Goal: Transaction & Acquisition: Book appointment/travel/reservation

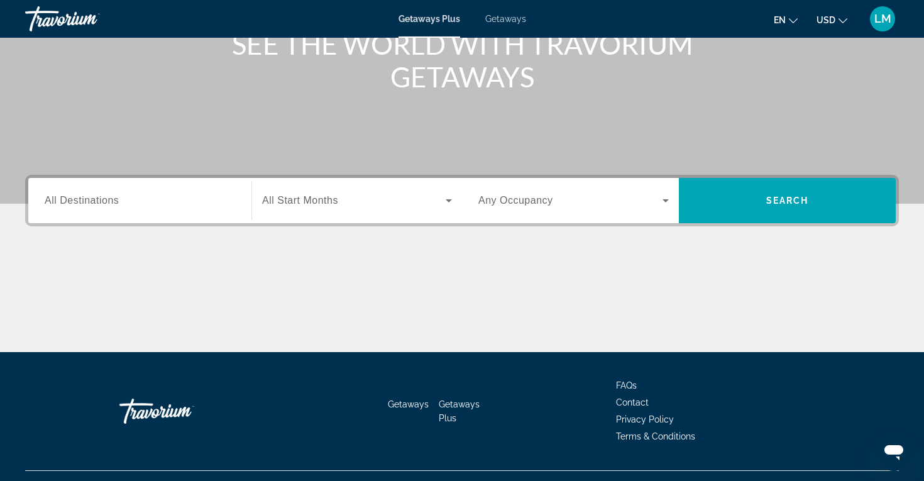
scroll to position [199, 0]
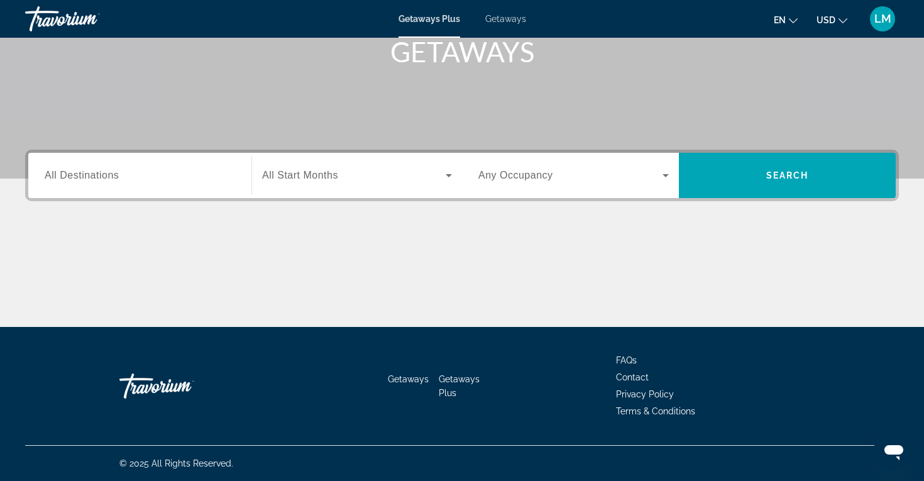
click at [82, 178] on span "All Destinations" at bounding box center [82, 175] width 74 height 11
click at [82, 178] on input "Destination All Destinations" at bounding box center [140, 175] width 190 height 15
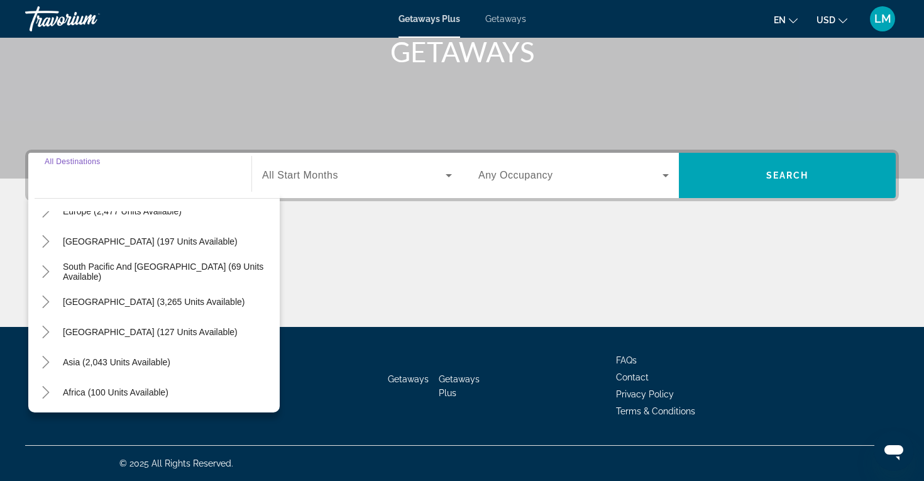
scroll to position [204, 0]
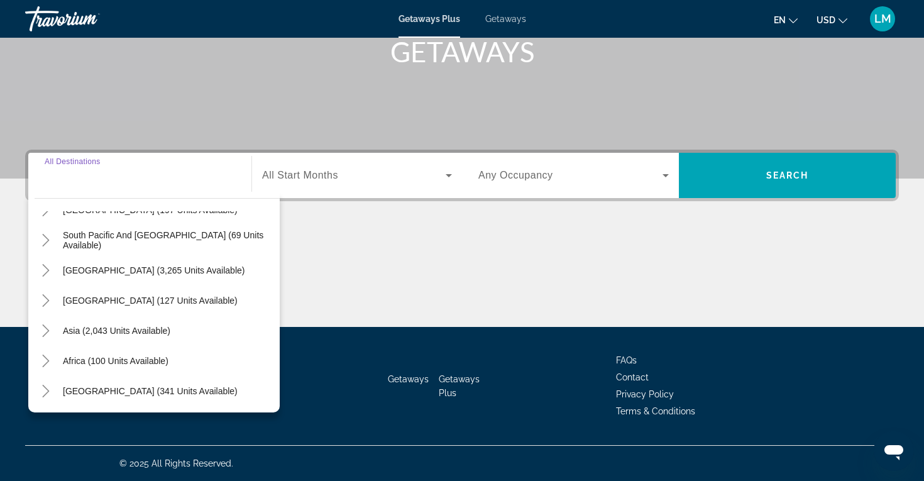
click at [80, 176] on input "Destination All Destinations" at bounding box center [140, 175] width 190 height 15
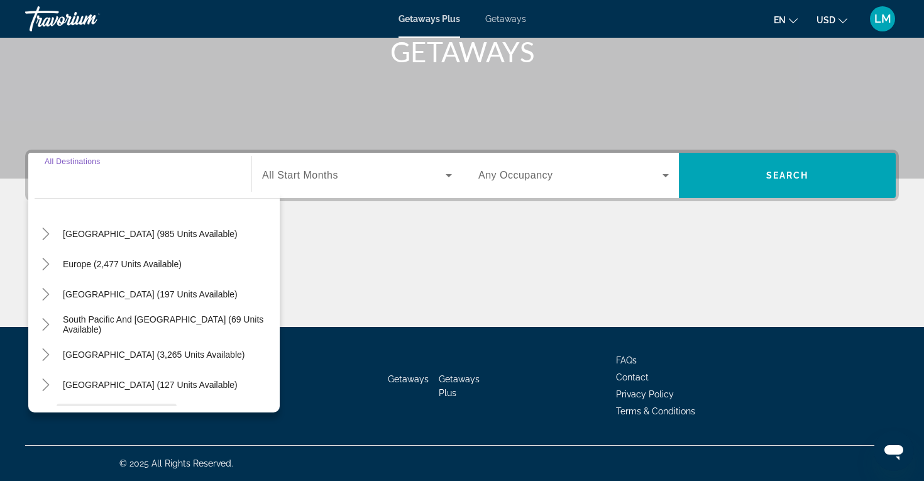
scroll to position [0, 0]
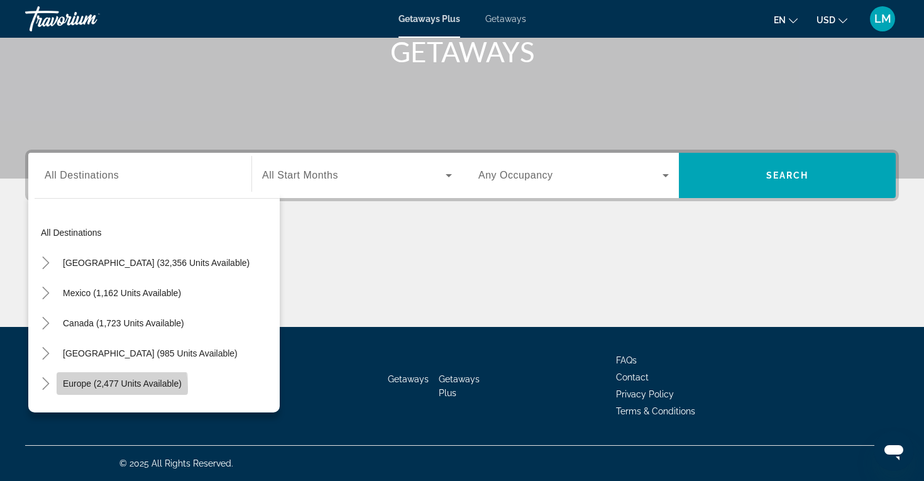
click at [79, 389] on span "Search widget" at bounding box center [122, 383] width 131 height 30
type input "**********"
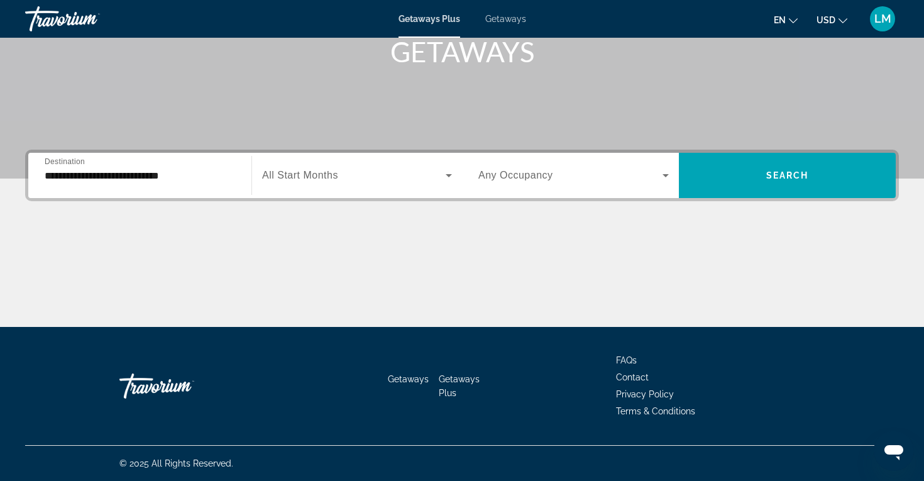
click at [341, 187] on div "Search widget" at bounding box center [357, 175] width 190 height 35
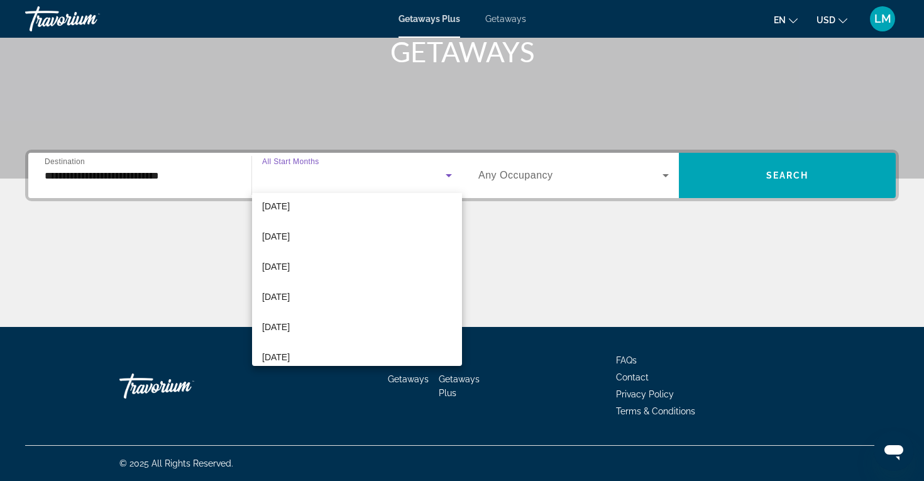
scroll to position [132, 0]
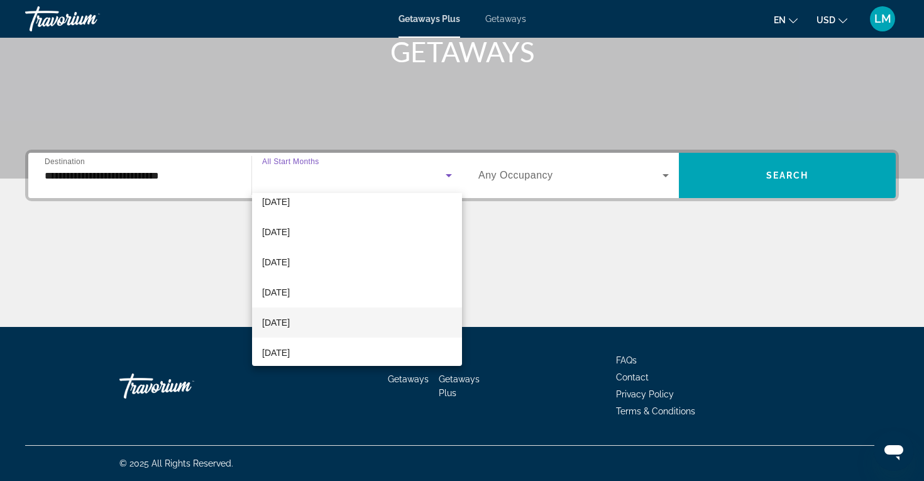
click at [290, 328] on span "[DATE]" at bounding box center [276, 322] width 28 height 15
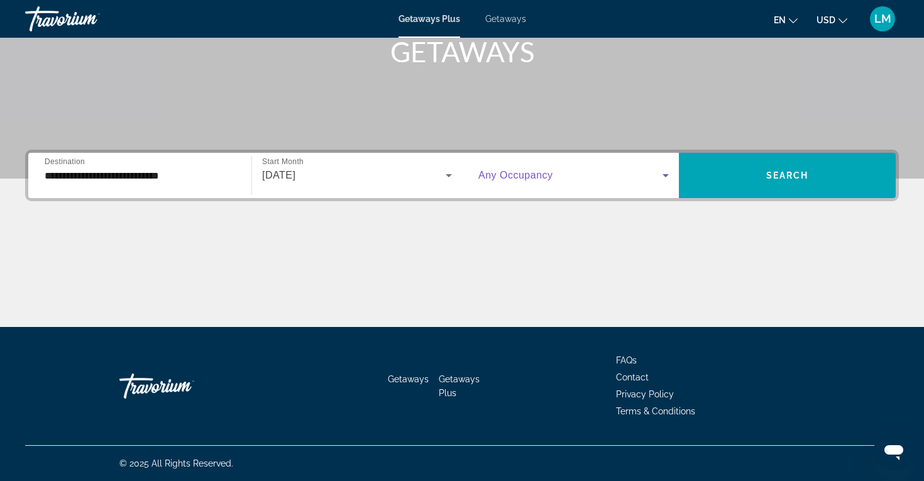
click at [562, 168] on span "Search widget" at bounding box center [570, 175] width 184 height 15
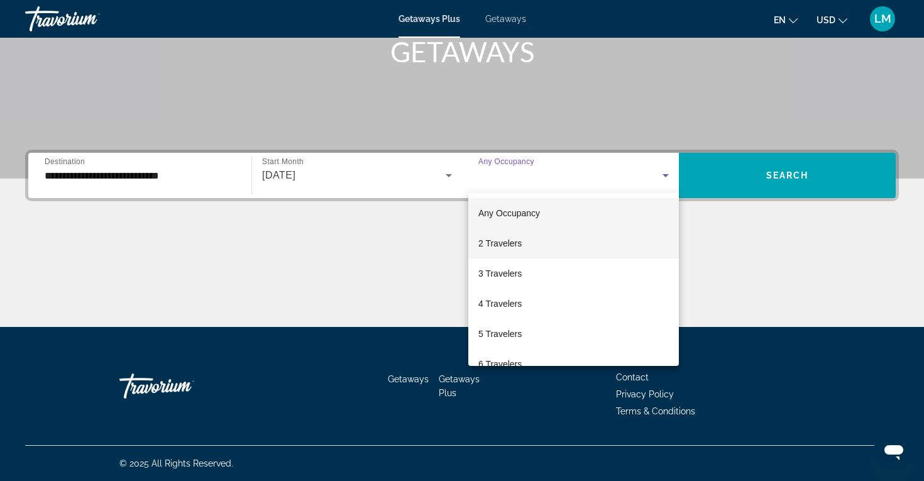
click at [509, 239] on span "2 Travelers" at bounding box center [499, 243] width 43 height 15
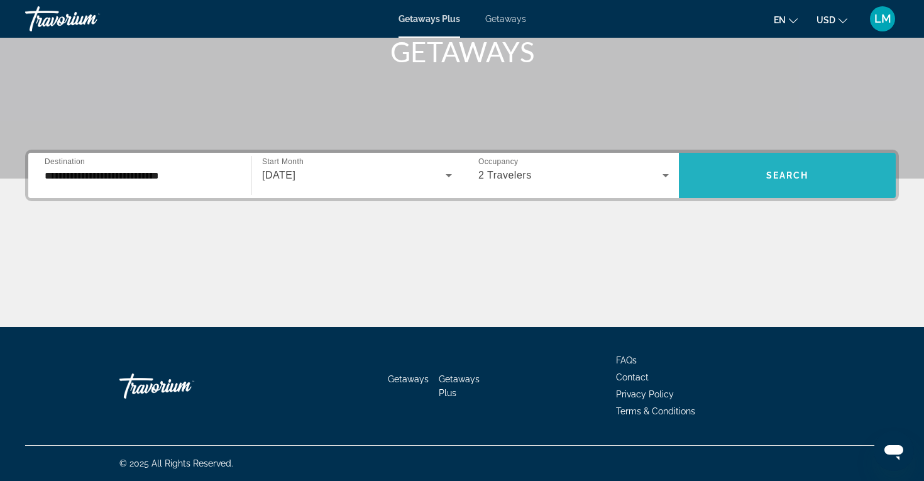
click at [780, 162] on span "Search widget" at bounding box center [787, 175] width 217 height 30
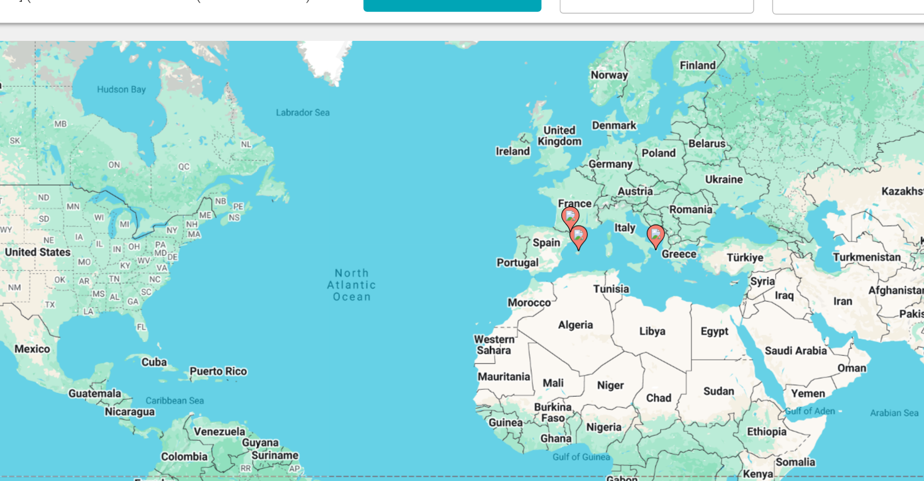
click at [635, 223] on image "Main content" at bounding box center [634, 221] width 8 height 8
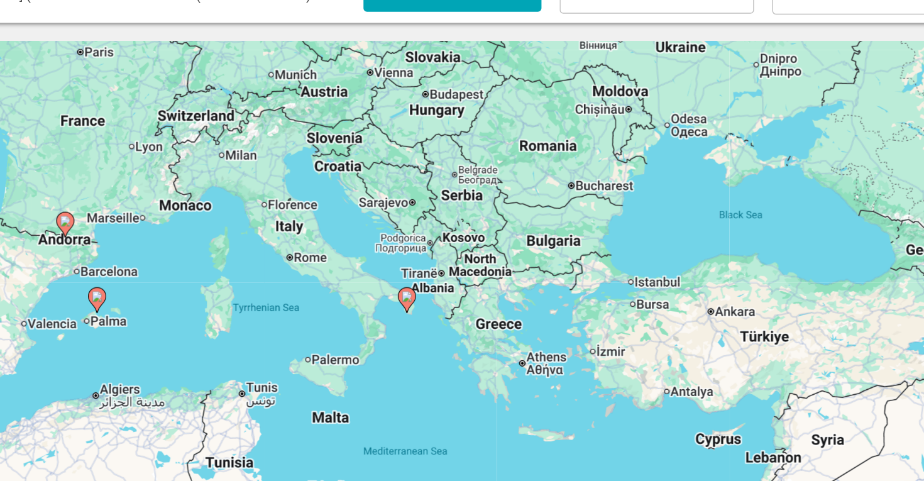
click at [459, 267] on image "Main content" at bounding box center [462, 265] width 8 height 8
type input "**********"
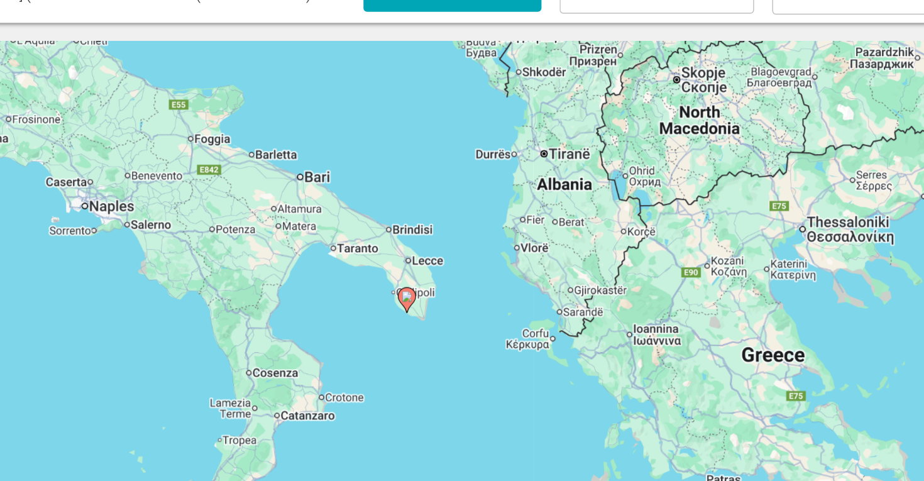
click at [461, 265] on image "Main content" at bounding box center [462, 265] width 8 height 8
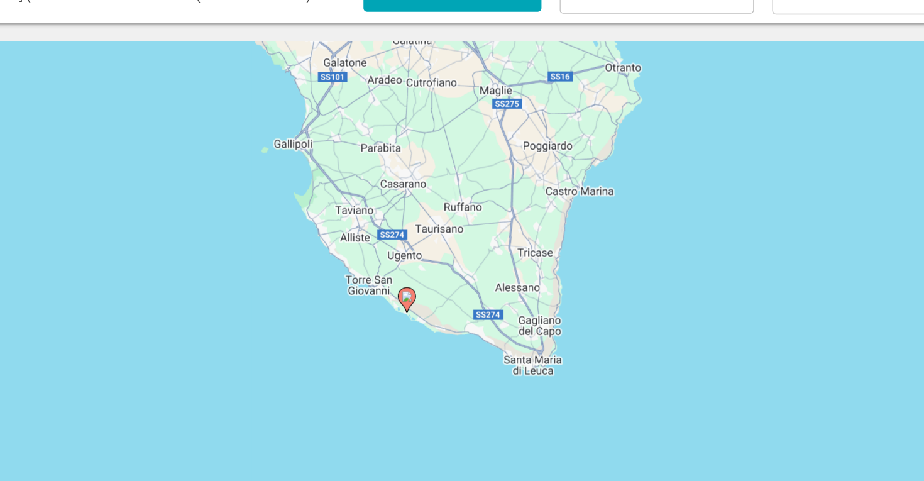
click at [462, 261] on image "Main content" at bounding box center [462, 265] width 8 height 8
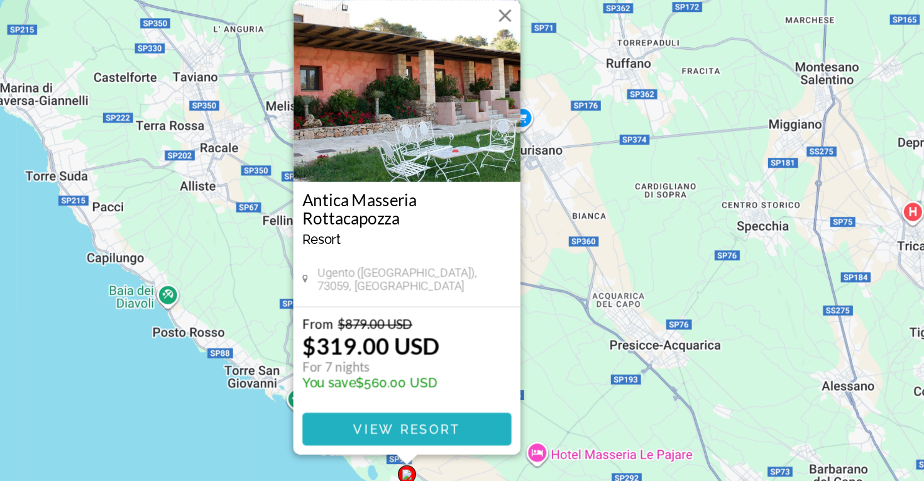
click at [449, 399] on span "View Resort" at bounding box center [462, 403] width 74 height 10
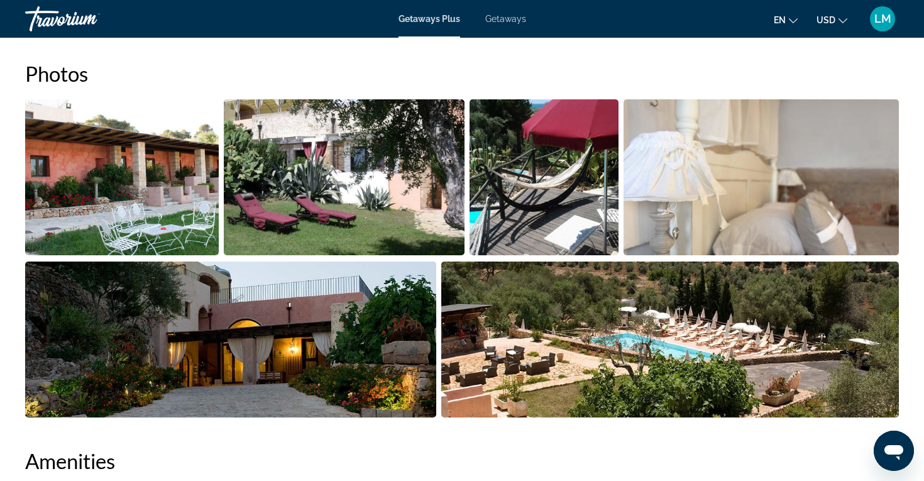
scroll to position [593, 0]
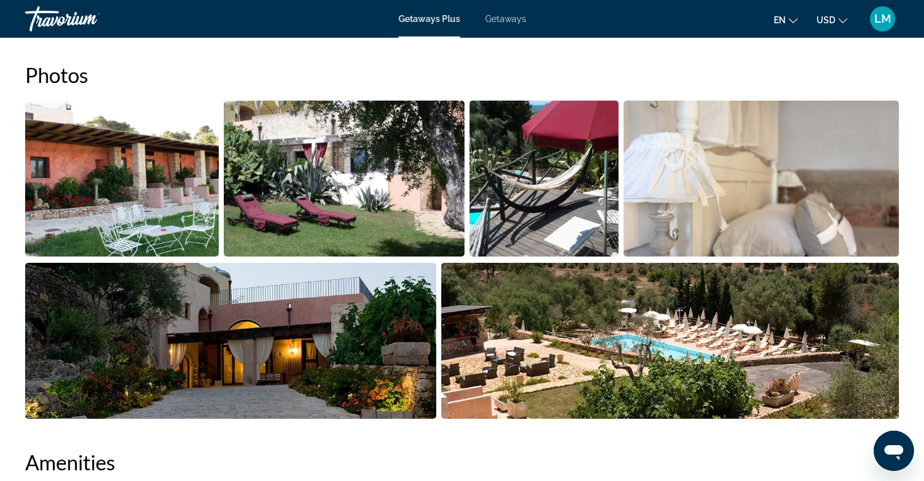
click at [151, 219] on img "Open full-screen image slider" at bounding box center [122, 179] width 194 height 156
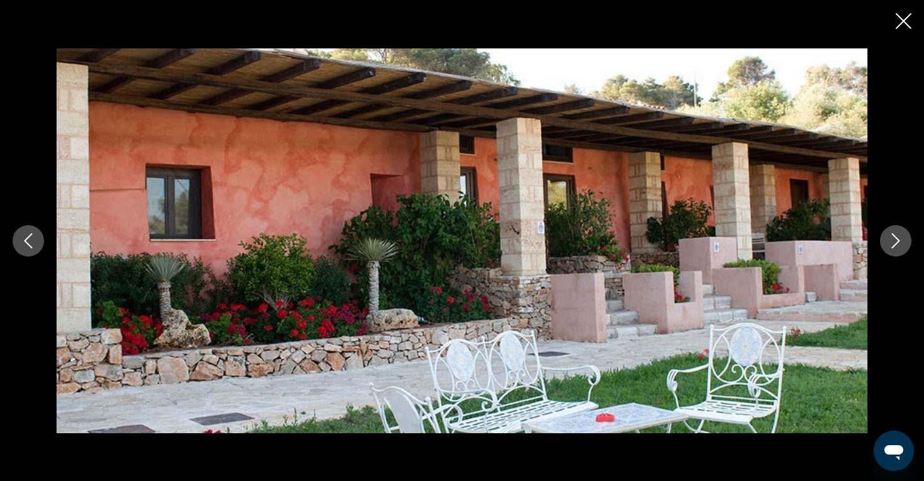
click at [897, 238] on icon "Next image" at bounding box center [895, 240] width 15 height 15
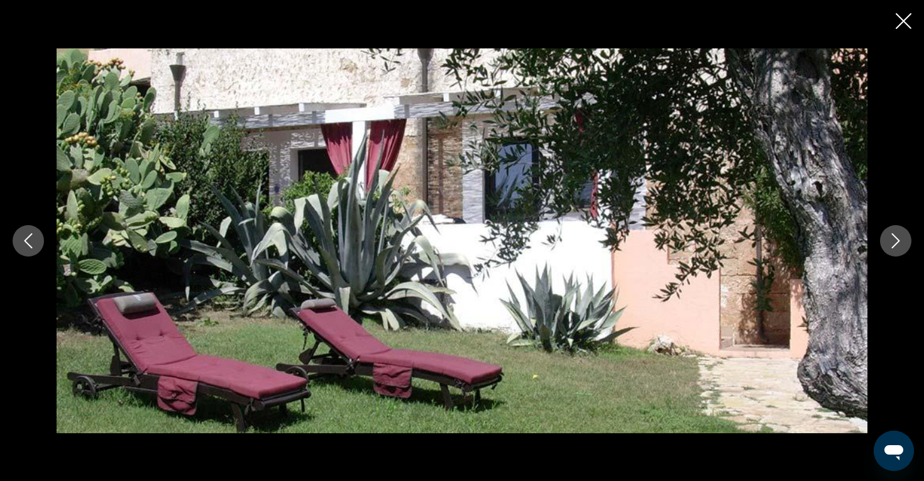
click at [897, 238] on icon "Next image" at bounding box center [895, 240] width 15 height 15
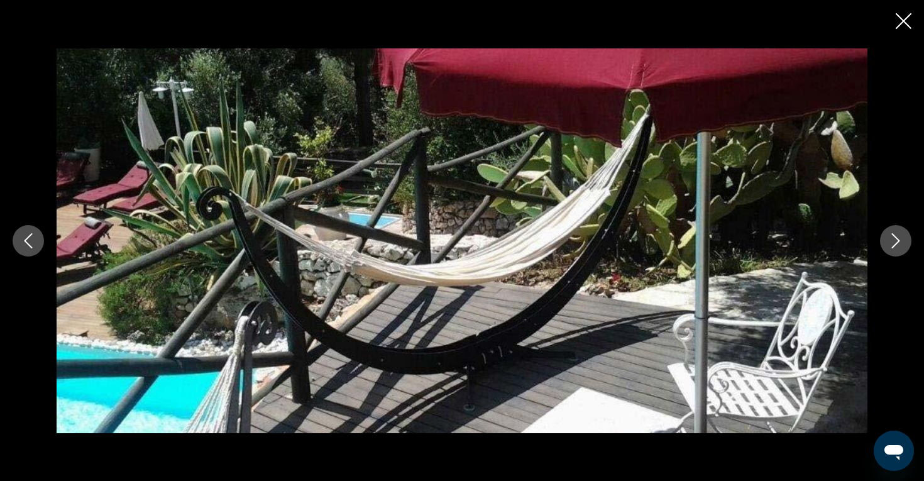
click at [897, 238] on icon "Next image" at bounding box center [895, 240] width 15 height 15
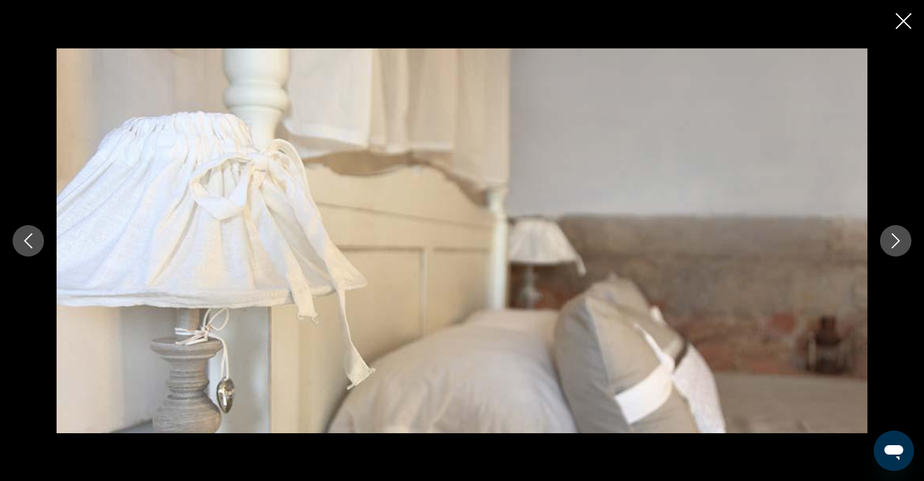
click at [897, 238] on icon "Next image" at bounding box center [895, 240] width 15 height 15
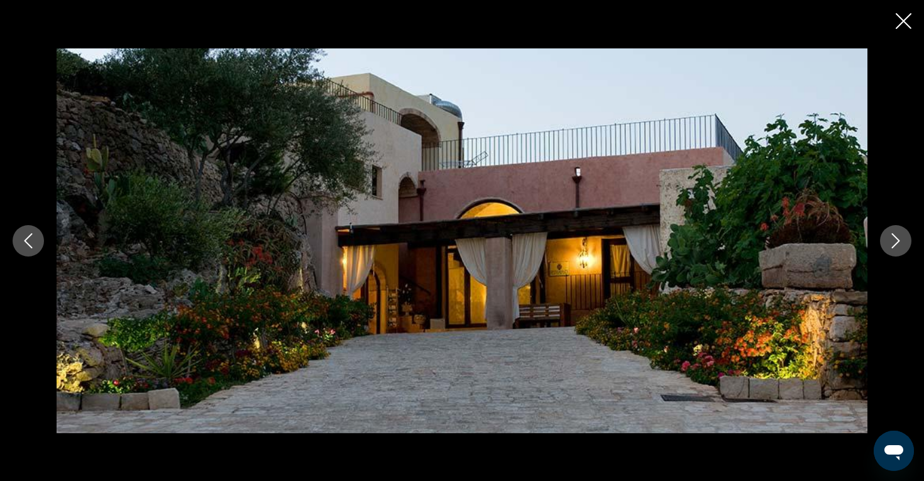
click at [897, 238] on icon "Next image" at bounding box center [895, 240] width 15 height 15
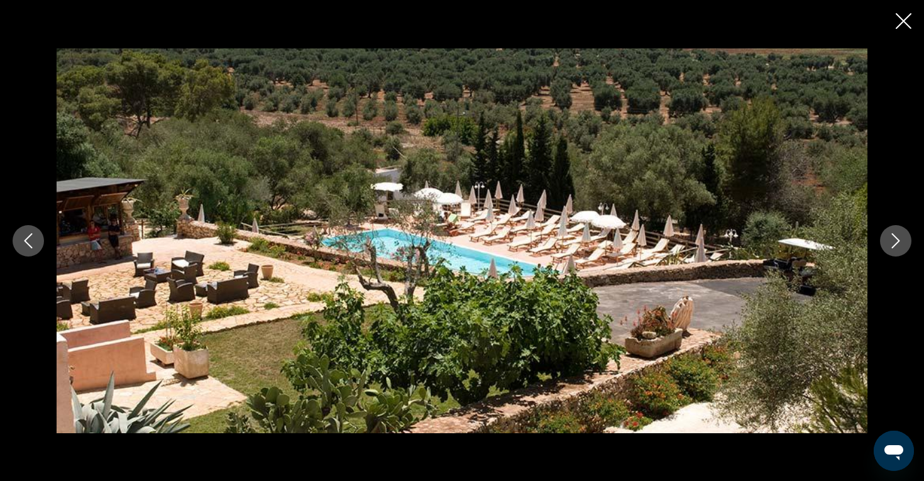
click at [897, 238] on icon "Next image" at bounding box center [895, 240] width 15 height 15
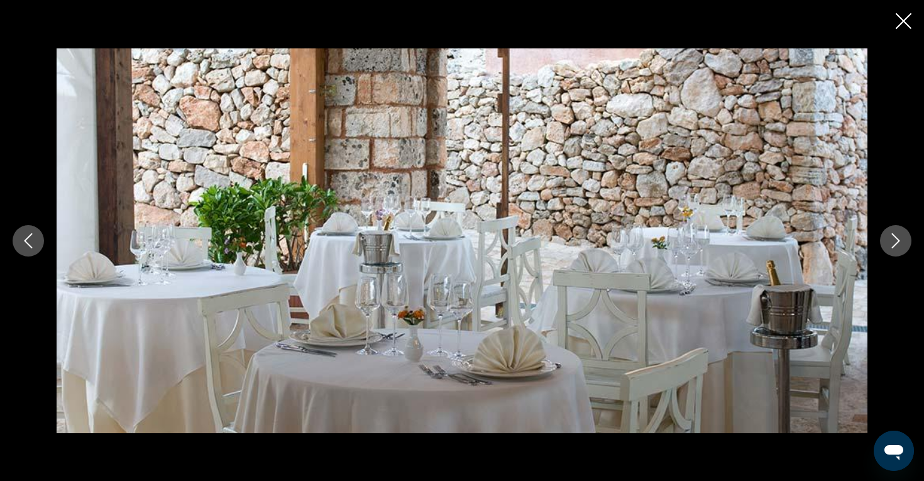
click at [897, 238] on icon "Next image" at bounding box center [895, 240] width 15 height 15
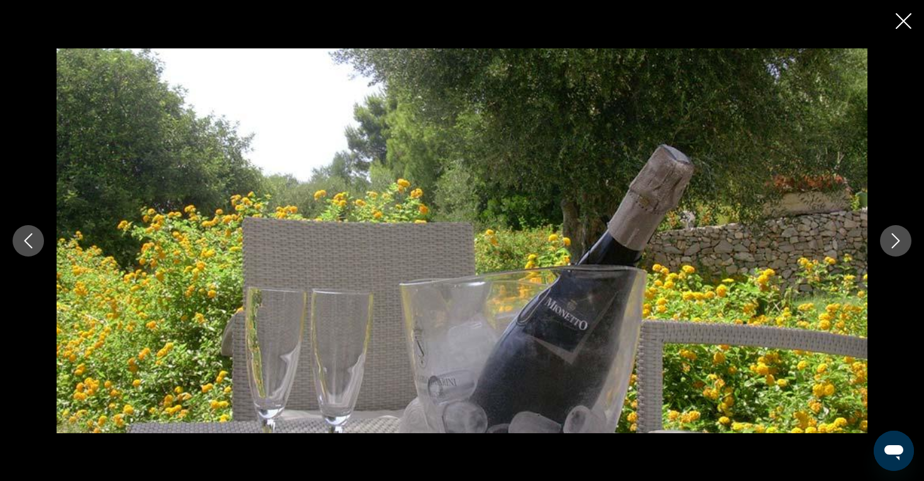
click at [897, 238] on icon "Next image" at bounding box center [895, 240] width 15 height 15
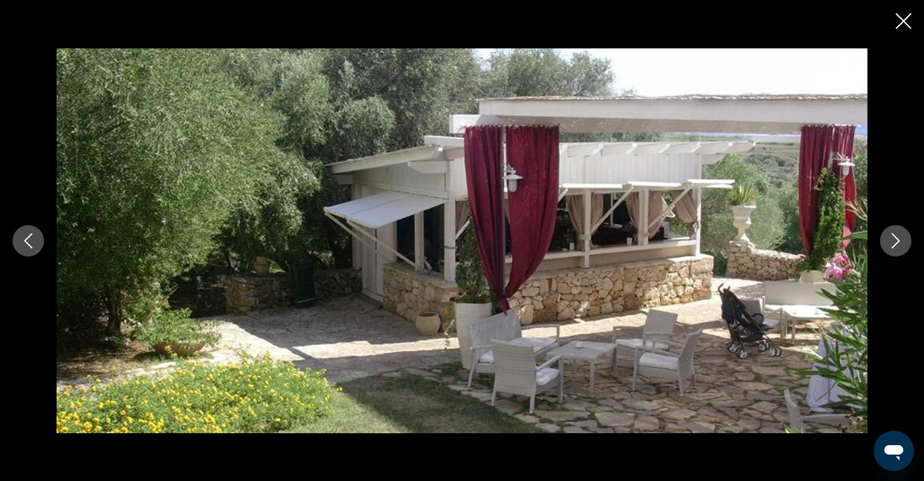
click at [897, 238] on icon "Next image" at bounding box center [895, 240] width 15 height 15
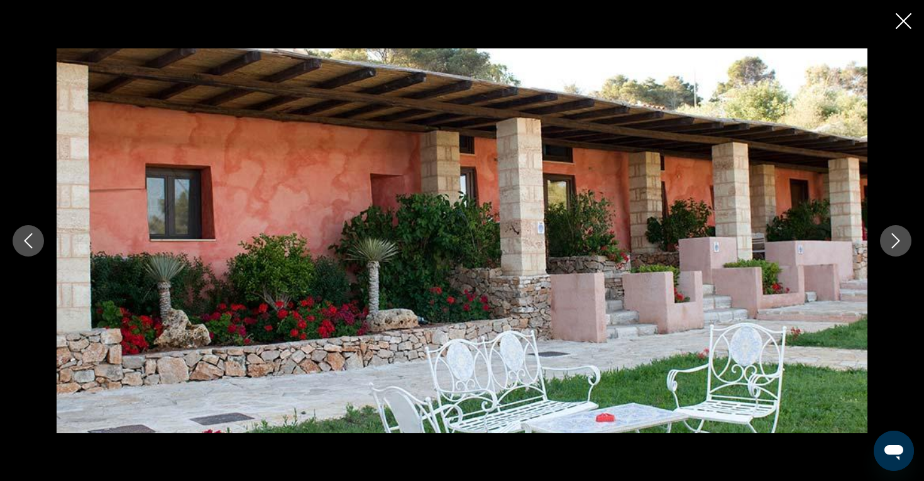
click at [897, 238] on icon "Next image" at bounding box center [895, 240] width 15 height 15
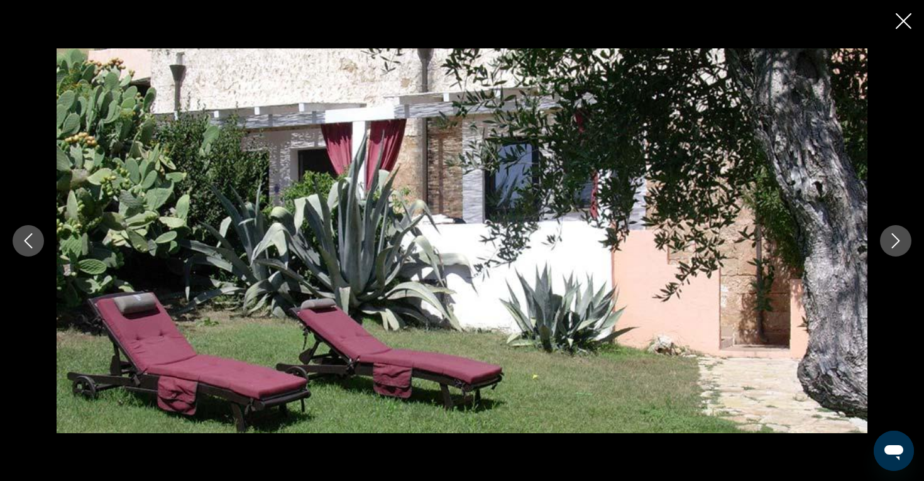
click at [897, 238] on icon "Next image" at bounding box center [895, 240] width 15 height 15
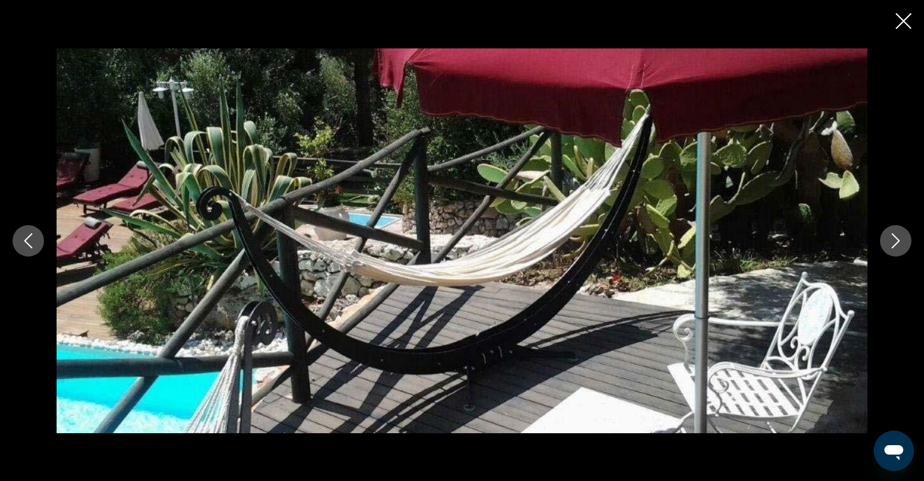
click at [904, 26] on icon "Close slideshow" at bounding box center [903, 21] width 16 height 16
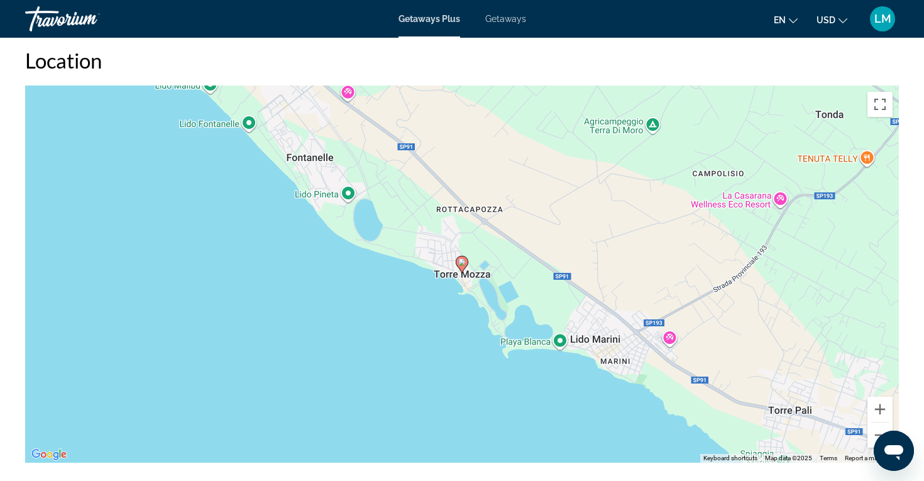
scroll to position [1475, 0]
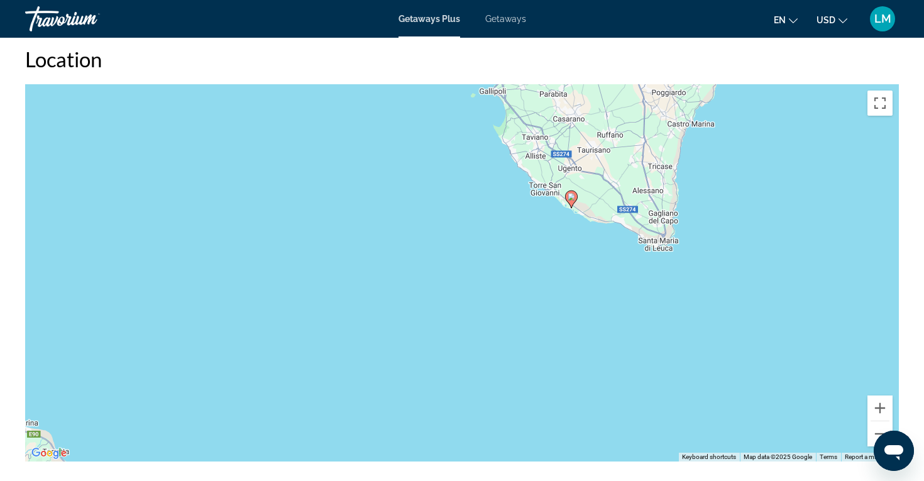
drag, startPoint x: 479, startPoint y: 143, endPoint x: 645, endPoint y: 314, distance: 238.2
click at [643, 312] on div "To activate drag with keyboard, press Alt + Enter. Once in keyboard drag state,…" at bounding box center [461, 272] width 873 height 377
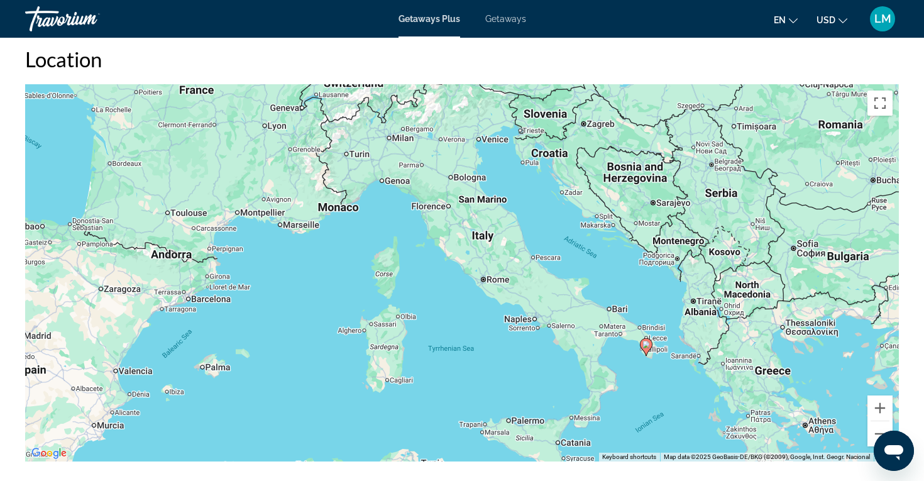
drag, startPoint x: 624, startPoint y: 289, endPoint x: 582, endPoint y: 234, distance: 69.1
click at [582, 234] on div "To activate drag with keyboard, press Alt + Enter. Once in keyboard drag state,…" at bounding box center [461, 272] width 873 height 377
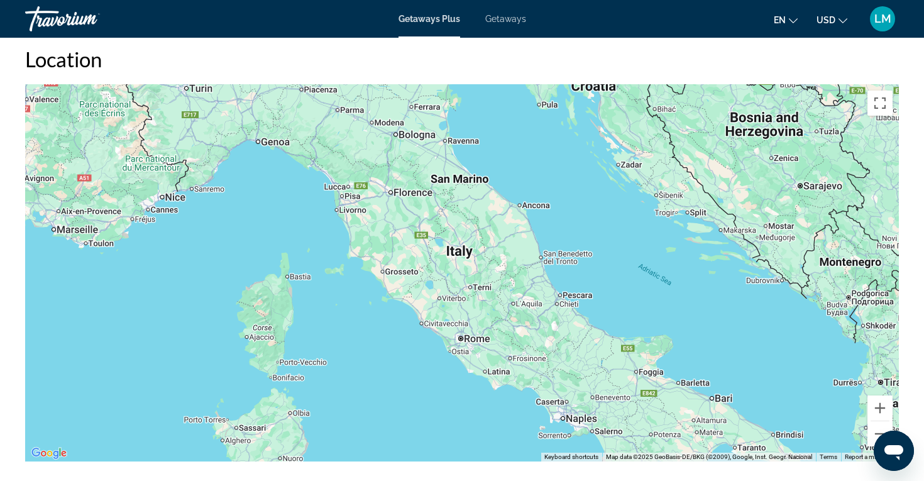
drag, startPoint x: 485, startPoint y: 273, endPoint x: 553, endPoint y: 322, distance: 83.7
click at [553, 322] on div "To activate drag with keyboard, press Alt + Enter. Once in keyboard drag state,…" at bounding box center [461, 272] width 873 height 377
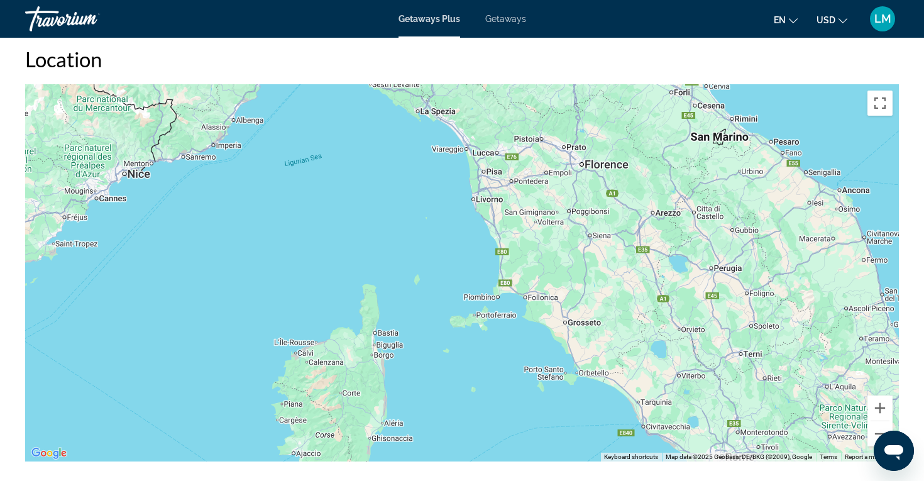
drag, startPoint x: 352, startPoint y: 265, endPoint x: 506, endPoint y: 312, distance: 161.2
click at [506, 312] on div "Main content" at bounding box center [461, 272] width 873 height 377
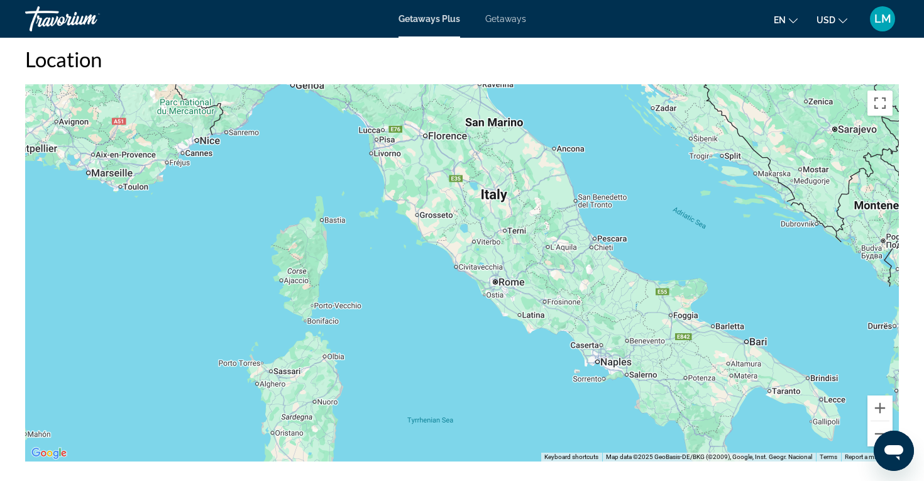
drag, startPoint x: 490, startPoint y: 342, endPoint x: 370, endPoint y: 207, distance: 180.2
click at [370, 207] on div "Main content" at bounding box center [461, 272] width 873 height 377
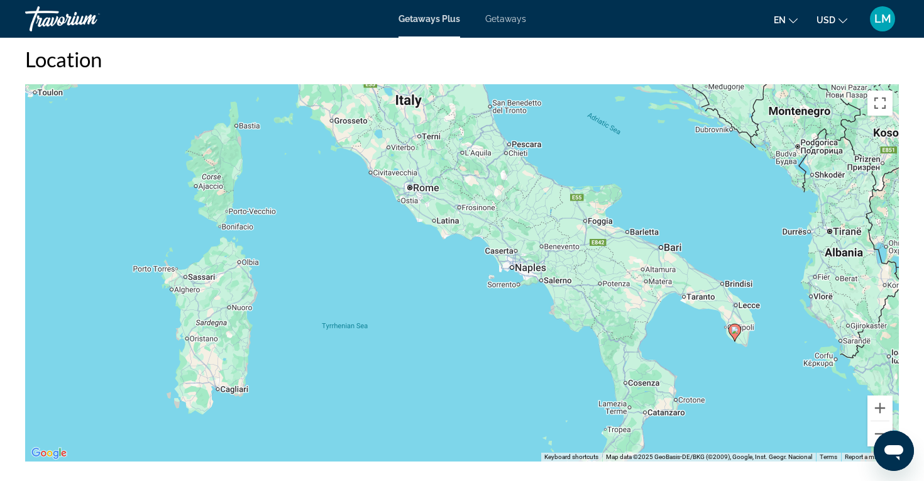
drag, startPoint x: 369, startPoint y: 204, endPoint x: 302, endPoint y: 130, distance: 99.2
click at [302, 130] on div "To activate drag with keyboard, press Alt + Enter. Once in keyboard drag state,…" at bounding box center [461, 272] width 873 height 377
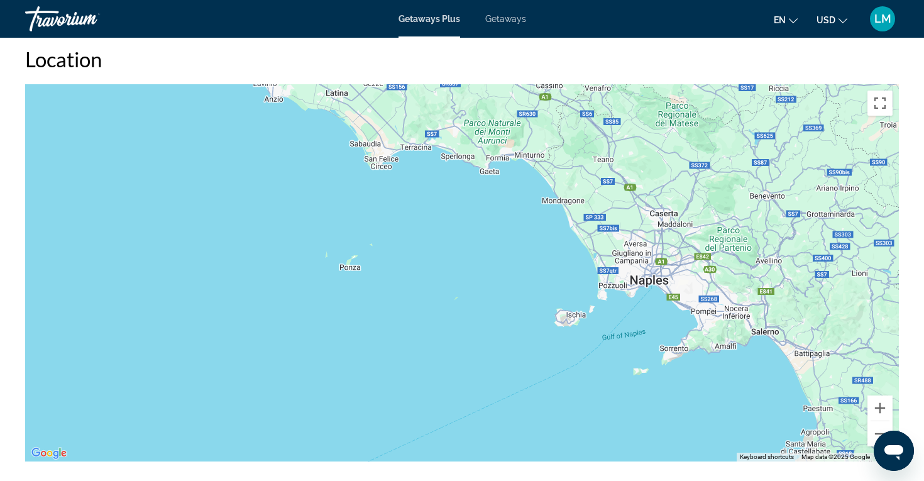
drag, startPoint x: 441, startPoint y: 258, endPoint x: 180, endPoint y: 194, distance: 268.7
click at [178, 193] on div "Main content" at bounding box center [461, 272] width 873 height 377
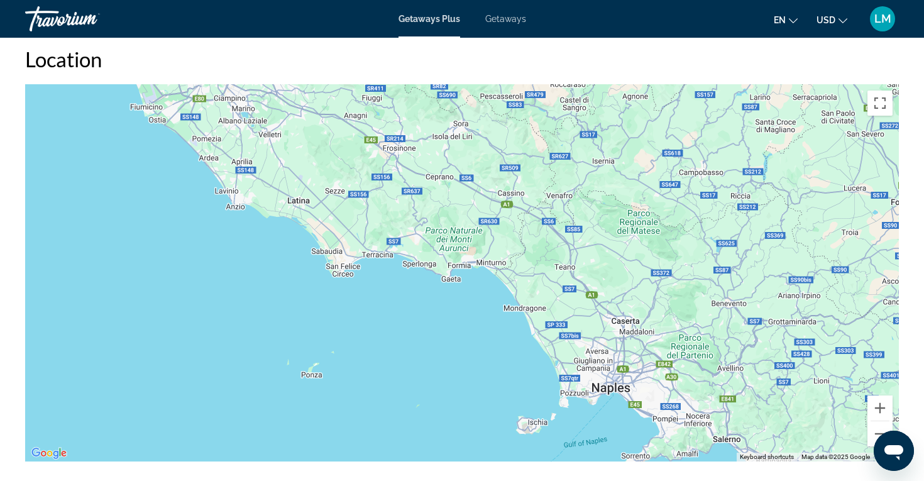
drag, startPoint x: 396, startPoint y: 269, endPoint x: 324, endPoint y: 427, distance: 173.2
click at [324, 427] on div "Main content" at bounding box center [461, 272] width 873 height 377
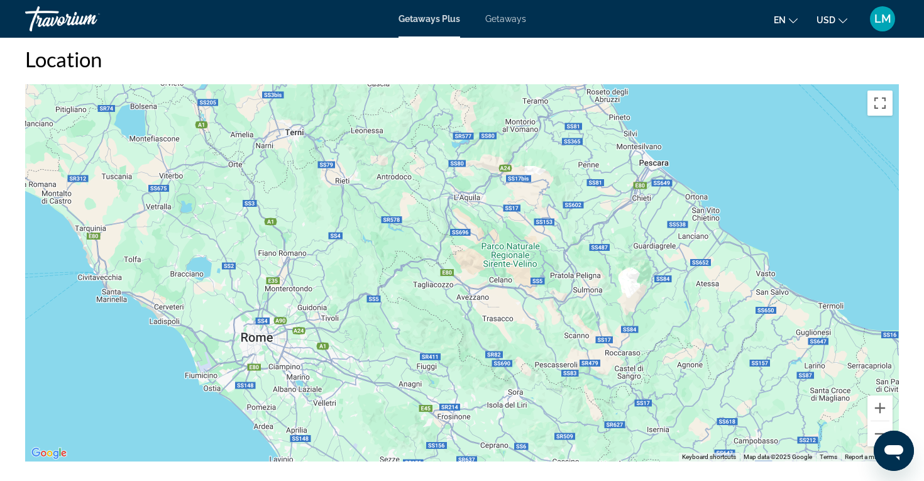
drag, startPoint x: 396, startPoint y: 334, endPoint x: 508, endPoint y: 517, distance: 215.2
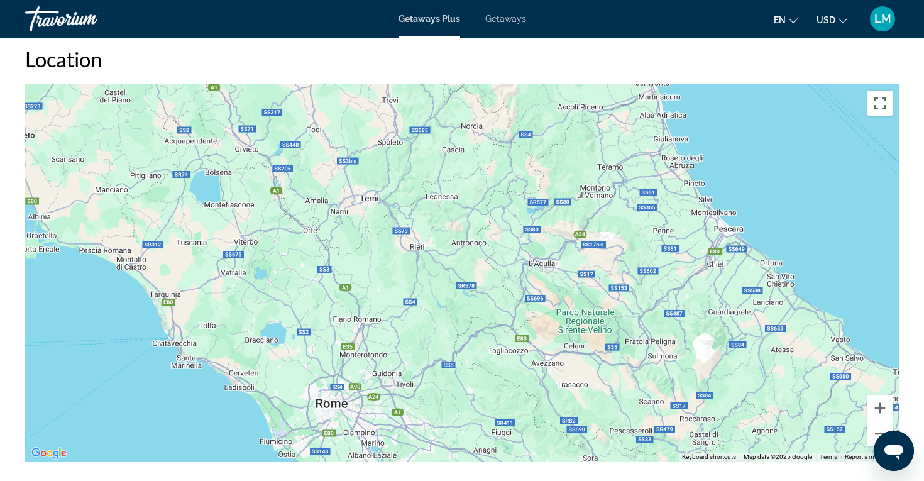
drag, startPoint x: 523, startPoint y: 241, endPoint x: 489, endPoint y: 410, distance: 171.9
click at [489, 410] on div "Main content" at bounding box center [461, 272] width 873 height 377
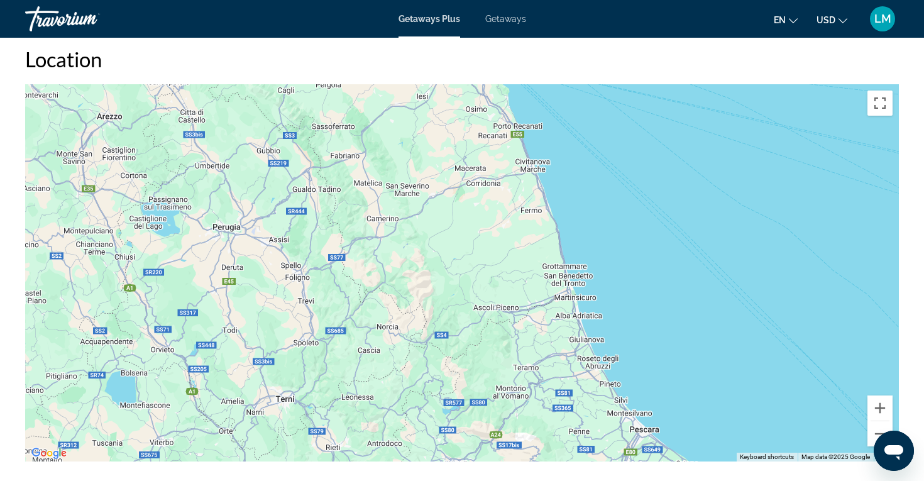
drag, startPoint x: 505, startPoint y: 418, endPoint x: 554, endPoint y: 457, distance: 62.1
click at [553, 457] on div "Overview Type Resort All-Inclusive No All-Inclusive Address [GEOGRAPHIC_DATA] L…" at bounding box center [462, 243] width 886 height 2483
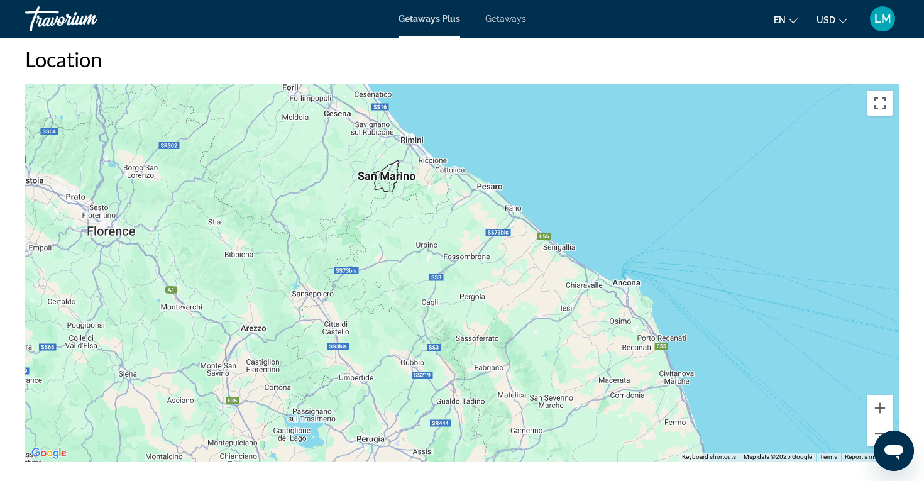
drag, startPoint x: 379, startPoint y: 181, endPoint x: 459, endPoint y: 344, distance: 181.8
click at [459, 345] on div "Main content" at bounding box center [461, 272] width 873 height 377
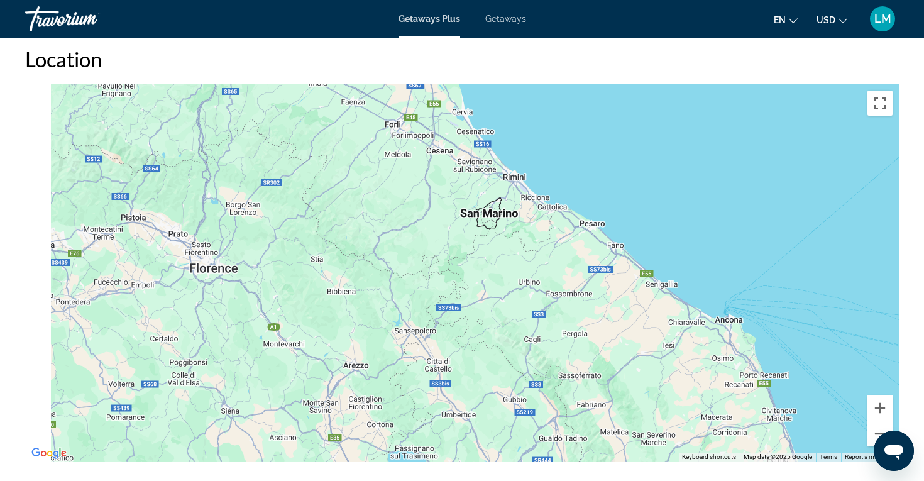
drag, startPoint x: 406, startPoint y: 309, endPoint x: 587, endPoint y: 382, distance: 195.1
click at [587, 382] on div "Main content" at bounding box center [461, 272] width 873 height 377
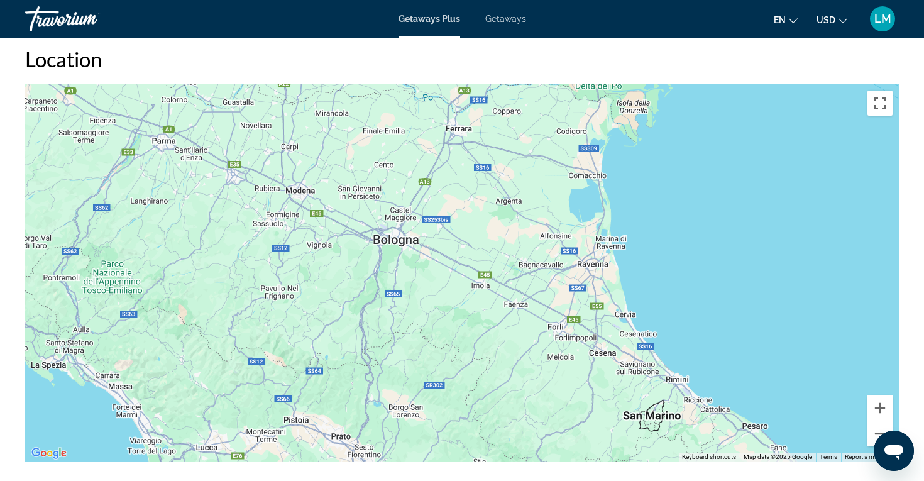
drag, startPoint x: 429, startPoint y: 153, endPoint x: 469, endPoint y: 292, distance: 144.6
click at [469, 292] on div "Main content" at bounding box center [461, 272] width 873 height 377
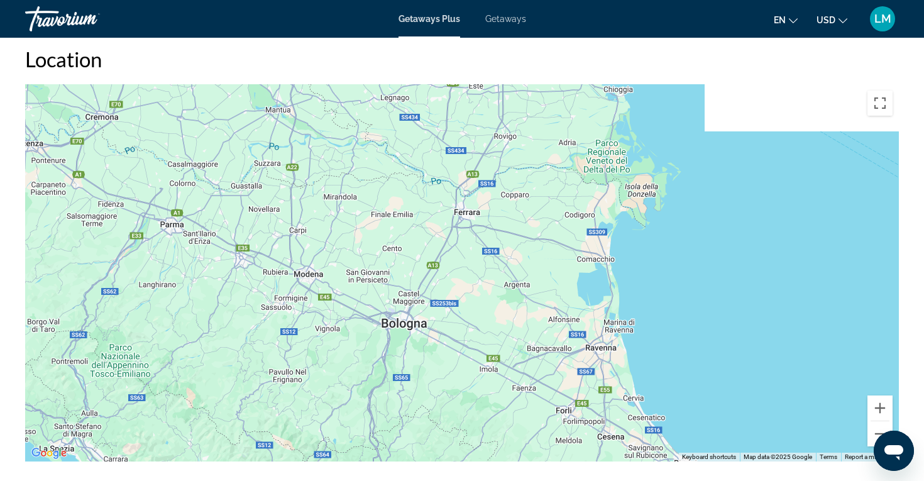
drag, startPoint x: 468, startPoint y: 293, endPoint x: 483, endPoint y: 381, distance: 89.2
click at [483, 381] on div "Main content" at bounding box center [461, 272] width 873 height 377
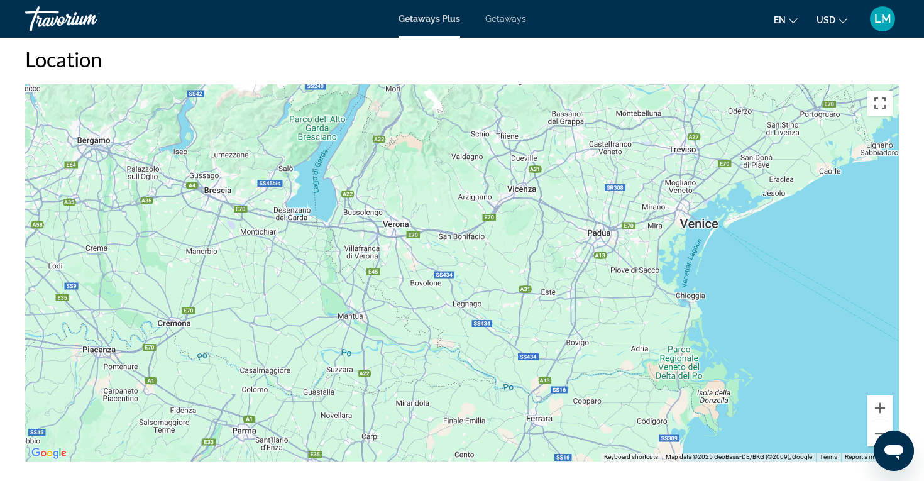
drag, startPoint x: 401, startPoint y: 167, endPoint x: 464, endPoint y: 351, distance: 193.9
click at [466, 351] on div "Main content" at bounding box center [461, 272] width 873 height 377
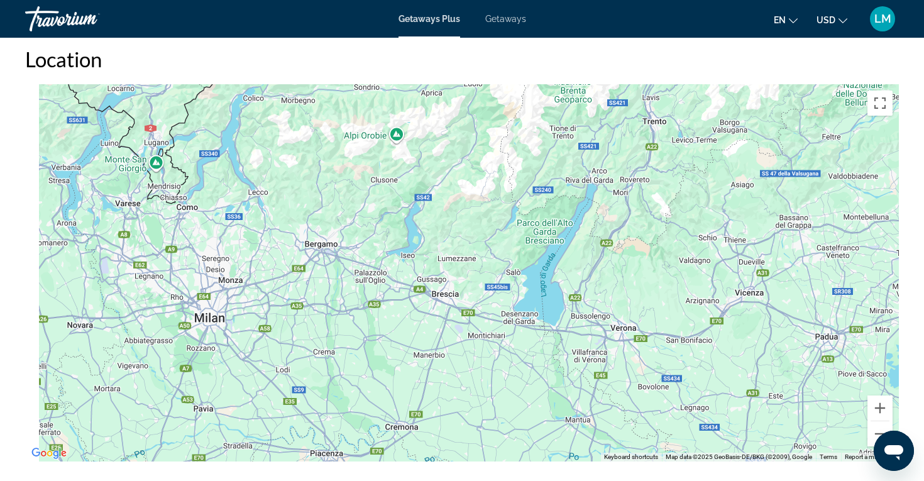
drag, startPoint x: 398, startPoint y: 208, endPoint x: 658, endPoint y: 257, distance: 264.7
click at [658, 257] on div "Main content" at bounding box center [461, 272] width 873 height 377
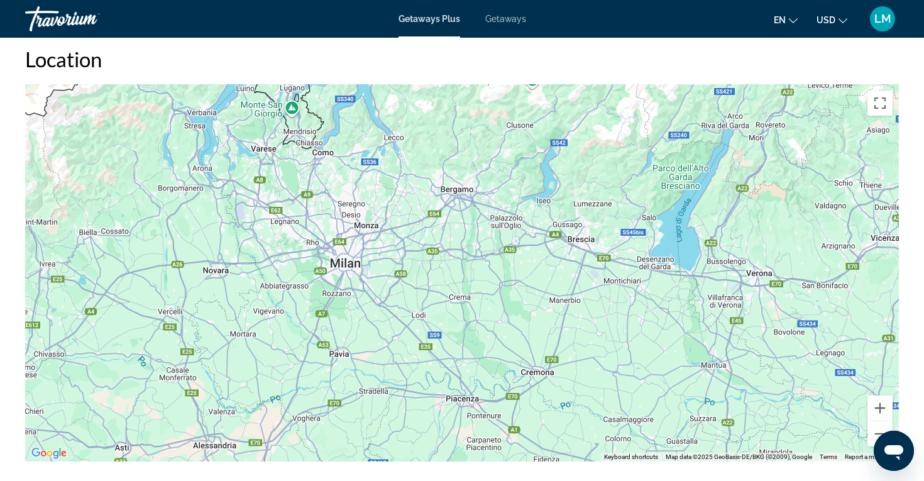
drag, startPoint x: 660, startPoint y: 256, endPoint x: 793, endPoint y: 160, distance: 163.8
click at [792, 160] on div "Main content" at bounding box center [461, 272] width 873 height 377
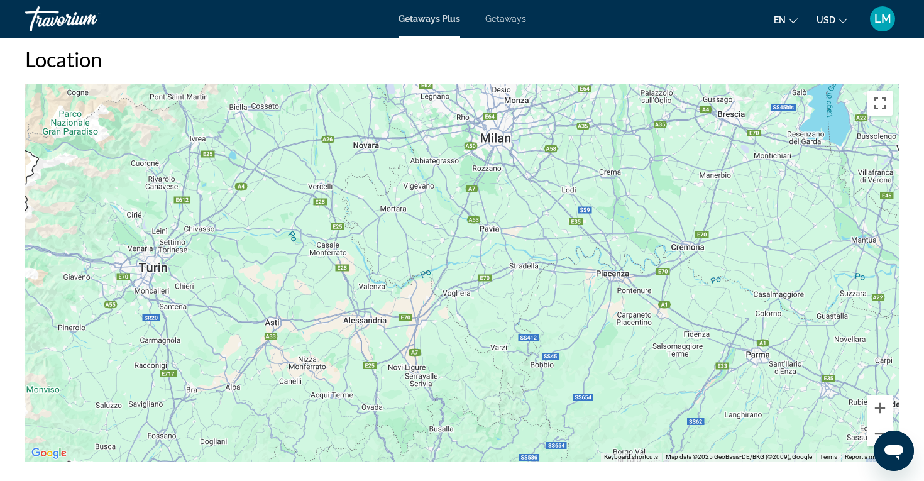
drag, startPoint x: 812, startPoint y: 154, endPoint x: 870, endPoint y: 106, distance: 75.9
click at [868, 106] on div "Main content" at bounding box center [461, 272] width 873 height 377
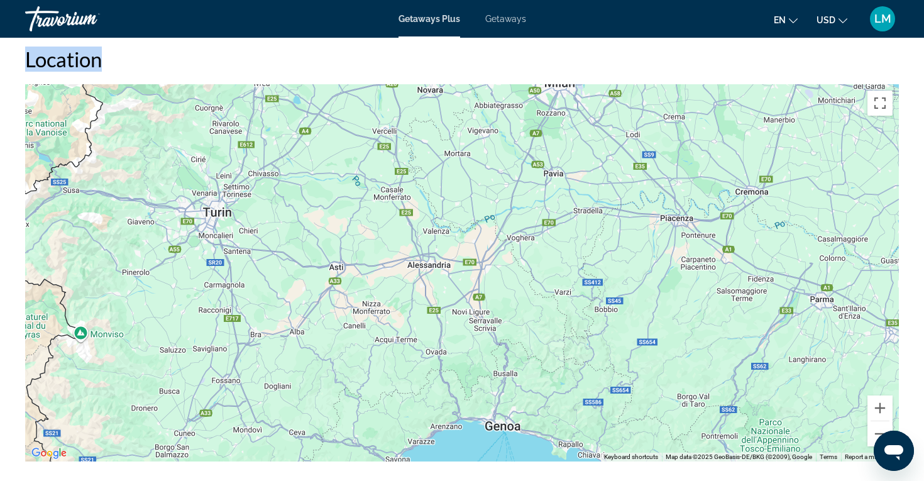
drag, startPoint x: 890, startPoint y: 67, endPoint x: 904, endPoint y: 8, distance: 61.3
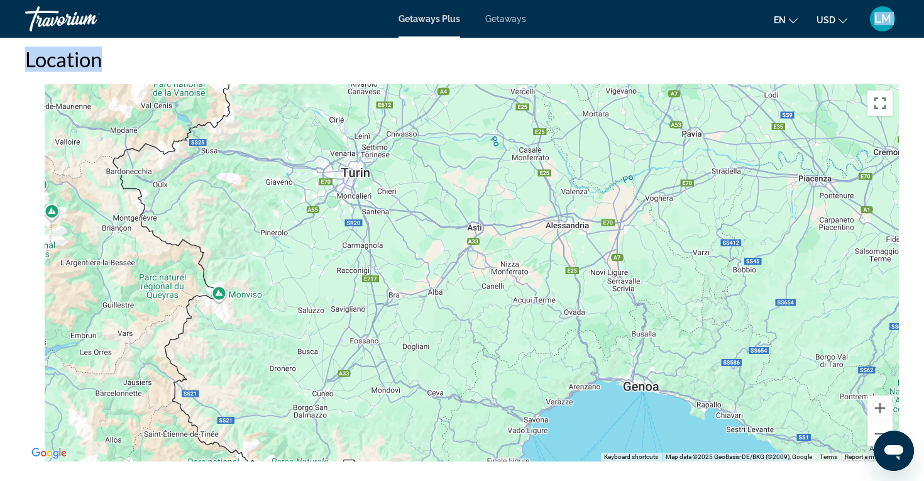
drag, startPoint x: 422, startPoint y: 190, endPoint x: 597, endPoint y: 118, distance: 189.0
click at [595, 118] on div "Main content" at bounding box center [461, 272] width 873 height 377
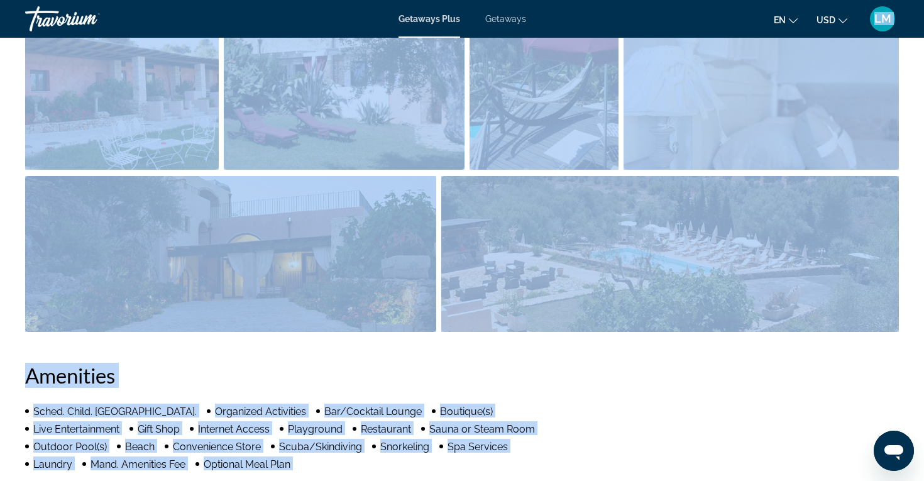
drag, startPoint x: 358, startPoint y: 153, endPoint x: 289, endPoint y: -14, distance: 180.6
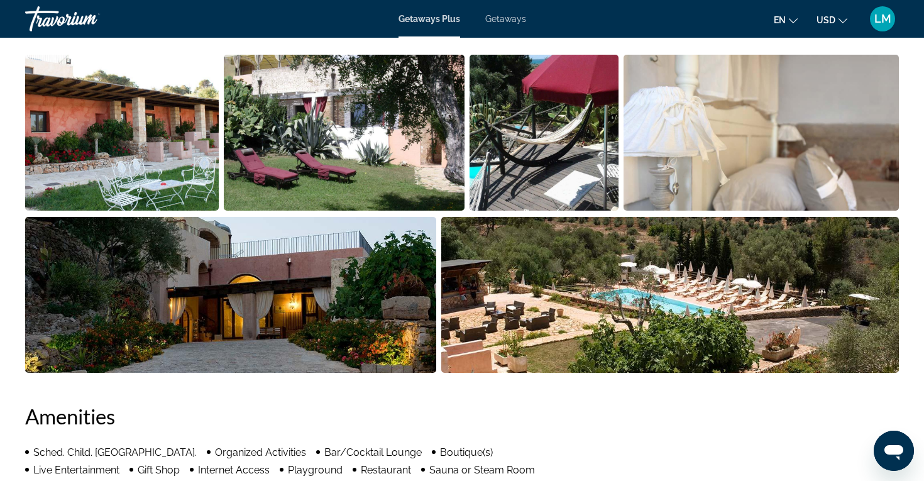
click at [682, 403] on h2 "Amenities" at bounding box center [461, 415] width 873 height 25
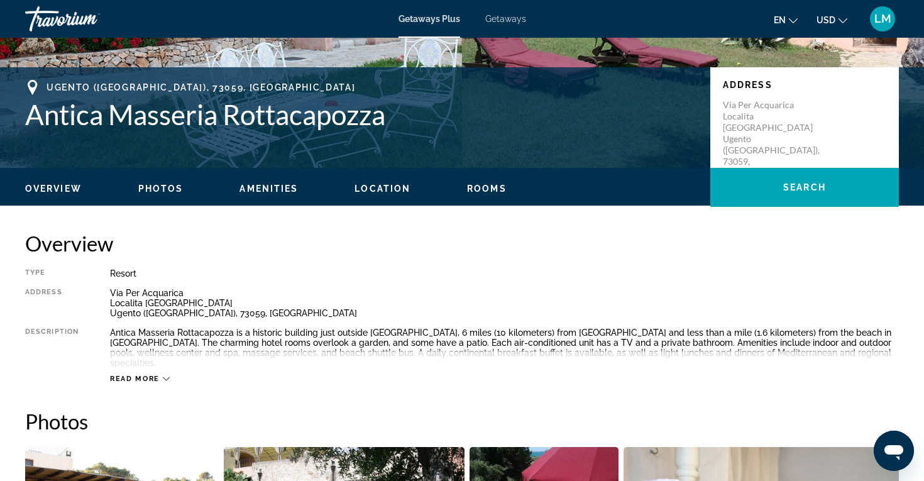
scroll to position [234, 0]
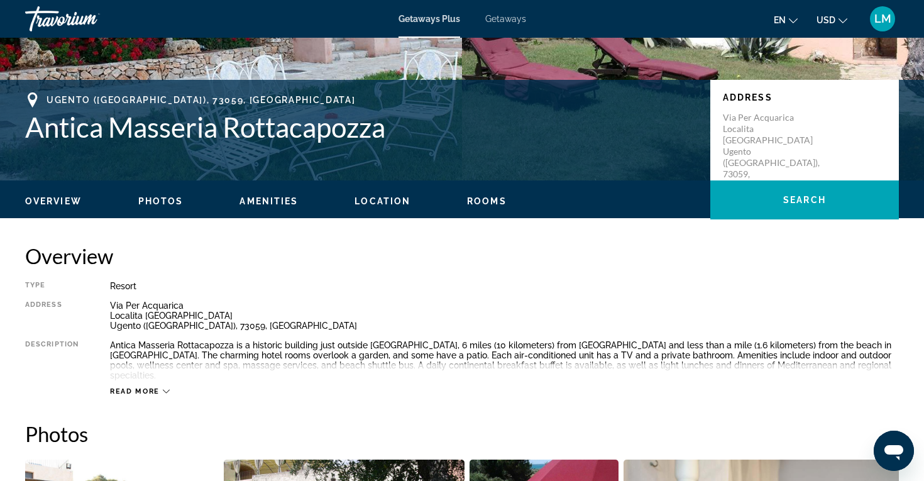
click at [148, 373] on div "Read more" at bounding box center [504, 378] width 789 height 35
click at [155, 387] on span "Read more" at bounding box center [135, 391] width 50 height 8
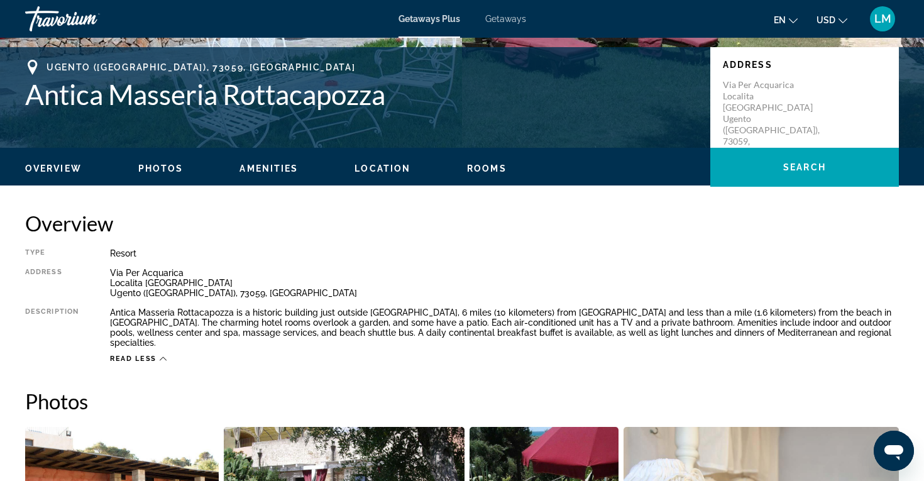
scroll to position [268, 0]
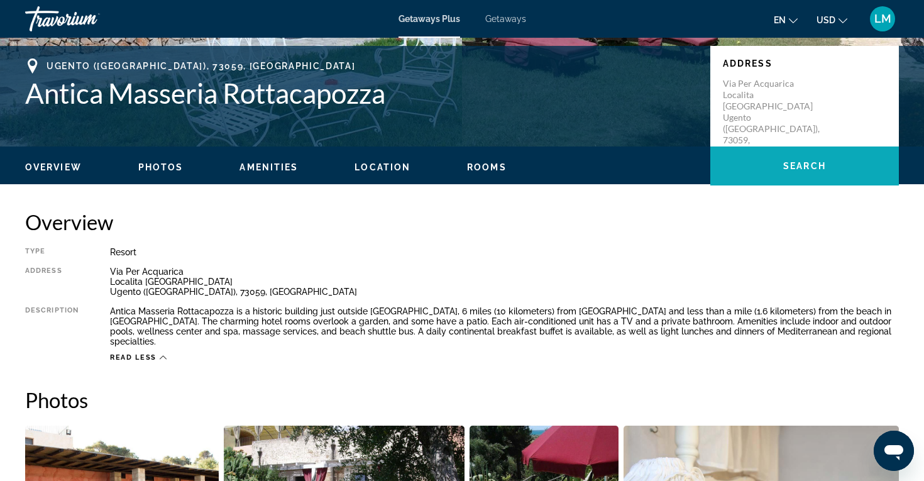
click at [807, 155] on span "Main content" at bounding box center [804, 166] width 188 height 30
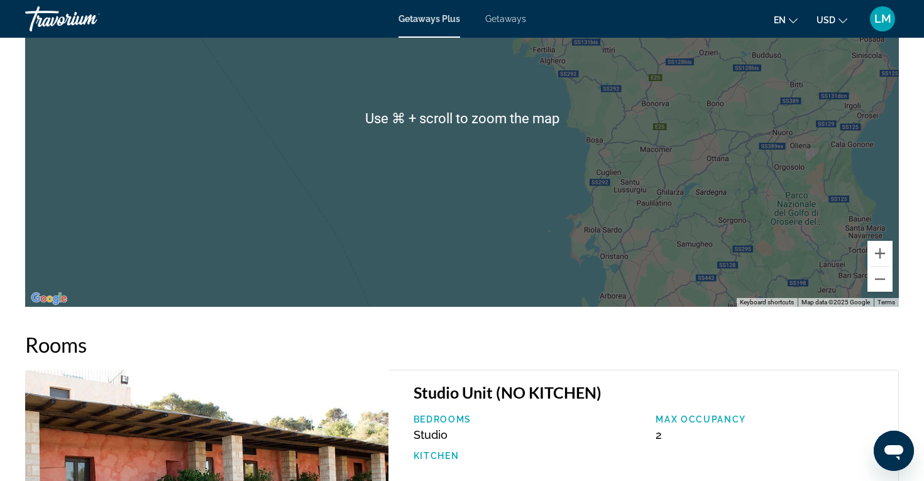
scroll to position [1629, 0]
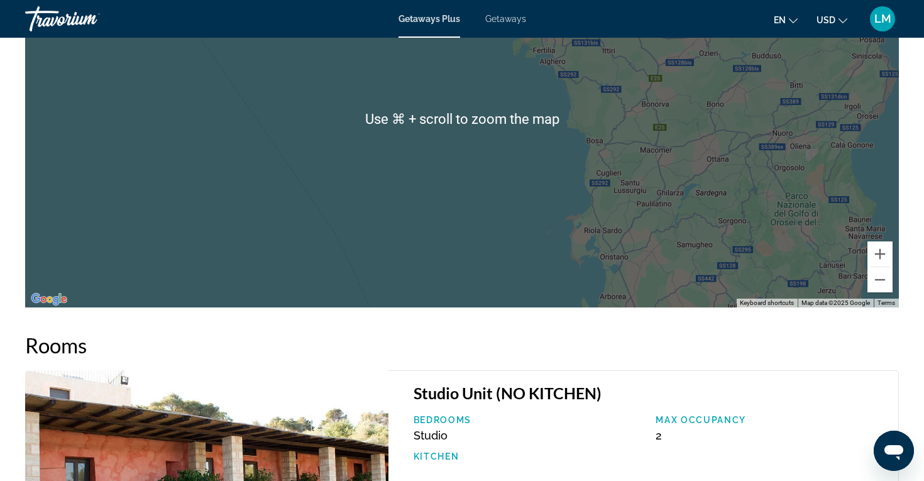
click at [494, 164] on div "Main content" at bounding box center [461, 118] width 873 height 377
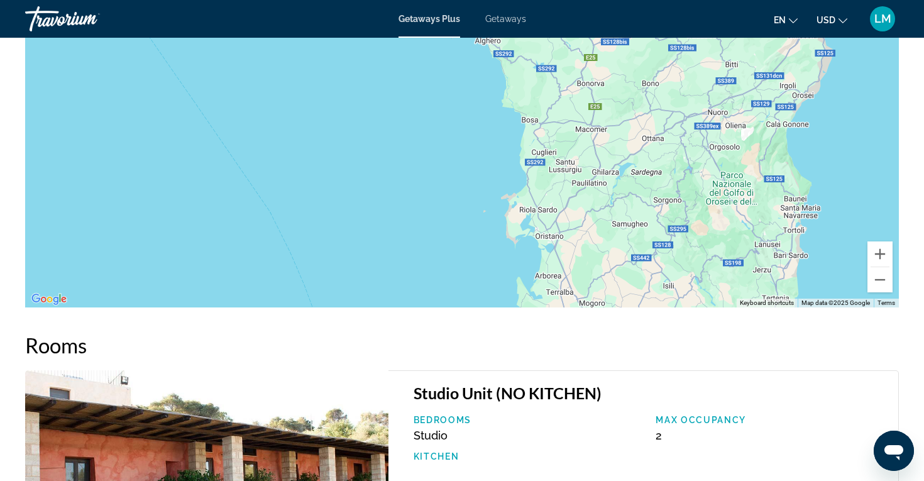
drag, startPoint x: 604, startPoint y: 185, endPoint x: 411, endPoint y: 46, distance: 238.2
click at [412, 50] on div "Main content" at bounding box center [461, 118] width 873 height 377
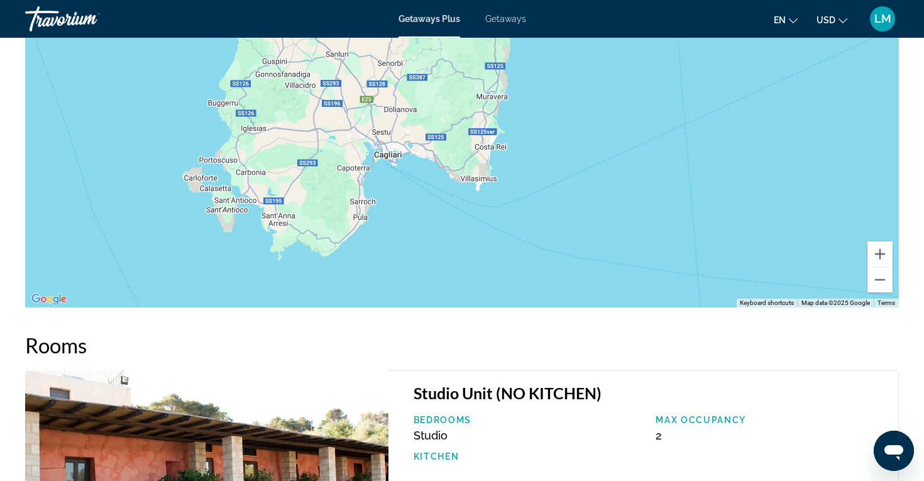
drag, startPoint x: 486, startPoint y: 147, endPoint x: 262, endPoint y: 147, distance: 223.7
click at [262, 147] on div "Main content" at bounding box center [461, 118] width 873 height 377
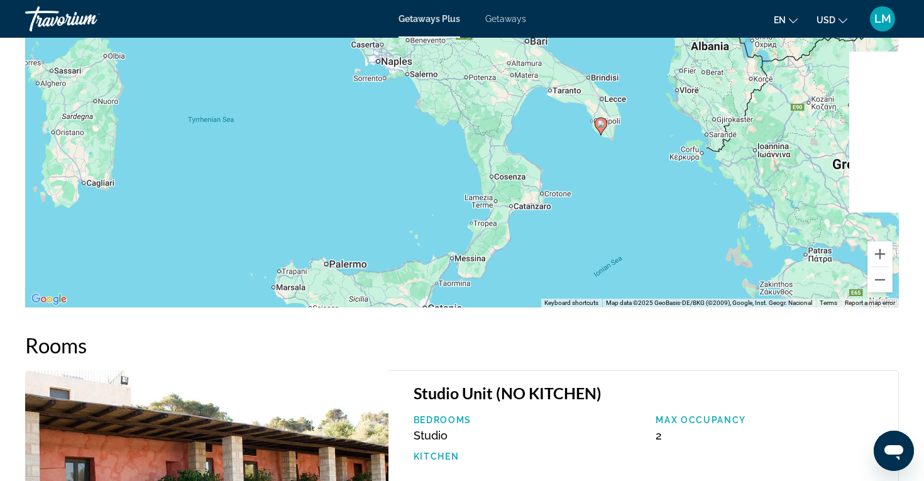
drag, startPoint x: 629, startPoint y: 96, endPoint x: 408, endPoint y: 121, distance: 222.5
click at [410, 121] on div "To activate drag with keyboard, press Alt + Enter. Once in keyboard drag state,…" at bounding box center [461, 118] width 873 height 377
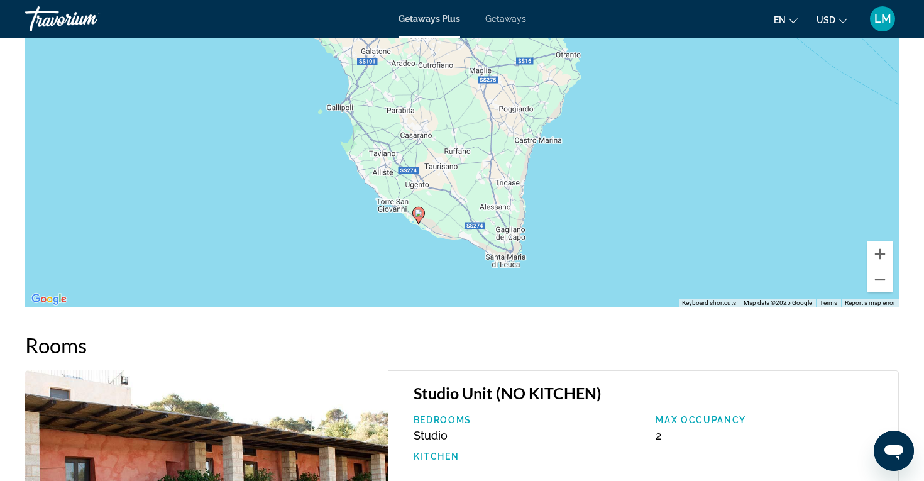
drag, startPoint x: 430, startPoint y: 214, endPoint x: 454, endPoint y: 132, distance: 85.1
click at [454, 132] on div "To activate drag with keyboard, press Alt + Enter. Once in keyboard drag state,…" at bounding box center [461, 118] width 873 height 377
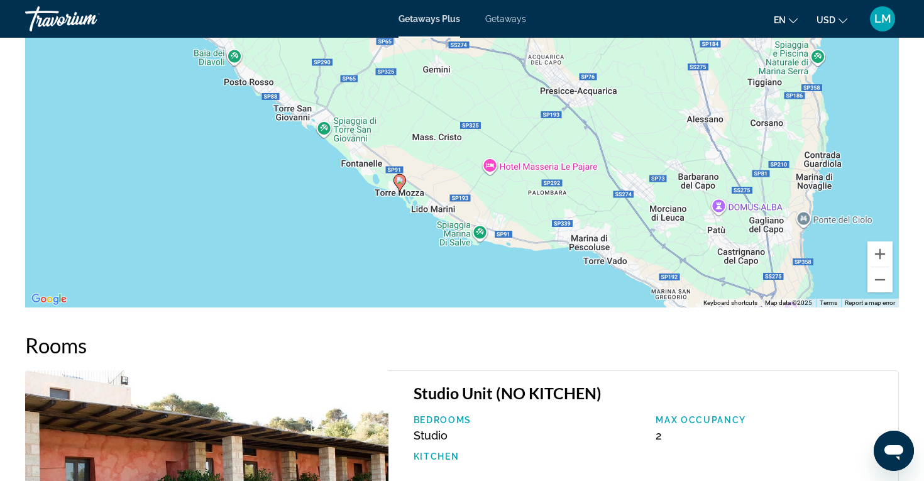
drag, startPoint x: 401, startPoint y: 194, endPoint x: 420, endPoint y: 150, distance: 48.7
click at [420, 150] on div "To activate drag with keyboard, press Alt + Enter. Once in keyboard drag state,…" at bounding box center [461, 118] width 873 height 377
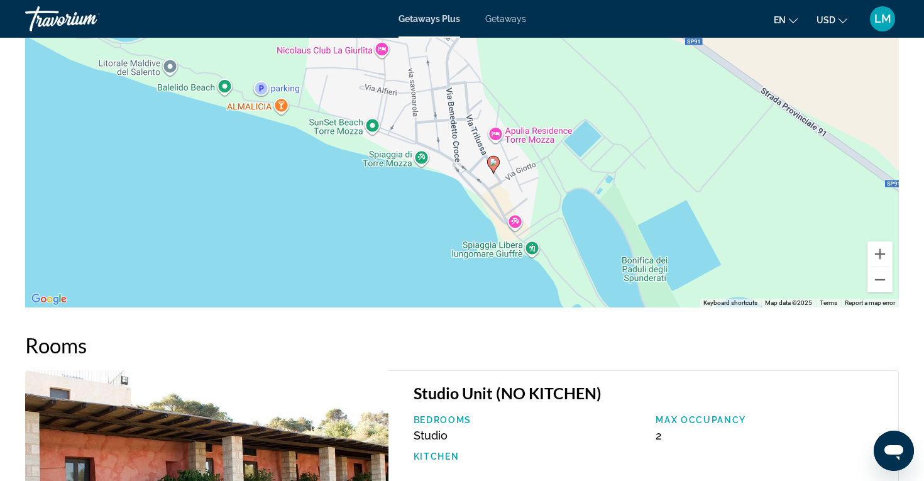
drag, startPoint x: 491, startPoint y: 87, endPoint x: 452, endPoint y: 229, distance: 146.8
click at [452, 229] on div "To activate drag with keyboard, press Alt + Enter. Once in keyboard drag state,…" at bounding box center [461, 118] width 873 height 377
click at [497, 156] on icon "Main content" at bounding box center [492, 164] width 11 height 16
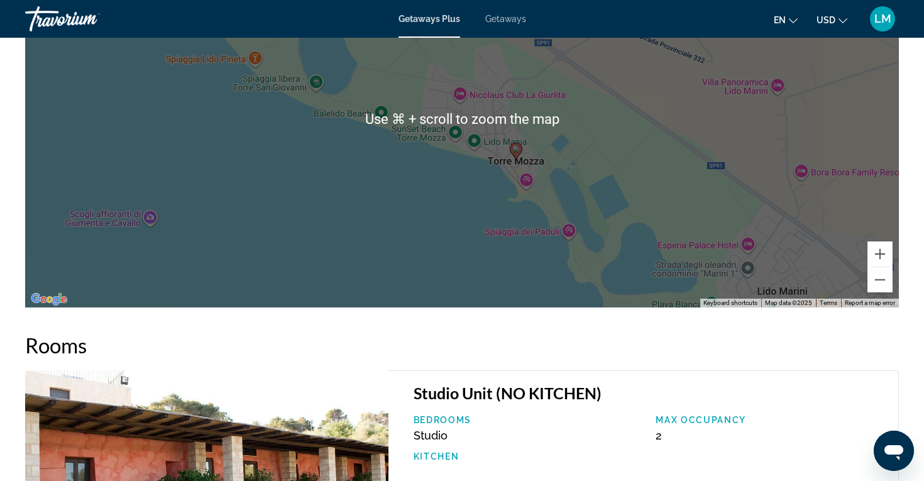
click at [463, 178] on div "To navigate, press the arrow keys. To activate drag with keyboard, press Alt + …" at bounding box center [461, 118] width 873 height 377
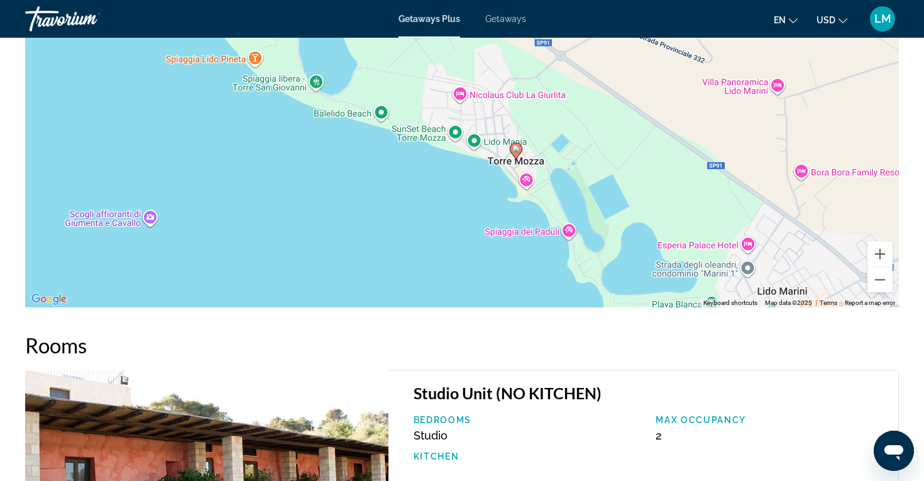
click at [510, 143] on icon "Main content" at bounding box center [516, 152] width 13 height 18
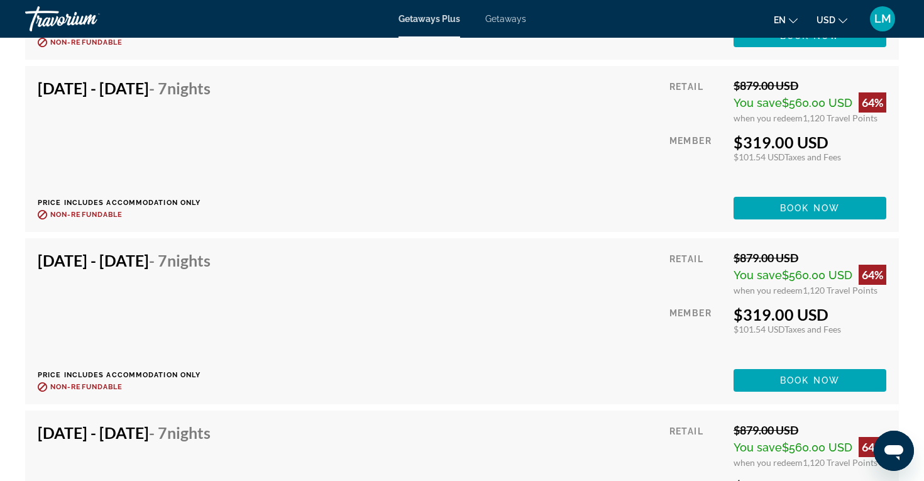
scroll to position [2356, 0]
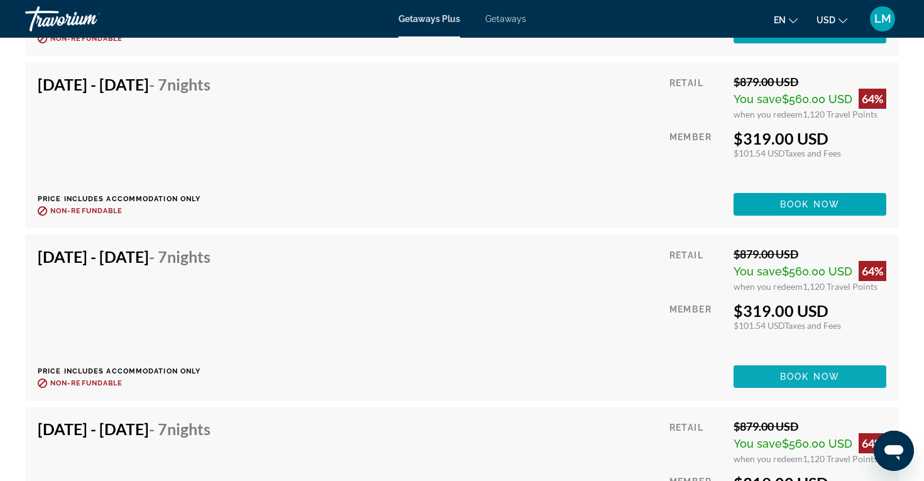
click at [762, 363] on span "Main content" at bounding box center [809, 376] width 153 height 30
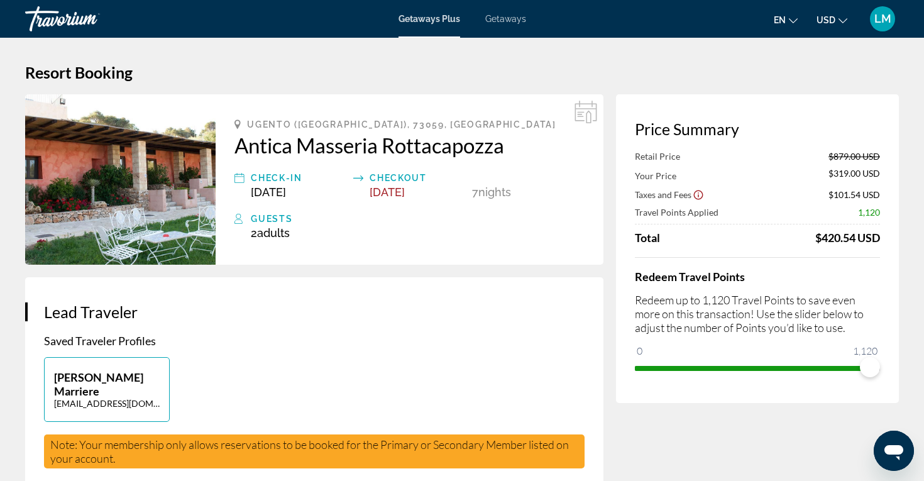
click at [398, 195] on span "[DATE]" at bounding box center [386, 191] width 35 height 13
click at [501, 10] on div "Getaways Plus Getaways en English Español Français Italiano Português русский U…" at bounding box center [462, 19] width 924 height 33
click at [500, 15] on span "Getaways" at bounding box center [505, 19] width 41 height 10
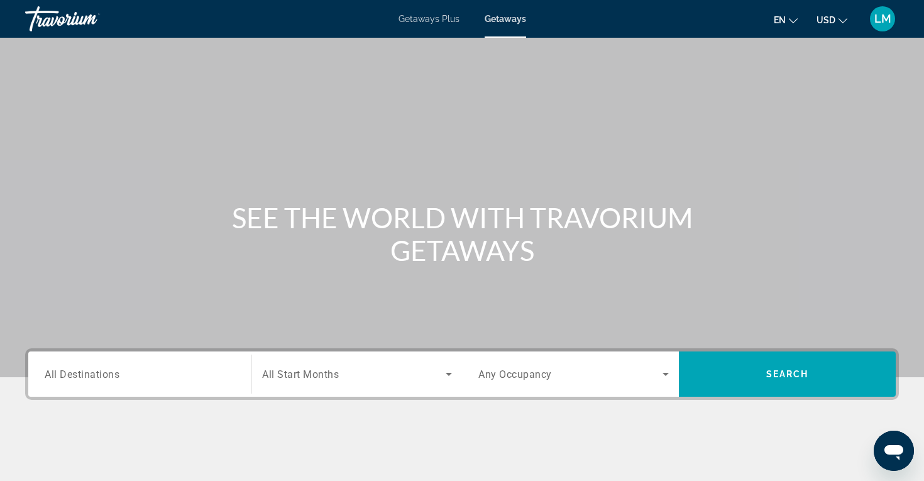
click at [429, 24] on div "Getaways Plus Getaways en English Español Français Italiano Português русский U…" at bounding box center [462, 19] width 924 height 33
click at [427, 8] on div "Getaways Plus Getaways en English Español Français Italiano Português русский U…" at bounding box center [462, 19] width 924 height 33
click at [427, 16] on span "Getaways Plus" at bounding box center [428, 19] width 61 height 10
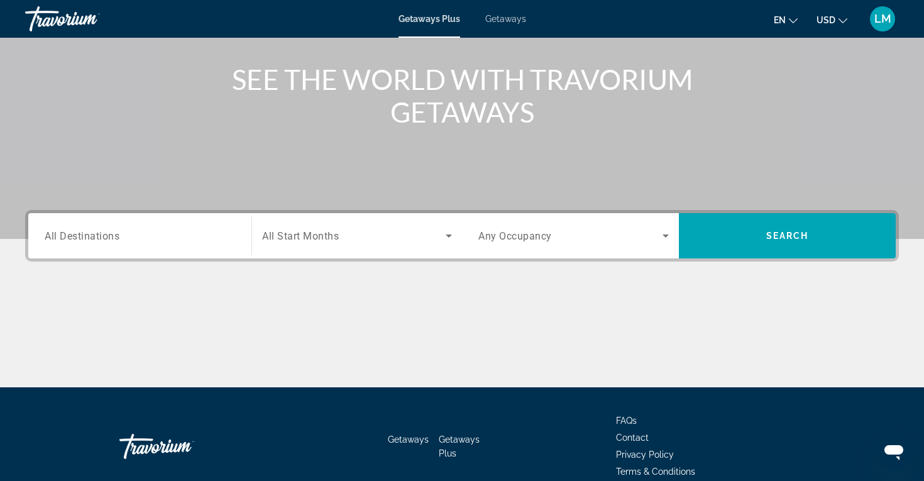
scroll to position [143, 0]
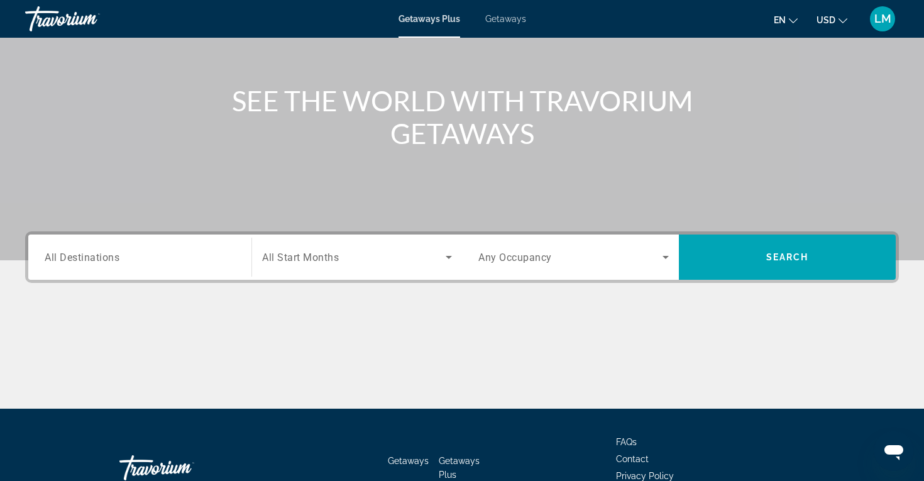
click at [199, 268] on div "Search widget" at bounding box center [140, 257] width 190 height 36
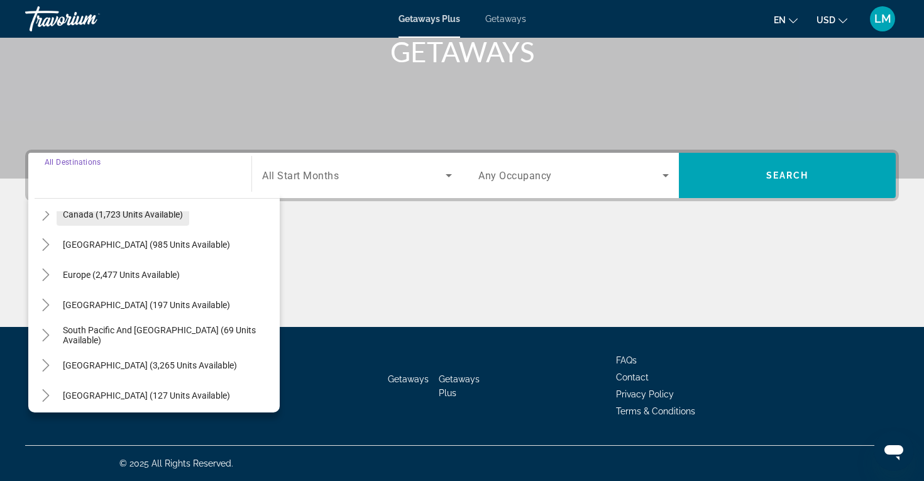
scroll to position [112, 0]
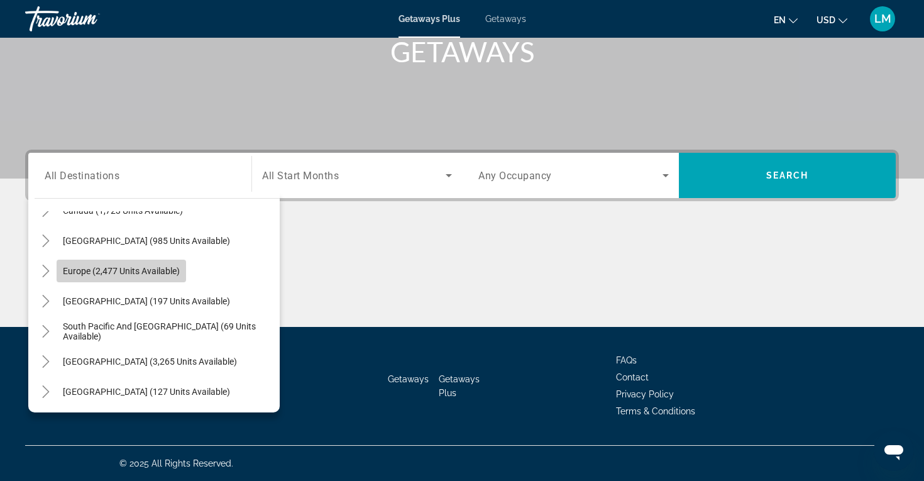
click at [110, 276] on span "Search widget" at bounding box center [121, 271] width 129 height 30
type input "**********"
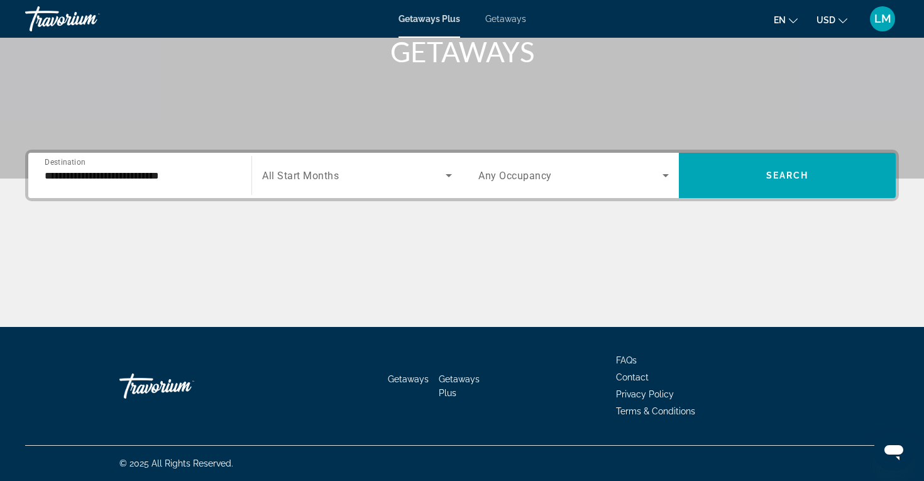
click at [319, 178] on span "All Start Months" at bounding box center [300, 176] width 77 height 12
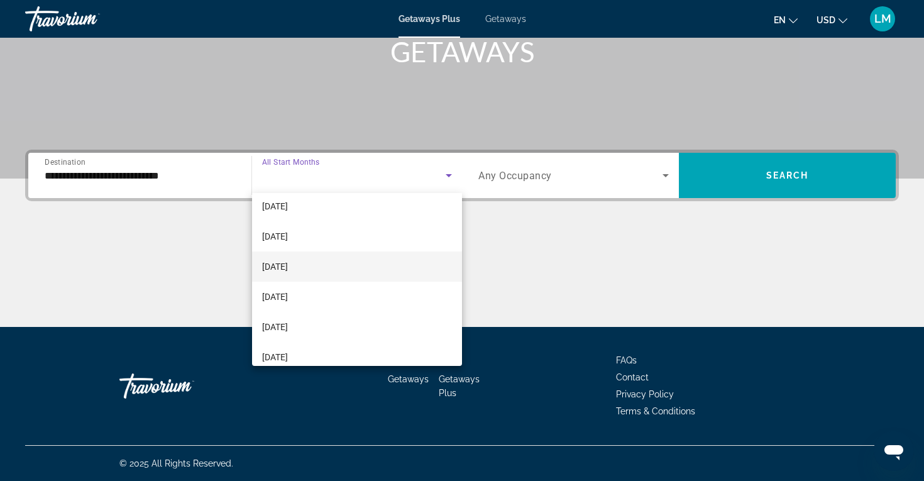
scroll to position [131, 0]
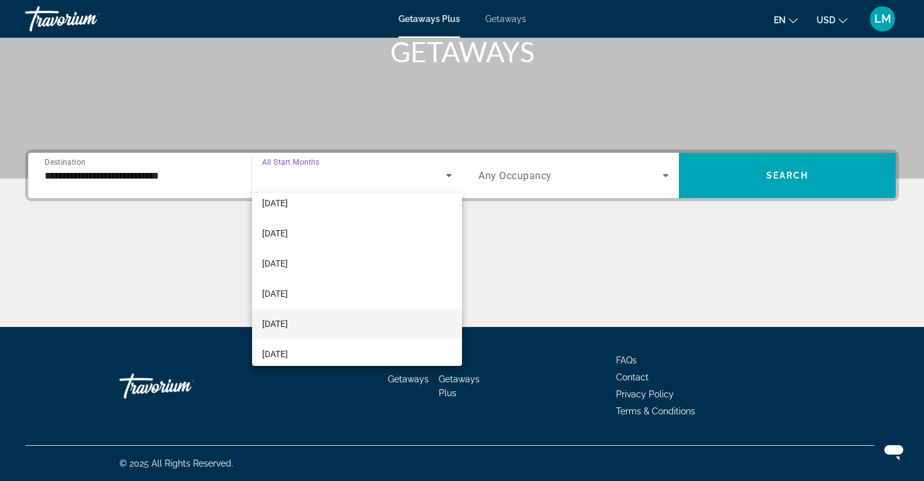
click at [317, 327] on mat-option "[DATE]" at bounding box center [357, 324] width 210 height 30
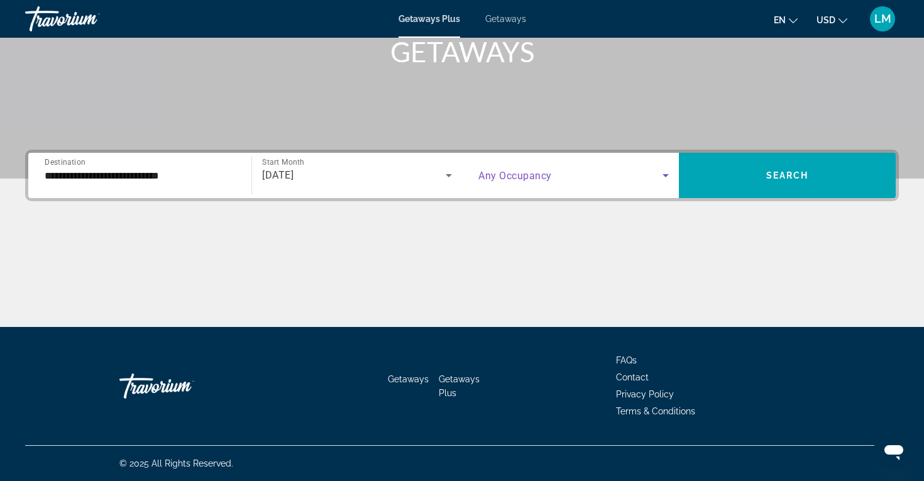
click at [554, 173] on span "Search widget" at bounding box center [570, 175] width 184 height 15
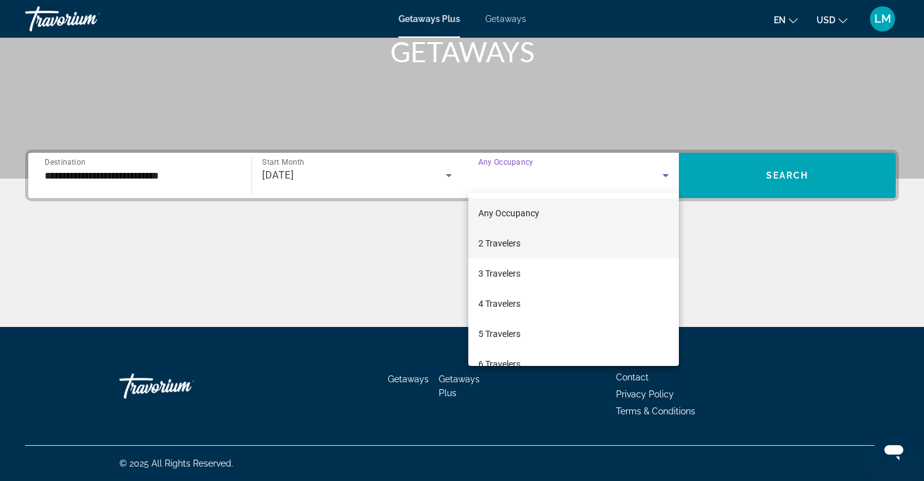
click at [523, 245] on mat-option "2 Travelers" at bounding box center [573, 243] width 210 height 30
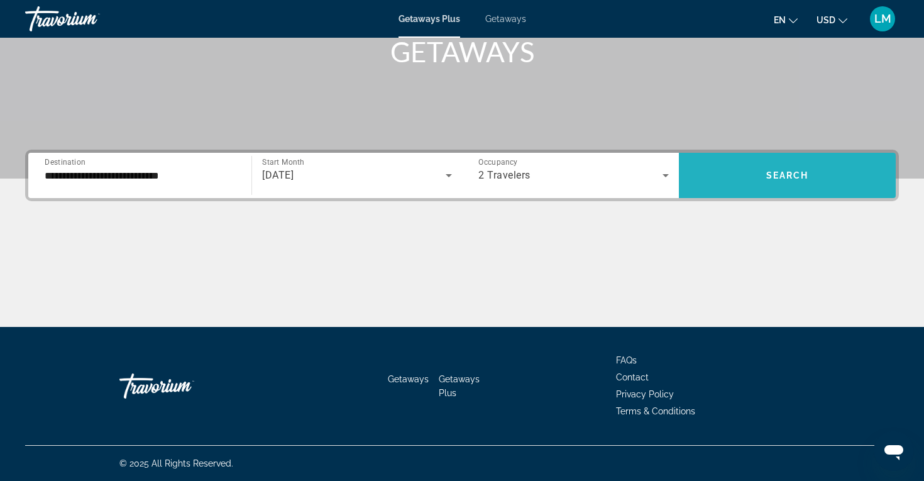
click at [713, 173] on span "Search widget" at bounding box center [787, 175] width 217 height 30
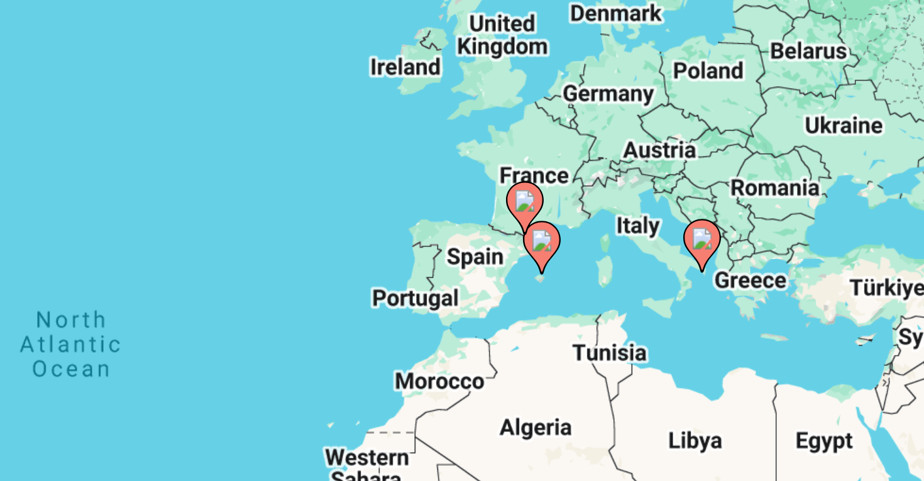
click at [577, 207] on image "Main content" at bounding box center [575, 209] width 8 height 8
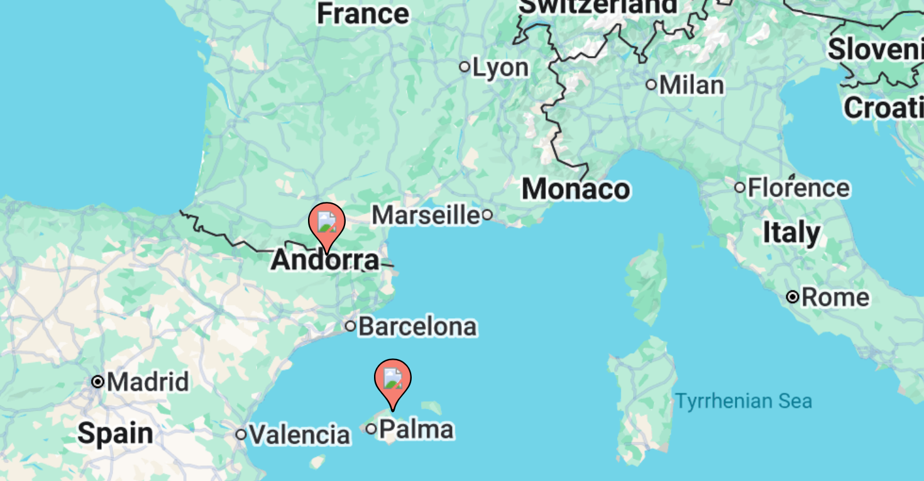
drag, startPoint x: 523, startPoint y: 245, endPoint x: 575, endPoint y: 191, distance: 74.7
click at [575, 191] on div "To activate drag with keyboard, press Alt + Enter. Once in keyboard drag state,…" at bounding box center [461, 276] width 873 height 377
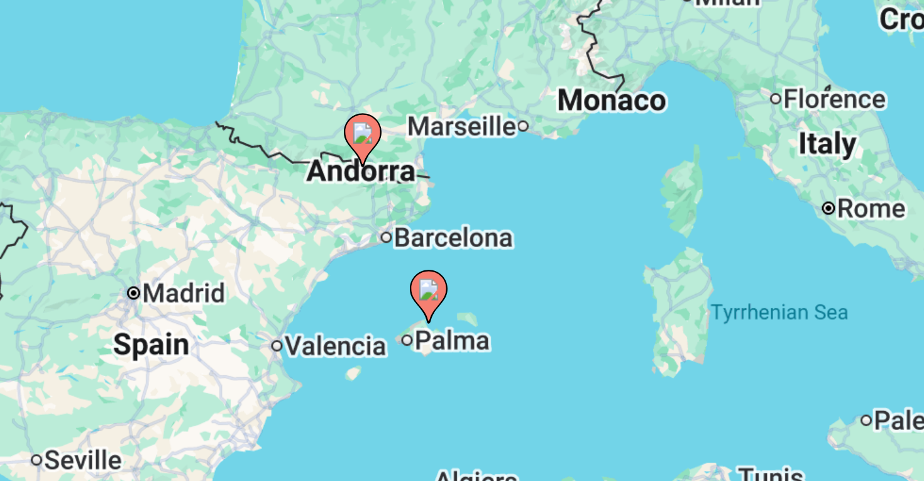
drag, startPoint x: 537, startPoint y: 256, endPoint x: 547, endPoint y: 226, distance: 32.4
click at [547, 226] on div "To navigate, press the arrow keys. To activate drag with keyboard, press Alt + …" at bounding box center [461, 276] width 873 height 377
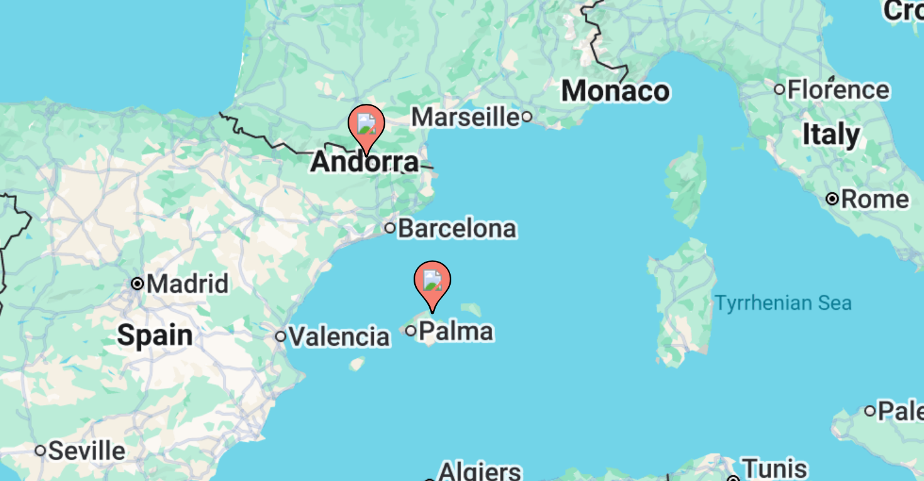
click at [546, 232] on image "Main content" at bounding box center [544, 235] width 8 height 8
type input "**********"
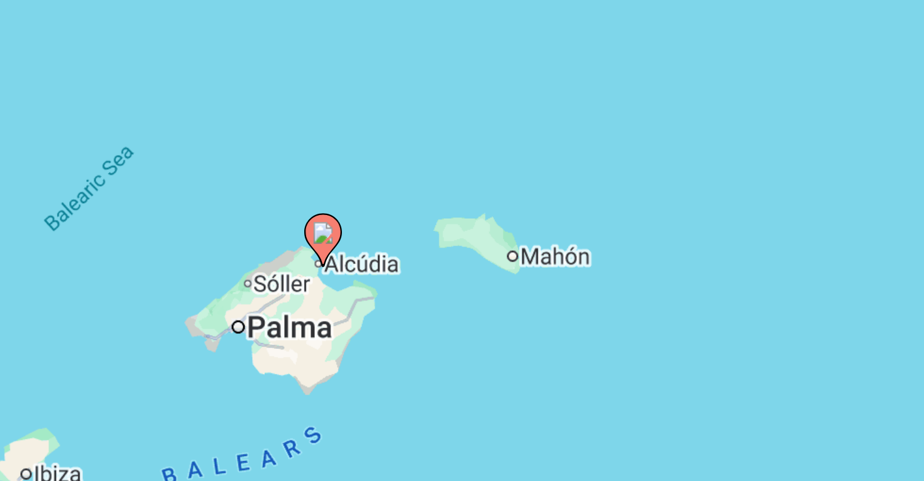
drag, startPoint x: 476, startPoint y: 254, endPoint x: 525, endPoint y: 212, distance: 64.1
click at [525, 208] on div "To activate drag with keyboard, press Alt + Enter. Once in keyboard drag state,…" at bounding box center [461, 276] width 873 height 377
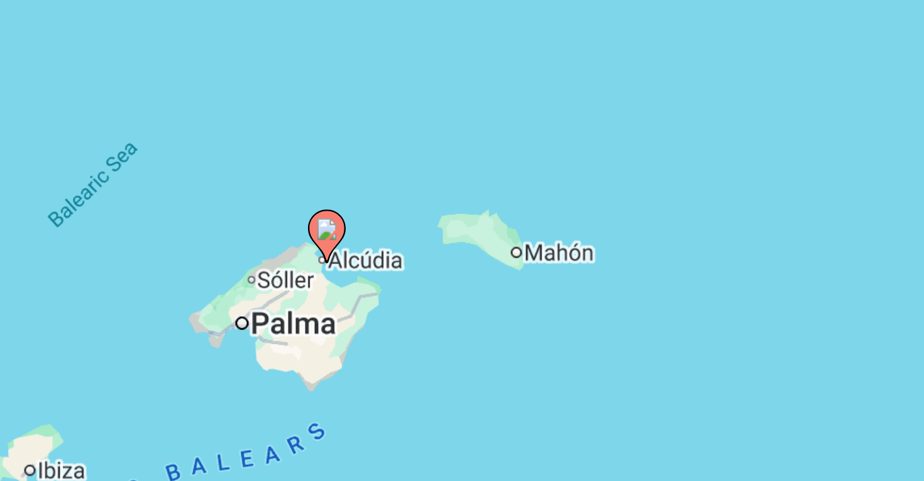
click at [508, 220] on image "Main content" at bounding box center [509, 218] width 8 height 8
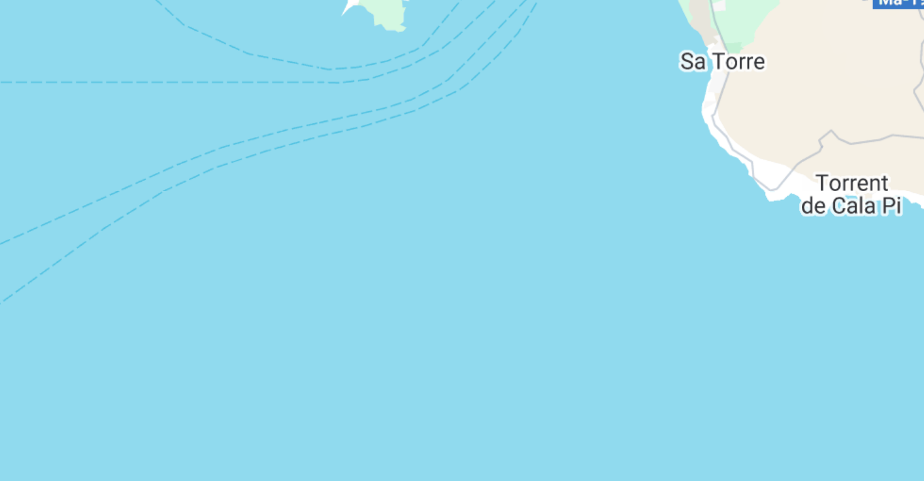
drag, startPoint x: 536, startPoint y: 196, endPoint x: 462, endPoint y: 285, distance: 116.0
click at [462, 285] on div "To navigate, press the arrow keys. To activate drag with keyboard, press Alt + …" at bounding box center [461, 276] width 873 height 377
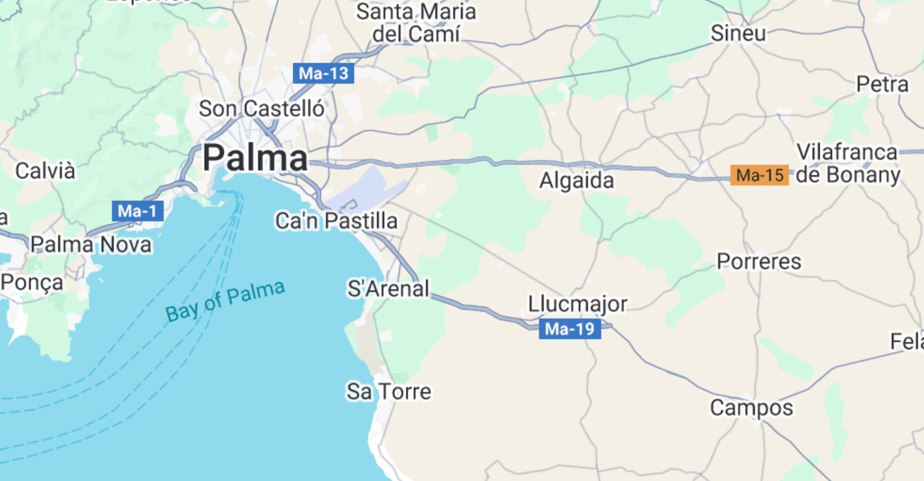
drag, startPoint x: 561, startPoint y: 216, endPoint x: 494, endPoint y: 243, distance: 72.5
click at [496, 243] on div "To navigate, press the arrow keys. To activate drag with keyboard, press Alt + …" at bounding box center [461, 276] width 873 height 377
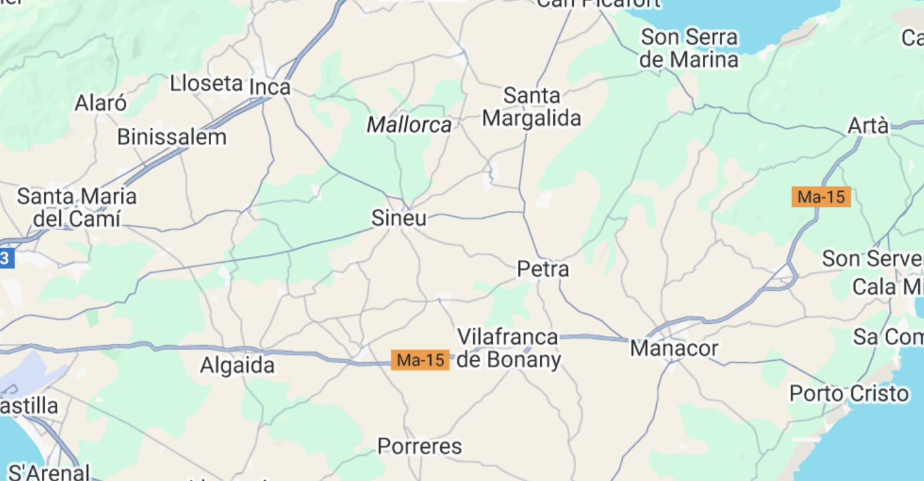
drag, startPoint x: 566, startPoint y: 155, endPoint x: 512, endPoint y: 208, distance: 76.0
click at [512, 208] on div "To navigate, press the arrow keys. To activate drag with keyboard, press Alt + …" at bounding box center [461, 276] width 873 height 377
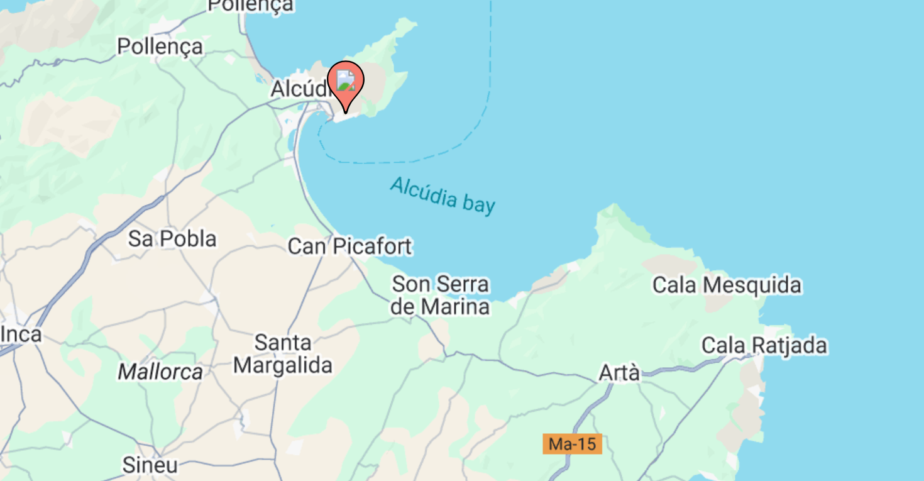
click at [516, 171] on image "Main content" at bounding box center [515, 169] width 8 height 8
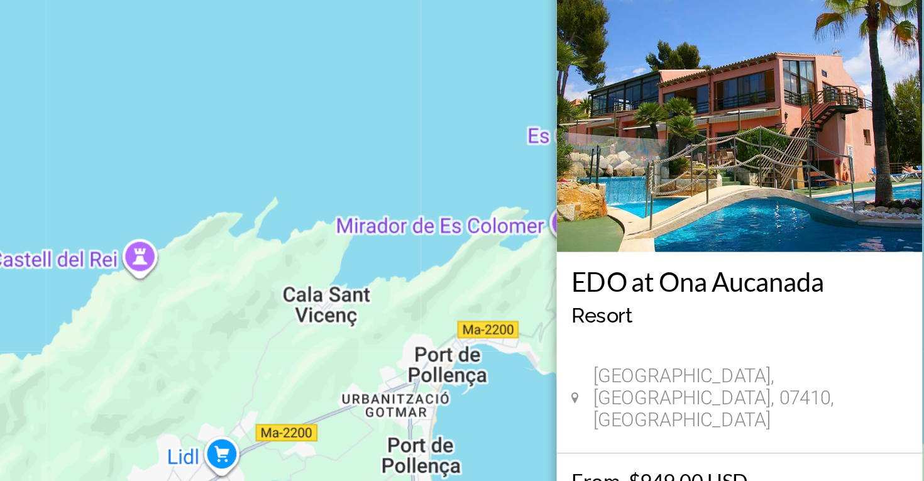
click at [642, 214] on img "Main content" at bounding box center [674, 170] width 157 height 126
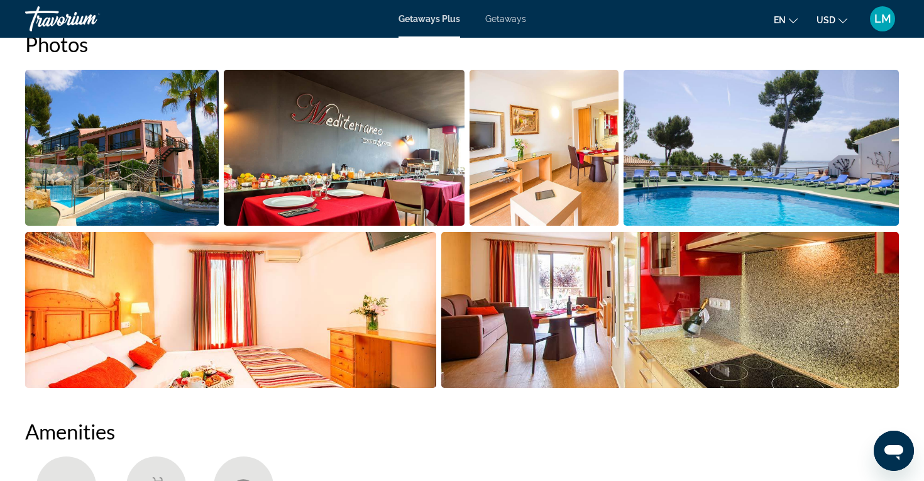
scroll to position [616, 0]
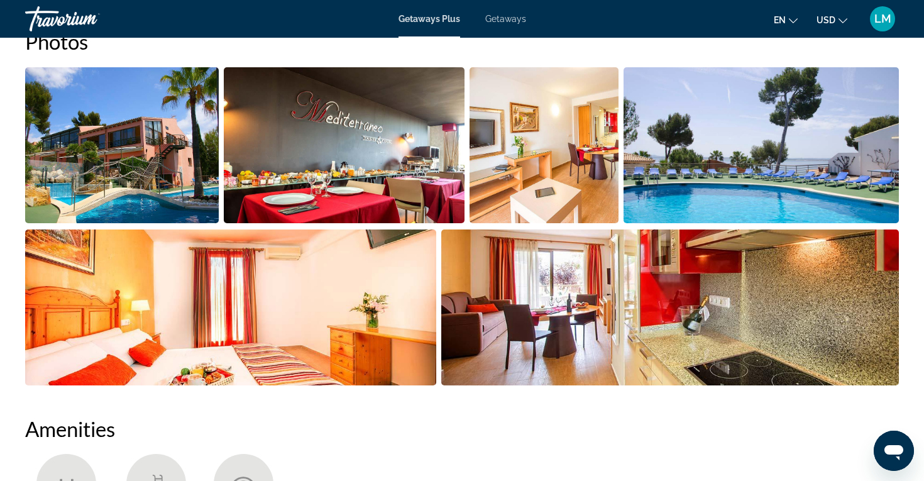
click at [300, 163] on img "Open full-screen image slider" at bounding box center [344, 145] width 241 height 156
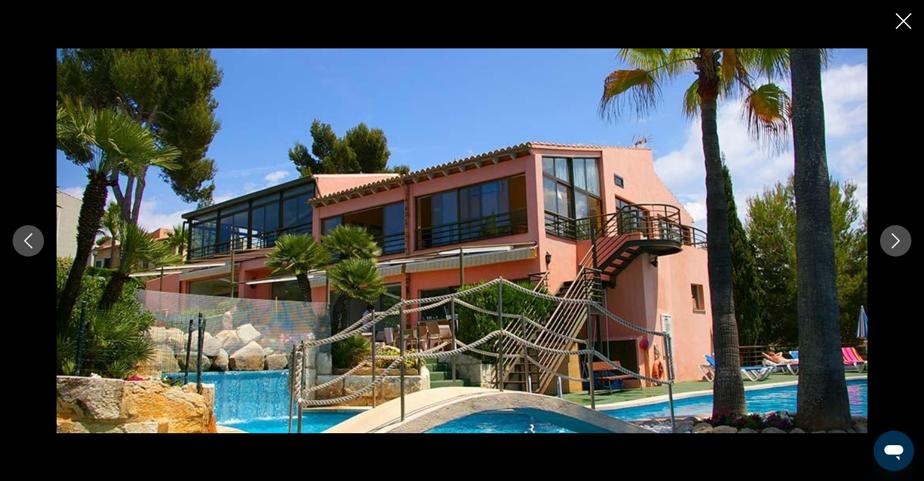
click at [888, 238] on icon "Next image" at bounding box center [895, 240] width 15 height 15
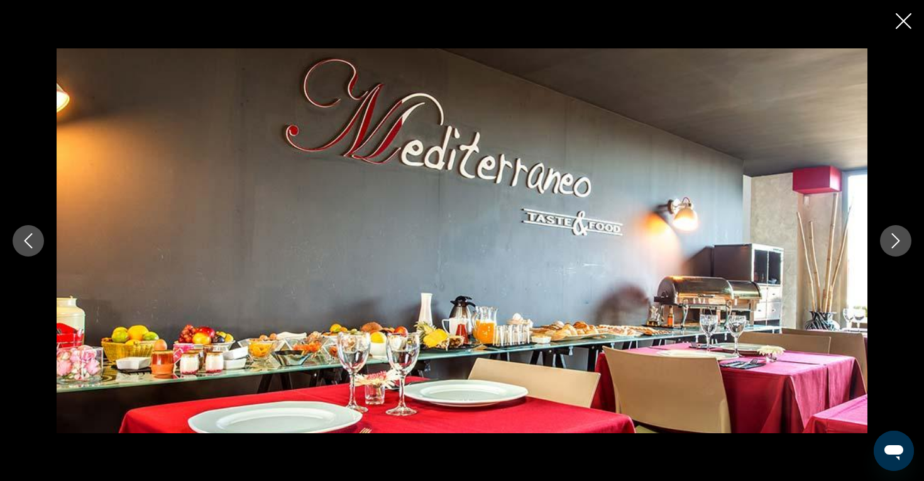
click at [888, 238] on icon "Next image" at bounding box center [895, 240] width 15 height 15
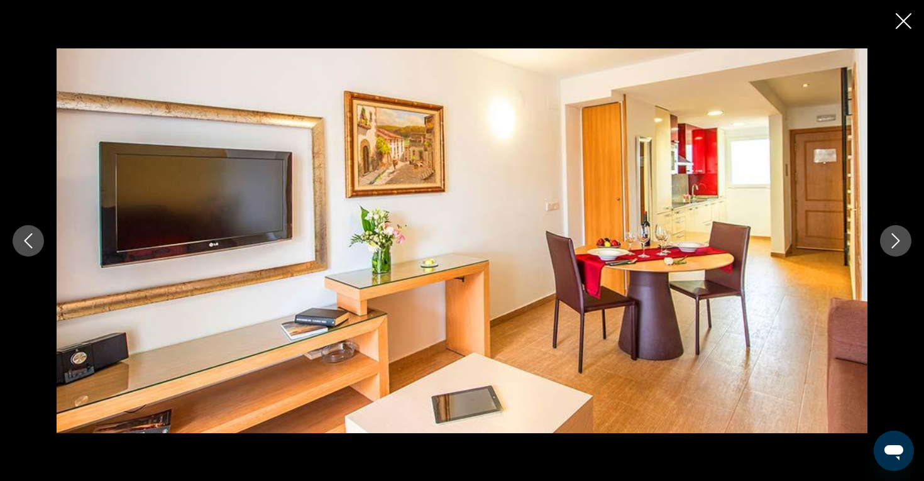
click at [888, 238] on icon "Next image" at bounding box center [895, 240] width 15 height 15
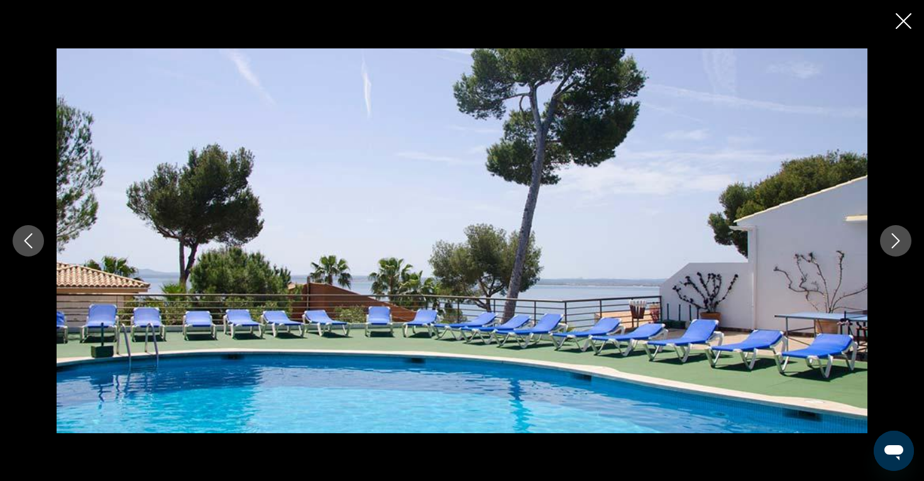
click at [888, 238] on icon "Next image" at bounding box center [895, 240] width 15 height 15
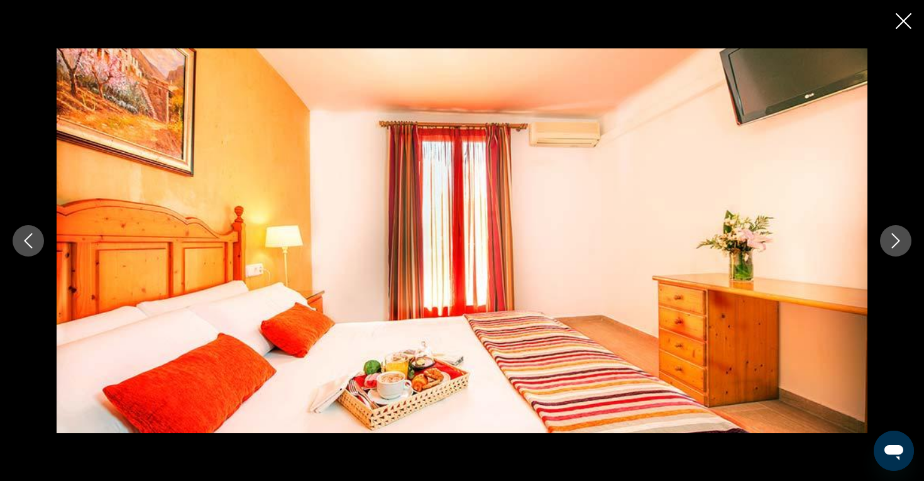
click at [888, 238] on icon "Next image" at bounding box center [895, 240] width 15 height 15
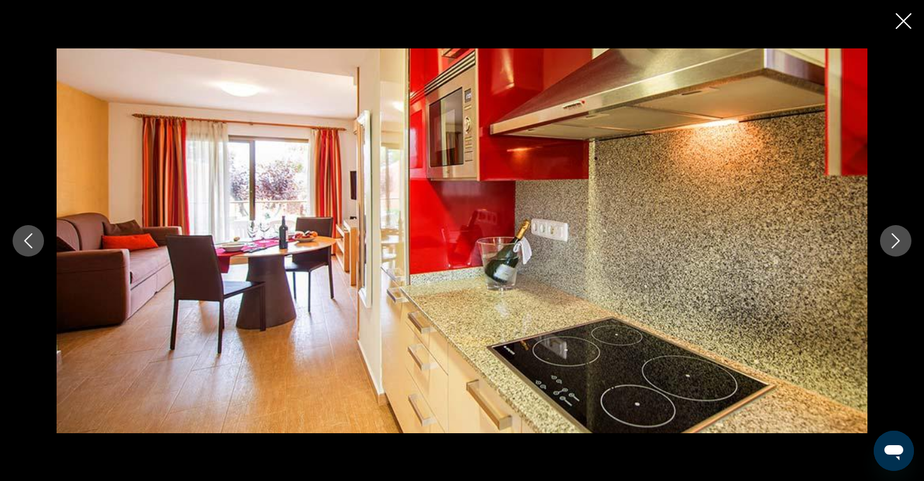
click at [888, 238] on icon "Next image" at bounding box center [895, 240] width 15 height 15
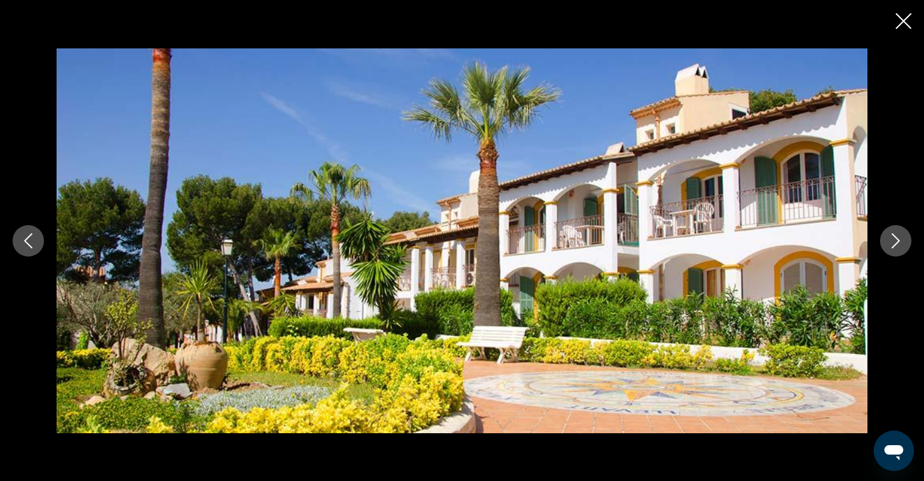
click at [888, 238] on icon "Next image" at bounding box center [895, 240] width 15 height 15
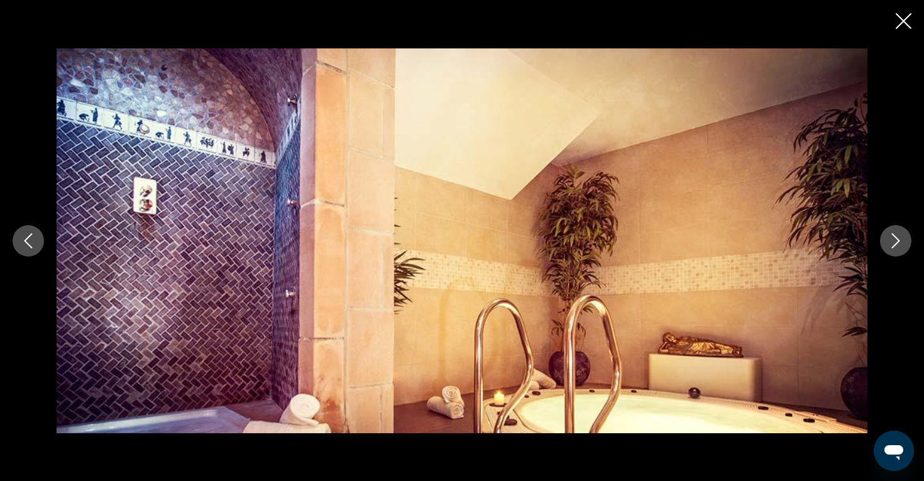
click at [888, 238] on icon "Next image" at bounding box center [895, 240] width 15 height 15
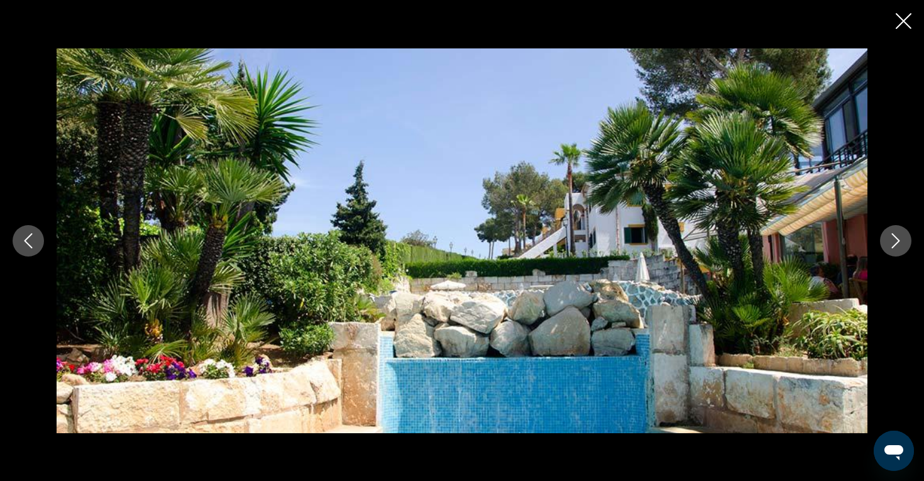
click at [888, 238] on icon "Next image" at bounding box center [895, 240] width 15 height 15
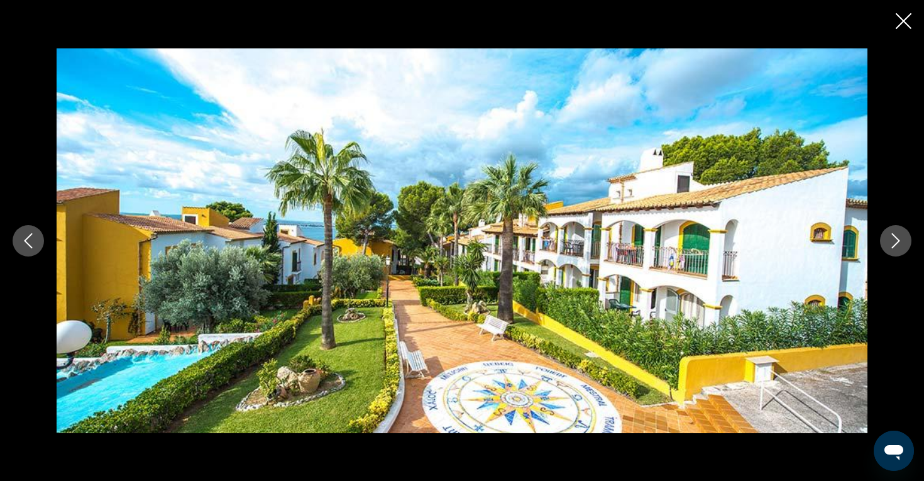
click at [888, 238] on icon "Next image" at bounding box center [895, 240] width 15 height 15
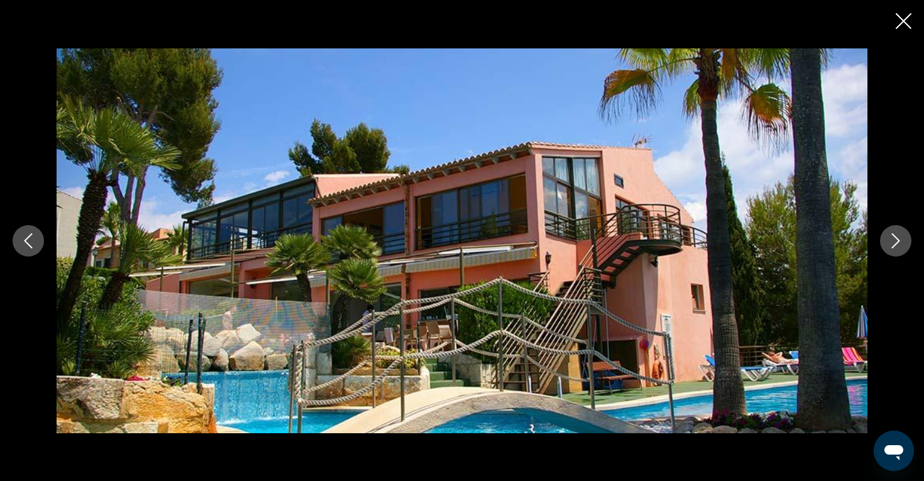
click at [888, 238] on icon "Next image" at bounding box center [895, 240] width 15 height 15
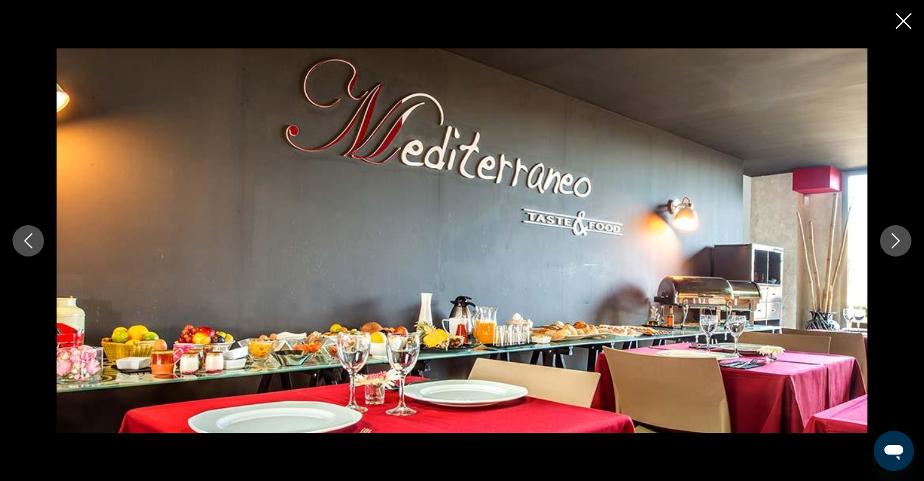
click at [888, 238] on icon "Next image" at bounding box center [895, 240] width 15 height 15
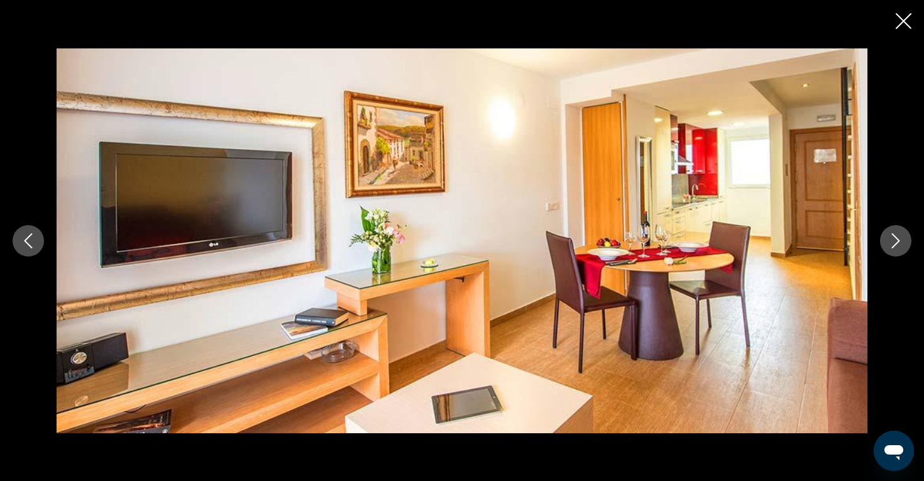
click at [895, 26] on div "prev next" at bounding box center [462, 240] width 924 height 481
click at [902, 19] on icon "Close slideshow" at bounding box center [903, 21] width 16 height 16
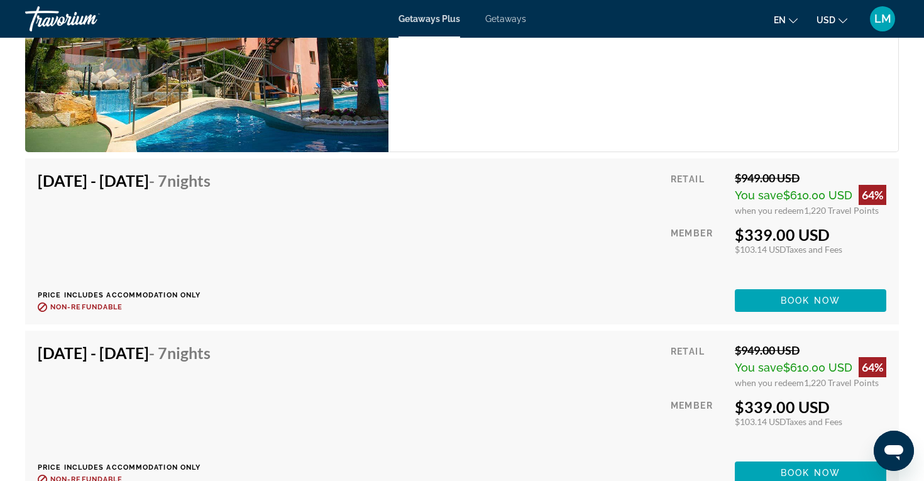
scroll to position [2206, 0]
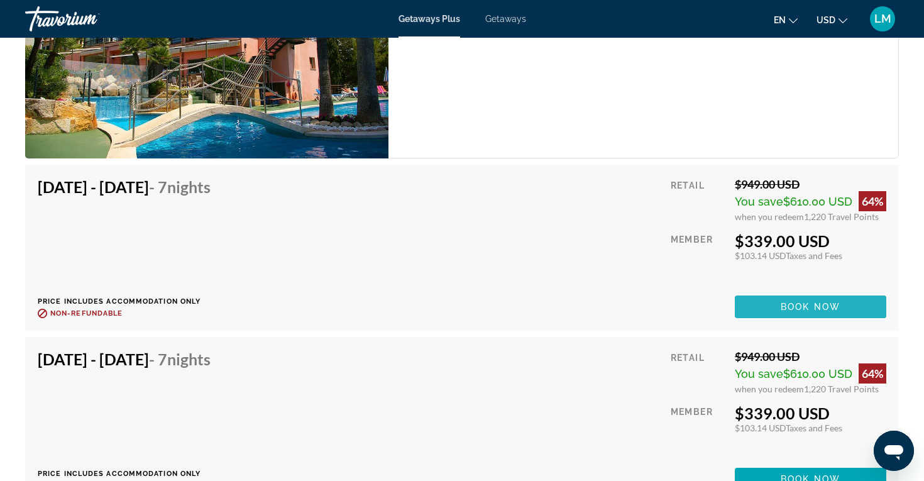
click at [753, 303] on span "Main content" at bounding box center [810, 307] width 151 height 30
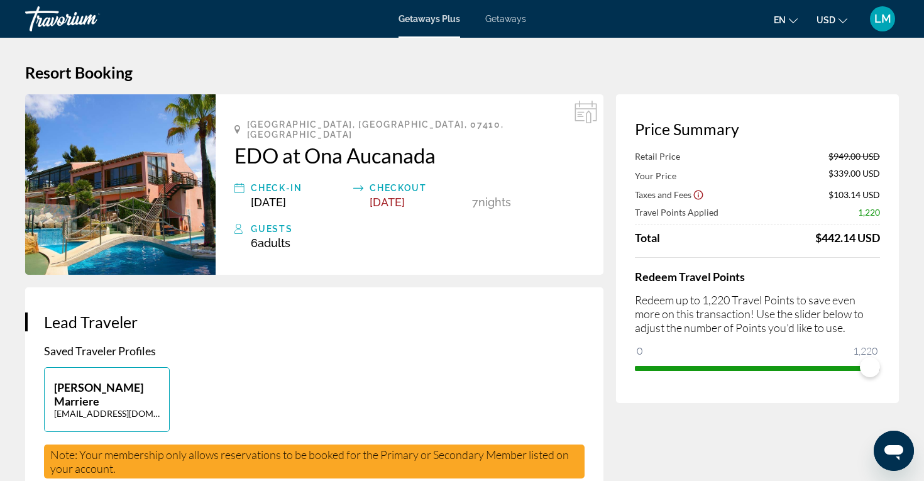
click at [405, 195] on span "[DATE]" at bounding box center [386, 201] width 35 height 13
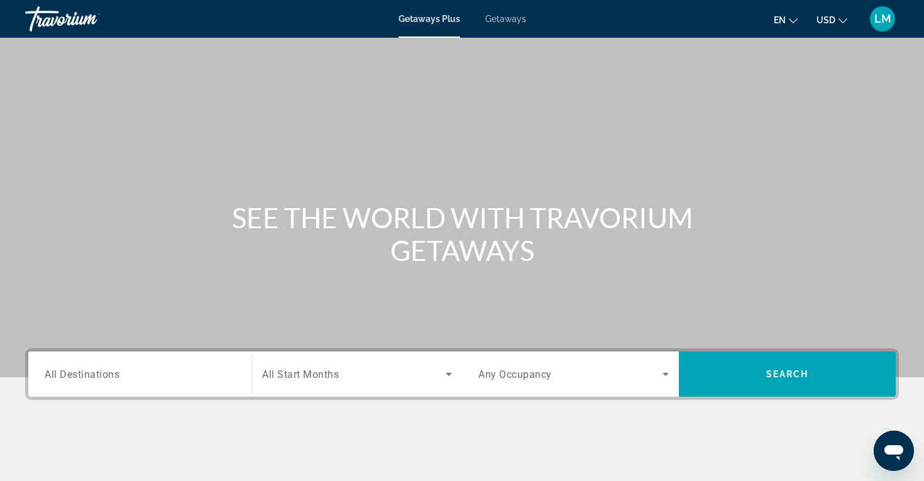
click at [163, 362] on div "Search widget" at bounding box center [140, 374] width 190 height 36
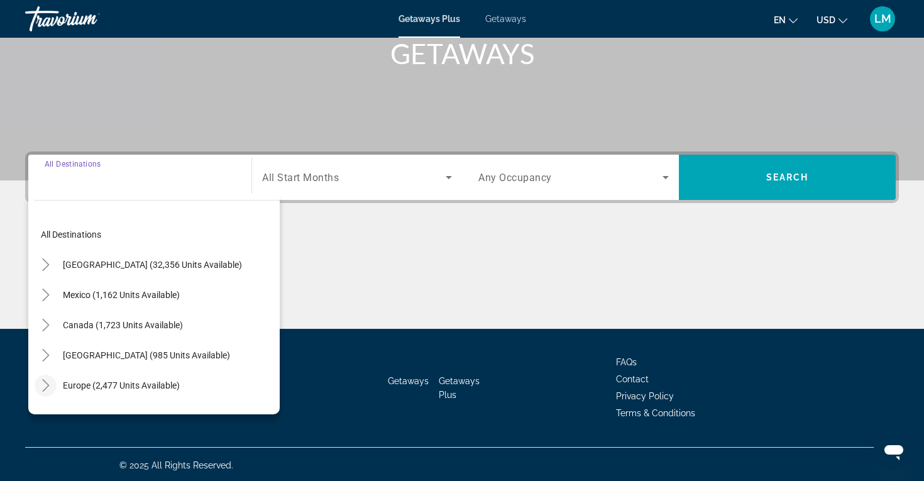
scroll to position [199, 0]
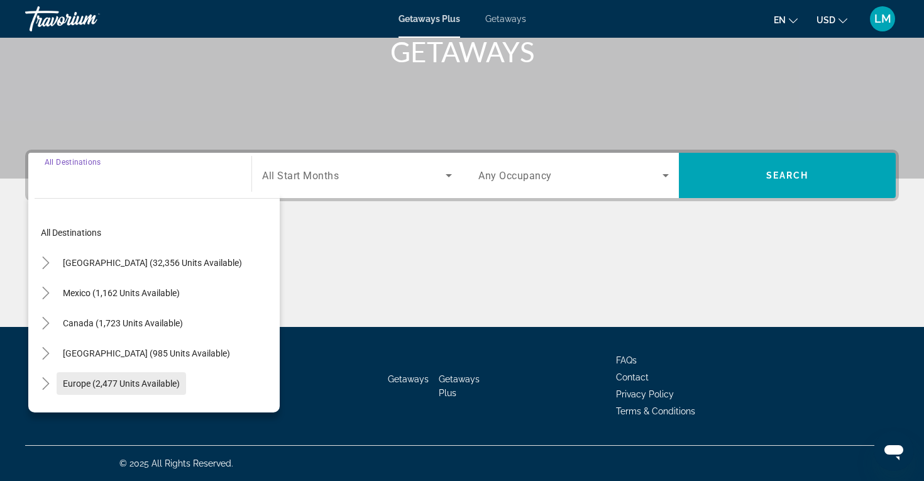
click at [83, 383] on span "Europe (2,477 units available)" at bounding box center [121, 383] width 117 height 10
type input "**********"
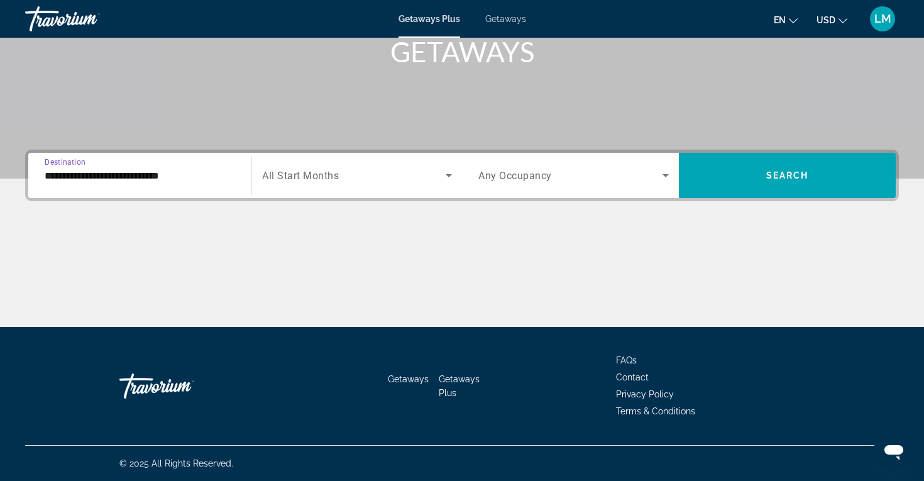
click at [328, 165] on div "Search widget" at bounding box center [357, 175] width 190 height 35
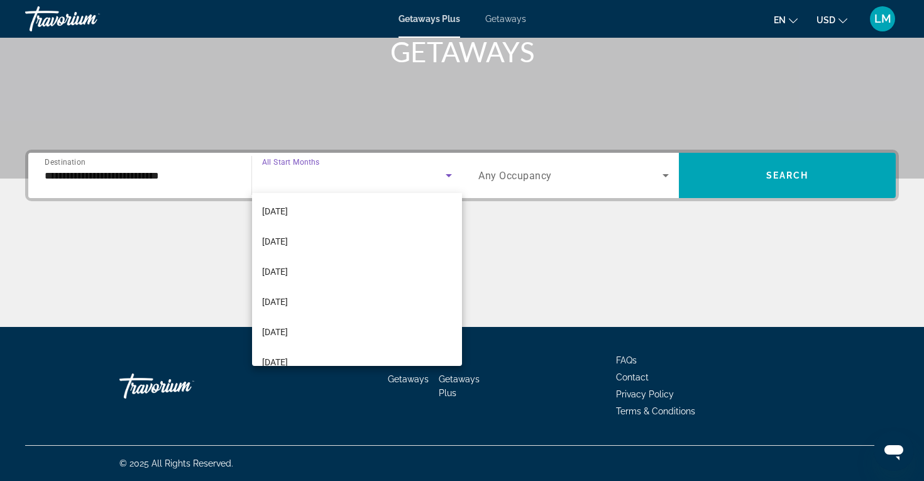
scroll to position [99, 0]
click at [288, 357] on span "[DATE]" at bounding box center [275, 355] width 26 height 15
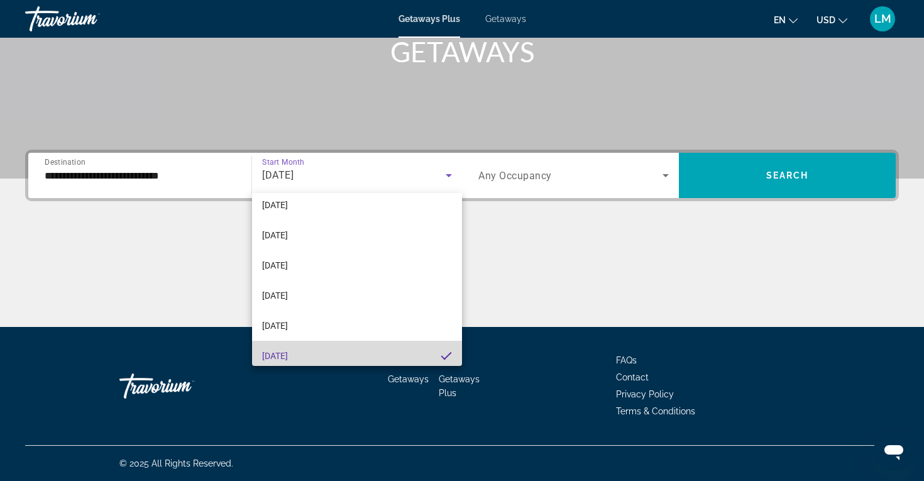
scroll to position [0, 0]
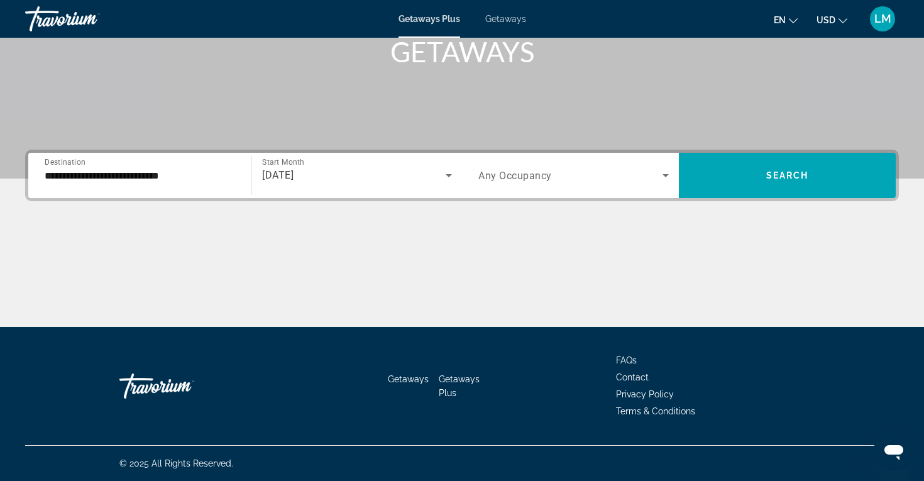
click at [512, 180] on span "Any Occupancy" at bounding box center [515, 176] width 74 height 12
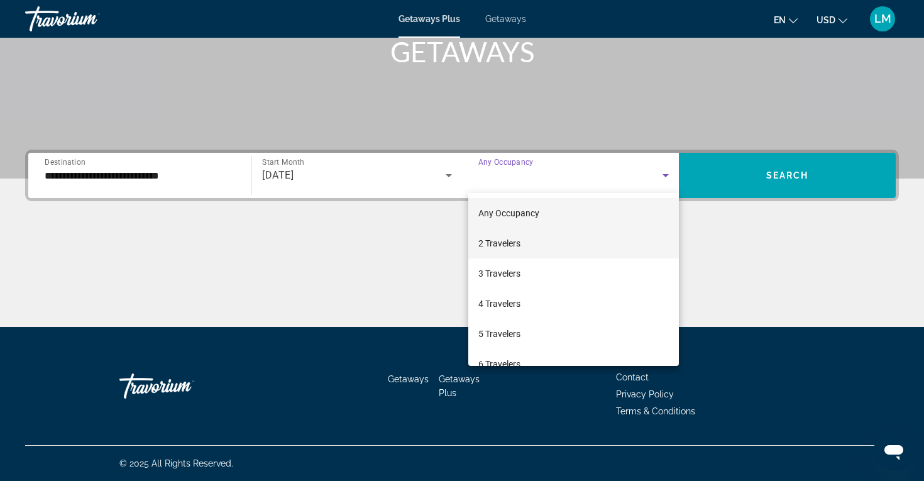
click at [502, 247] on span "2 Travelers" at bounding box center [499, 243] width 42 height 15
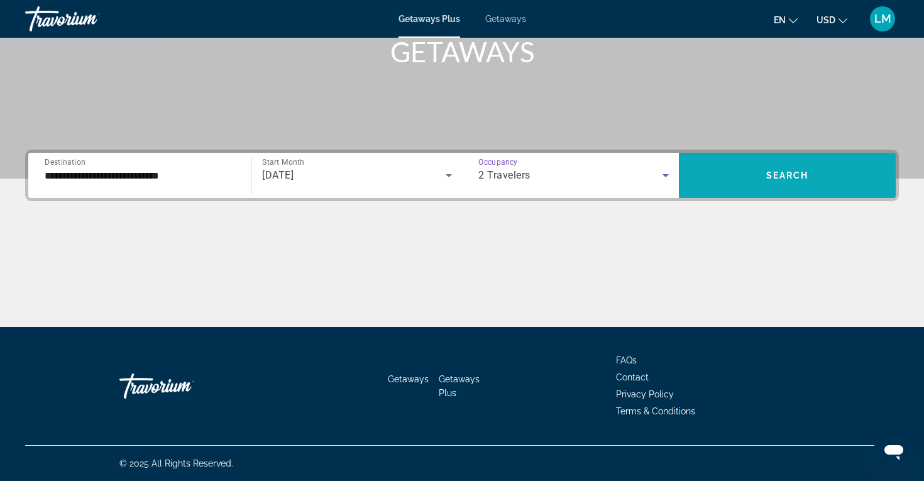
click at [762, 188] on span "Search widget" at bounding box center [787, 175] width 217 height 30
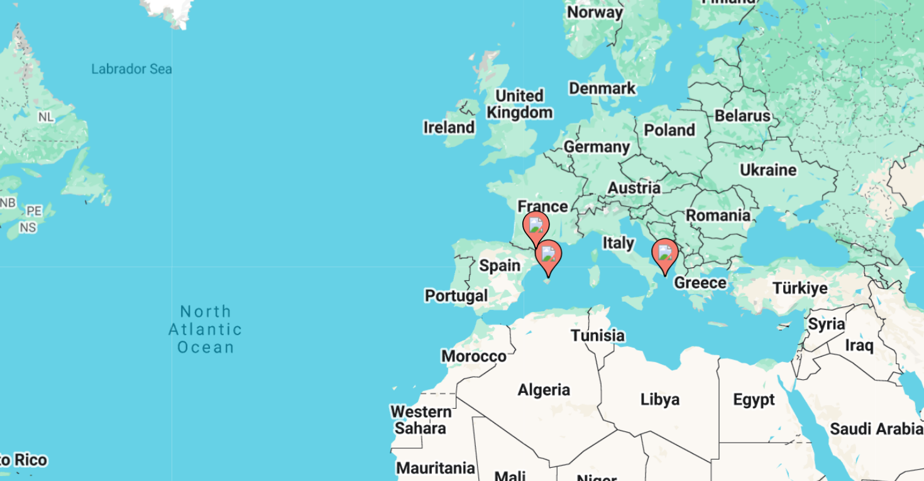
click at [575, 210] on image "Main content" at bounding box center [575, 209] width 8 height 8
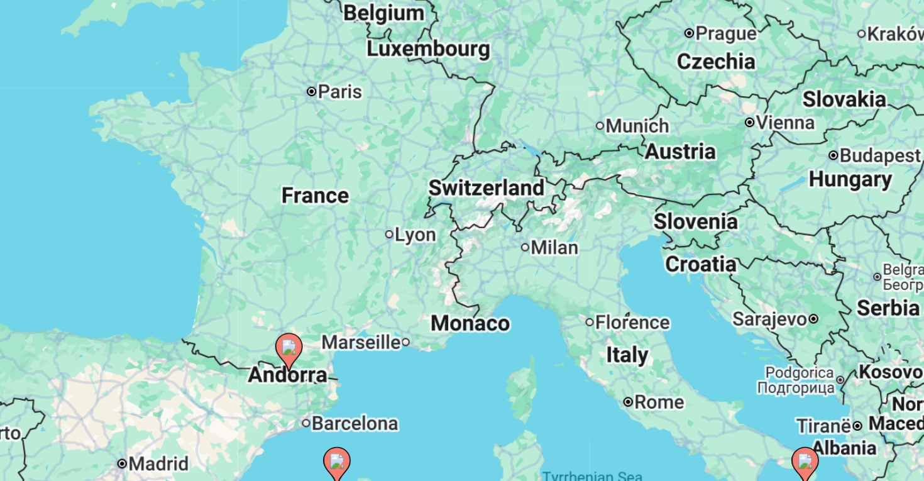
click at [461, 265] on image "Main content" at bounding box center [462, 265] width 8 height 8
type input "**********"
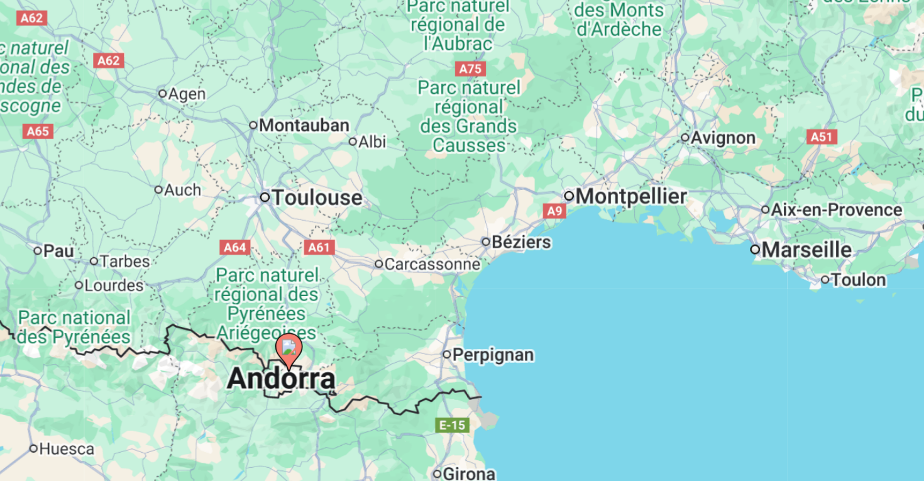
click at [461, 265] on image "Main content" at bounding box center [462, 265] width 8 height 8
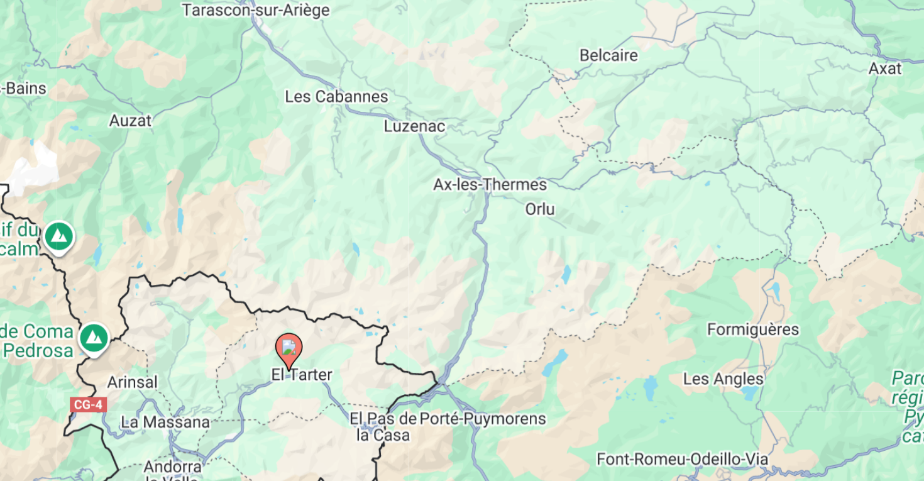
click at [461, 265] on image "Main content" at bounding box center [462, 265] width 8 height 8
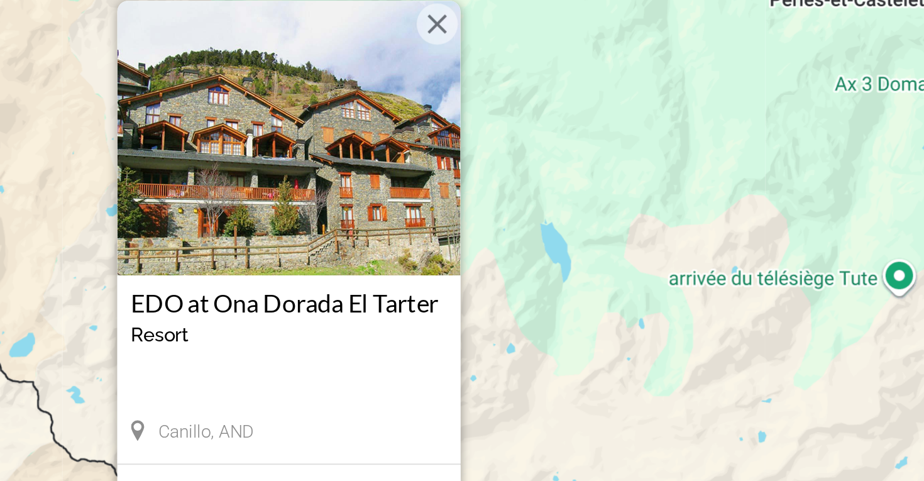
click at [463, 241] on h3 "EDO at Ona Dorada El Tarter" at bounding box center [462, 244] width 145 height 13
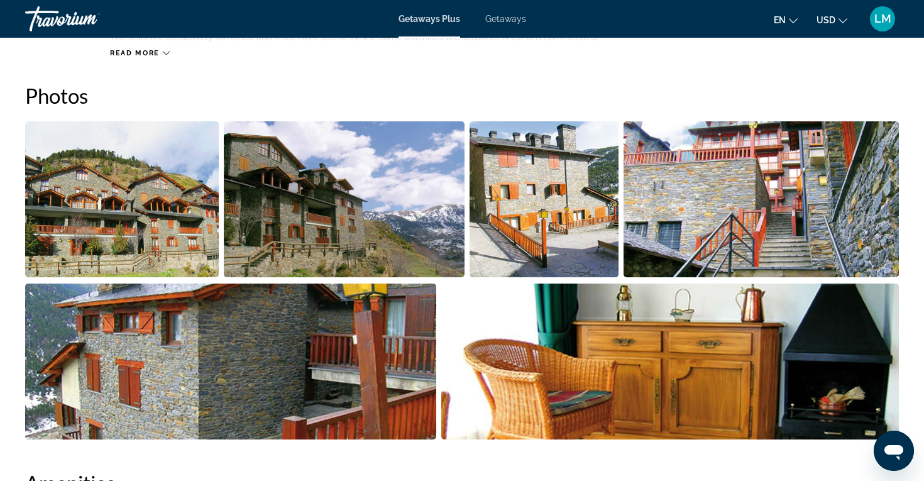
scroll to position [563, 0]
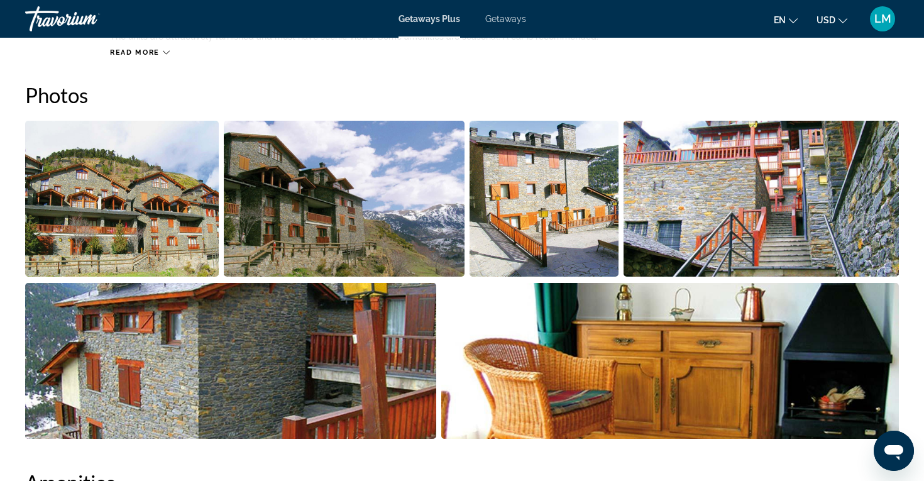
click at [449, 249] on img "Open full-screen image slider" at bounding box center [344, 199] width 241 height 156
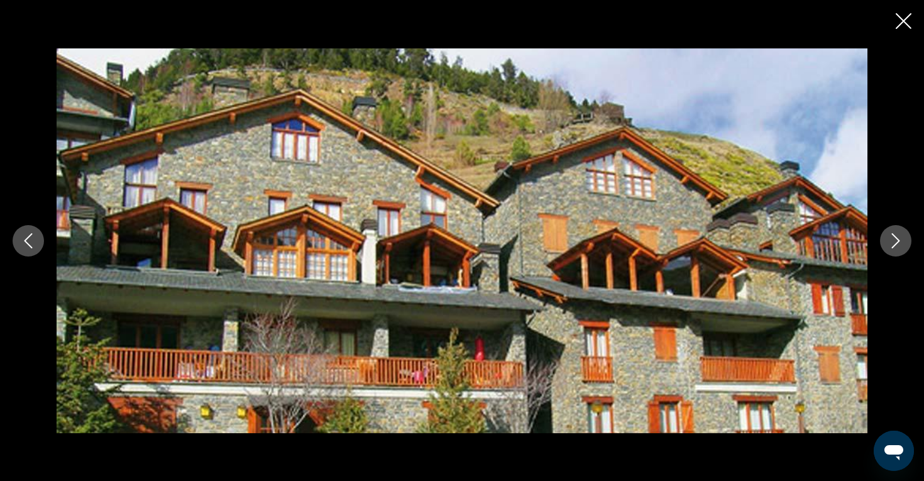
click at [897, 238] on icon "Next image" at bounding box center [896, 240] width 8 height 15
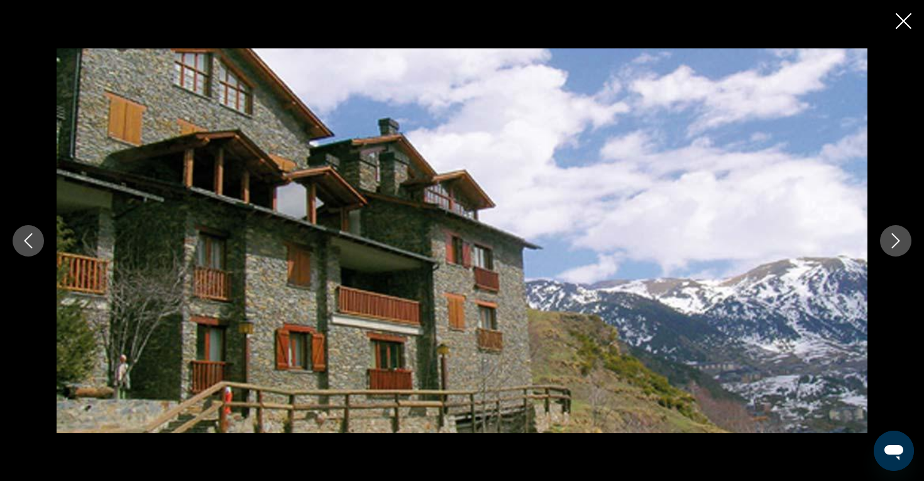
click at [897, 238] on icon "Next image" at bounding box center [896, 240] width 8 height 15
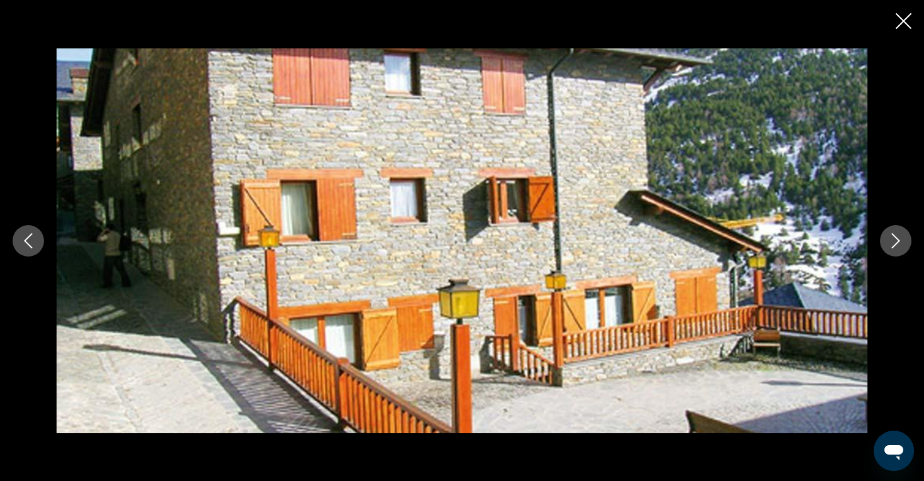
click at [897, 238] on icon "Next image" at bounding box center [896, 240] width 8 height 15
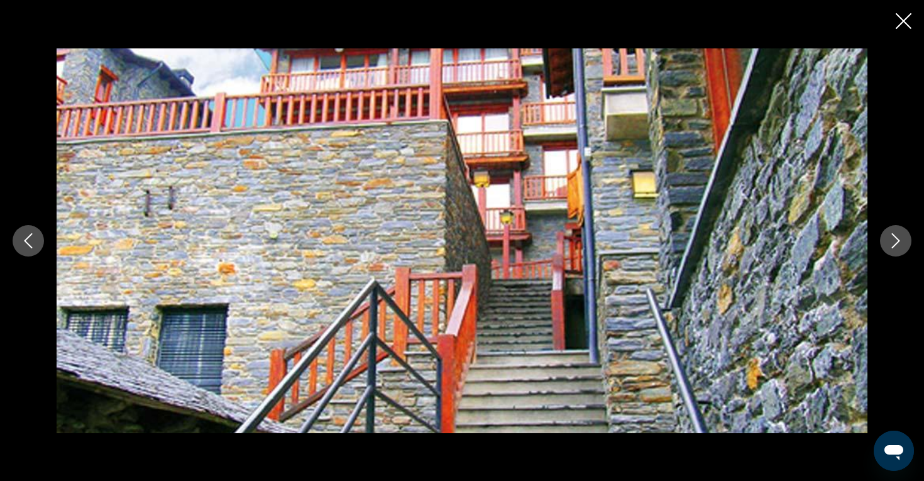
click at [897, 238] on icon "Next image" at bounding box center [896, 240] width 8 height 15
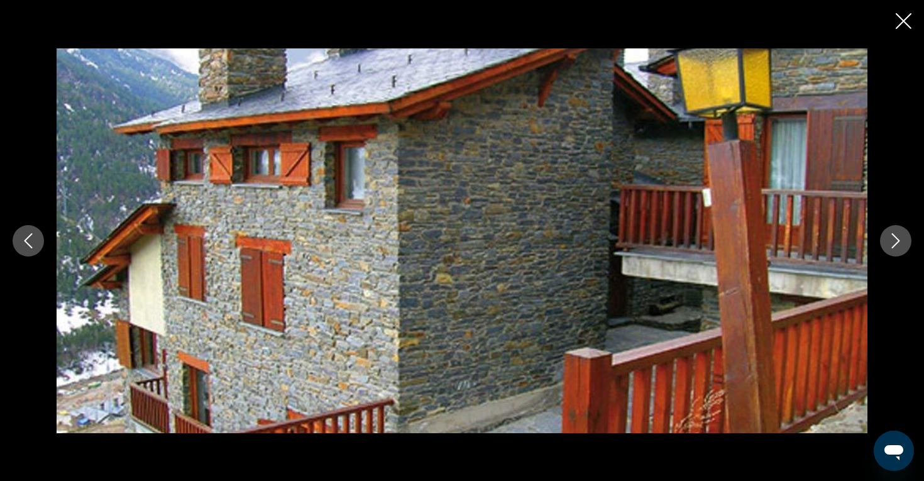
click at [897, 238] on icon "Next image" at bounding box center [896, 240] width 8 height 15
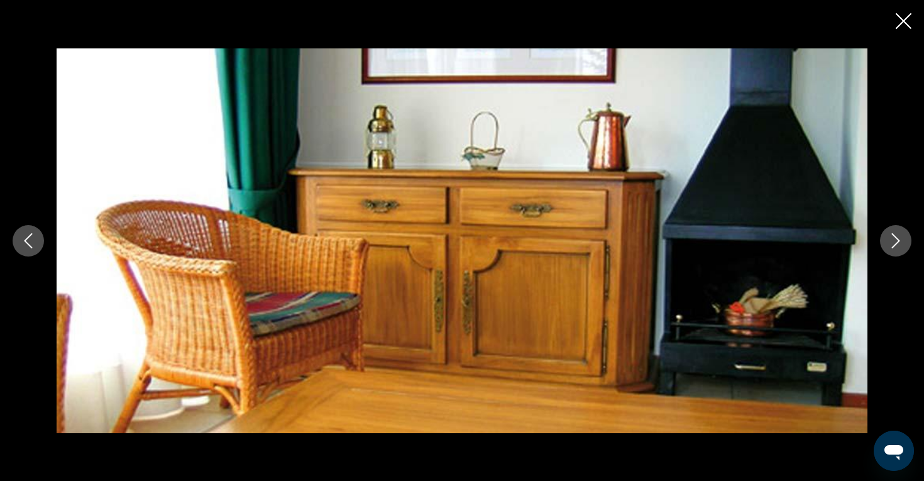
click at [897, 238] on icon "Next image" at bounding box center [896, 240] width 8 height 15
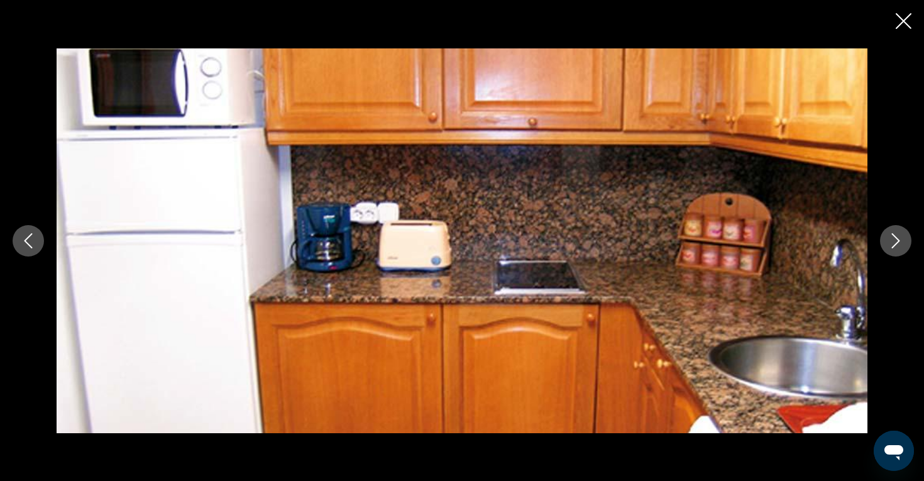
click at [897, 238] on icon "Next image" at bounding box center [896, 240] width 8 height 15
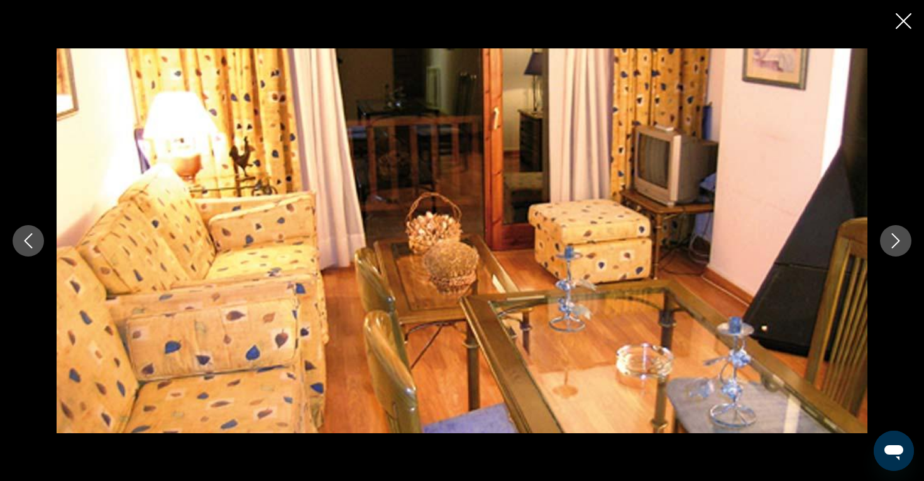
click at [897, 238] on icon "Next image" at bounding box center [896, 240] width 8 height 15
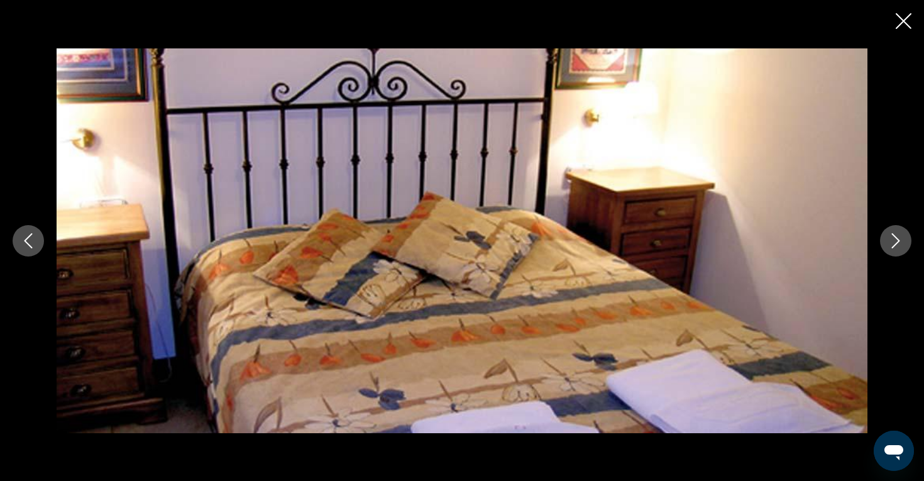
click at [897, 238] on icon "Next image" at bounding box center [896, 240] width 8 height 15
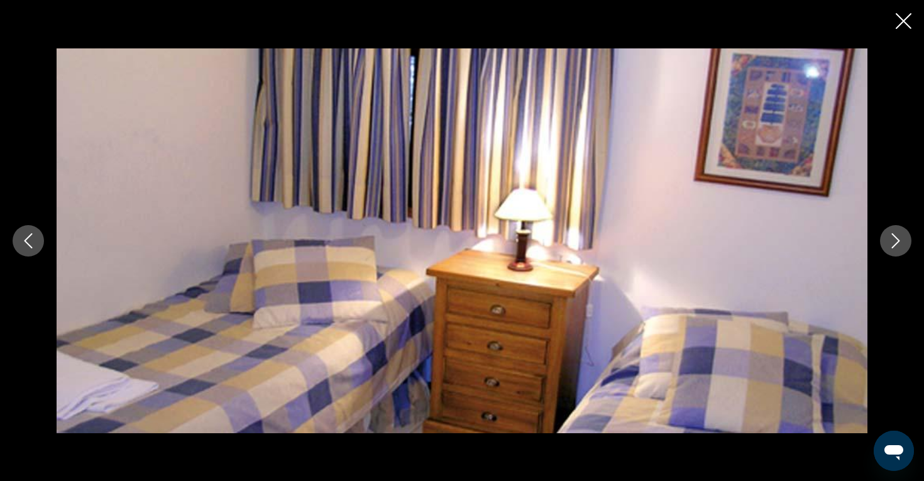
click at [897, 238] on icon "Next image" at bounding box center [896, 240] width 8 height 15
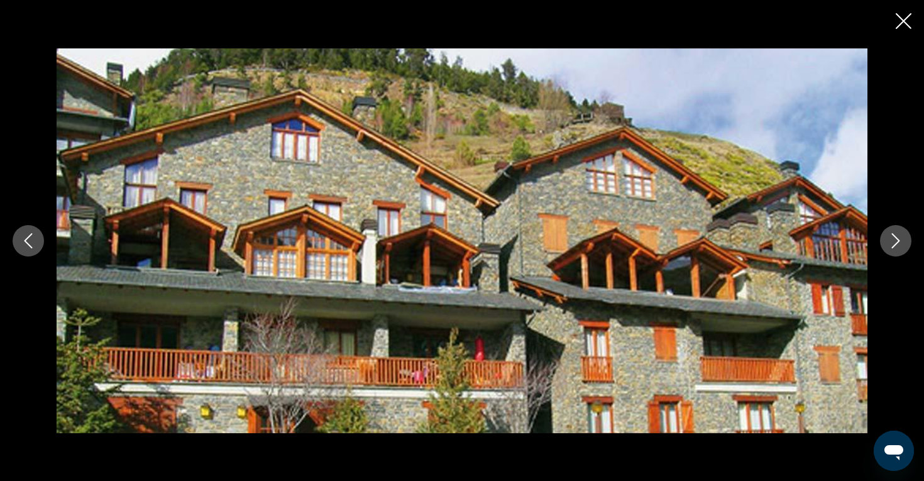
click at [897, 238] on icon "Next image" at bounding box center [896, 240] width 8 height 15
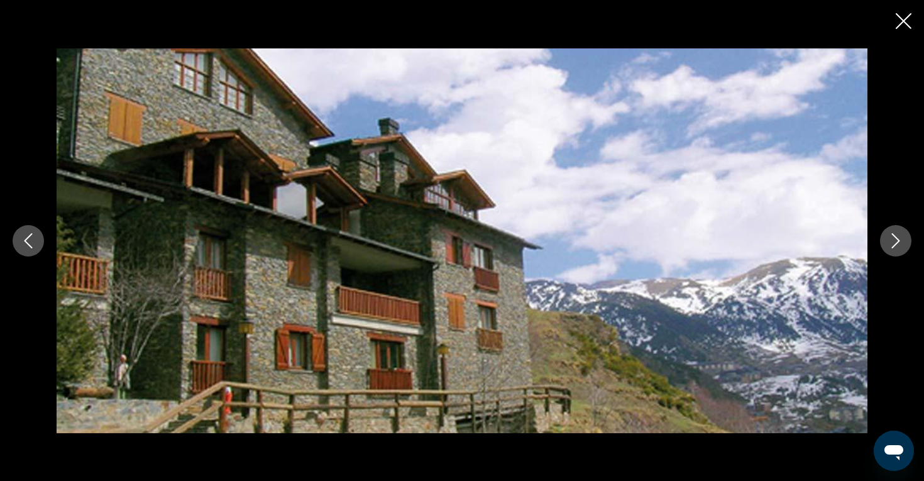
click at [902, 26] on icon "Close slideshow" at bounding box center [903, 21] width 16 height 16
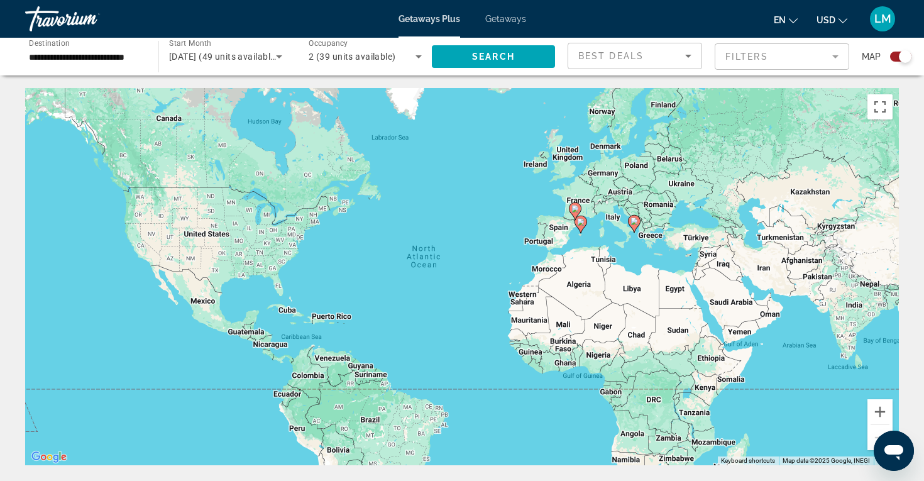
click at [634, 221] on image "Main content" at bounding box center [634, 221] width 8 height 8
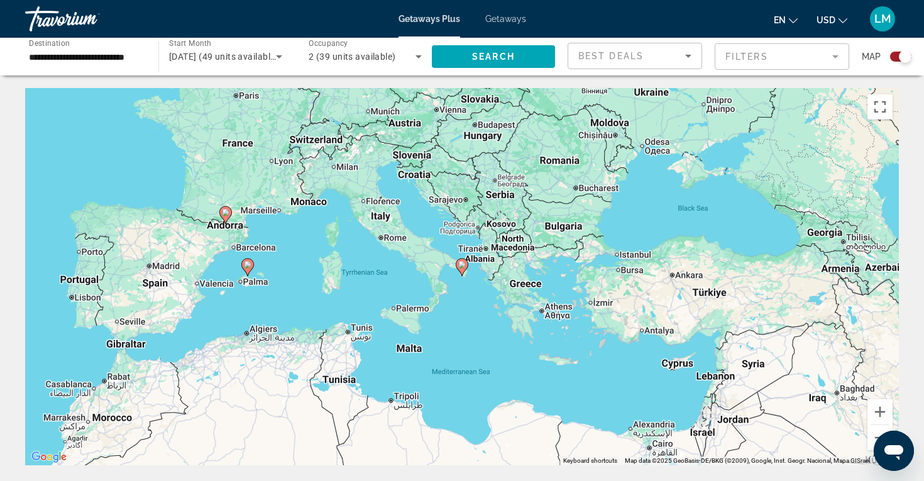
click at [462, 263] on image "Main content" at bounding box center [462, 265] width 8 height 8
type input "**********"
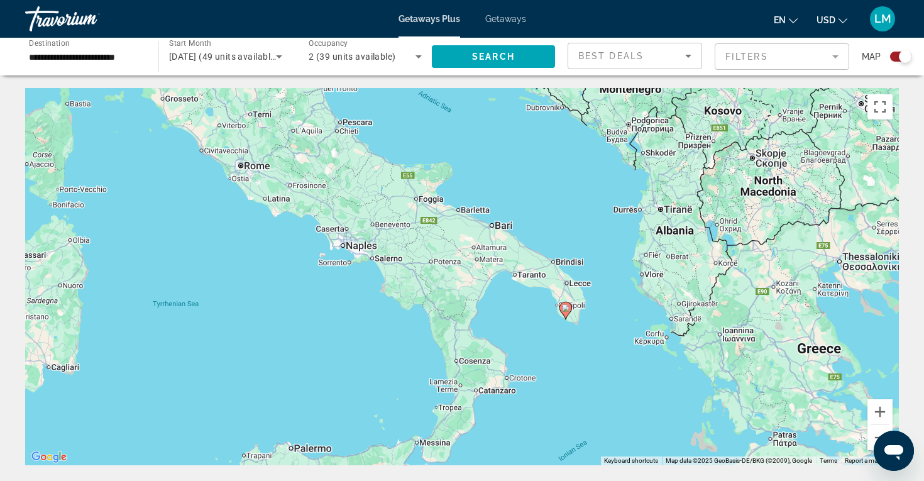
drag, startPoint x: 307, startPoint y: 224, endPoint x: 423, endPoint y: 268, distance: 123.5
click at [422, 269] on div "To activate drag with keyboard, press Alt + Enter. Once in keyboard drag state,…" at bounding box center [461, 276] width 873 height 377
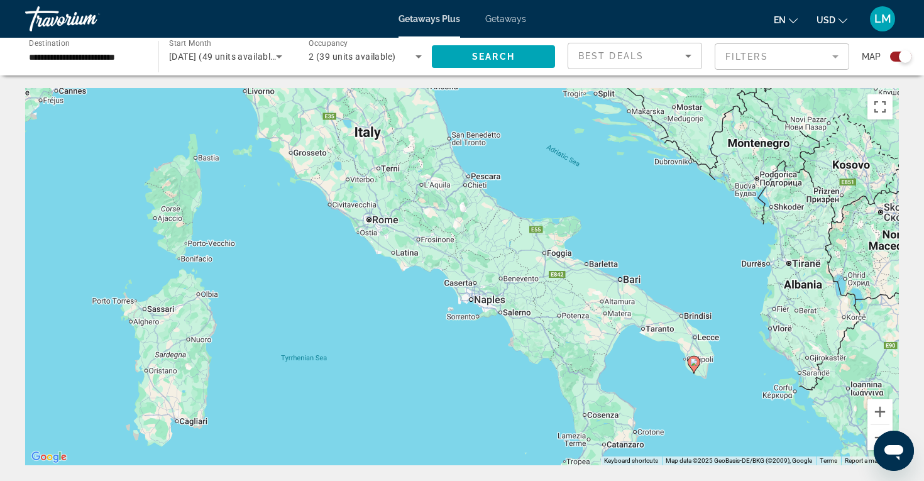
drag, startPoint x: 336, startPoint y: 192, endPoint x: 456, endPoint y: 244, distance: 130.3
click at [455, 245] on div "To activate drag with keyboard, press Alt + Enter. Once in keyboard drag state,…" at bounding box center [461, 276] width 873 height 377
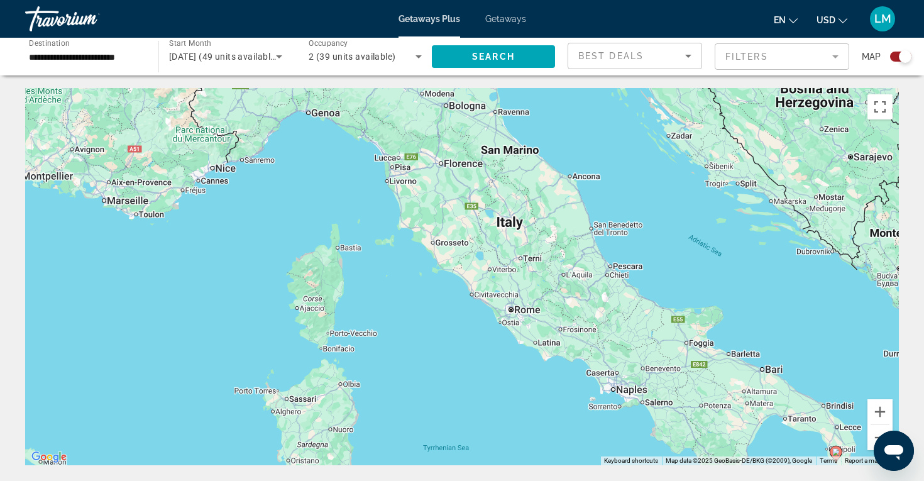
drag, startPoint x: 381, startPoint y: 183, endPoint x: 517, endPoint y: 270, distance: 161.2
click at [517, 271] on div "To activate drag with keyboard, press Alt + Enter. Once in keyboard drag state,…" at bounding box center [461, 276] width 873 height 377
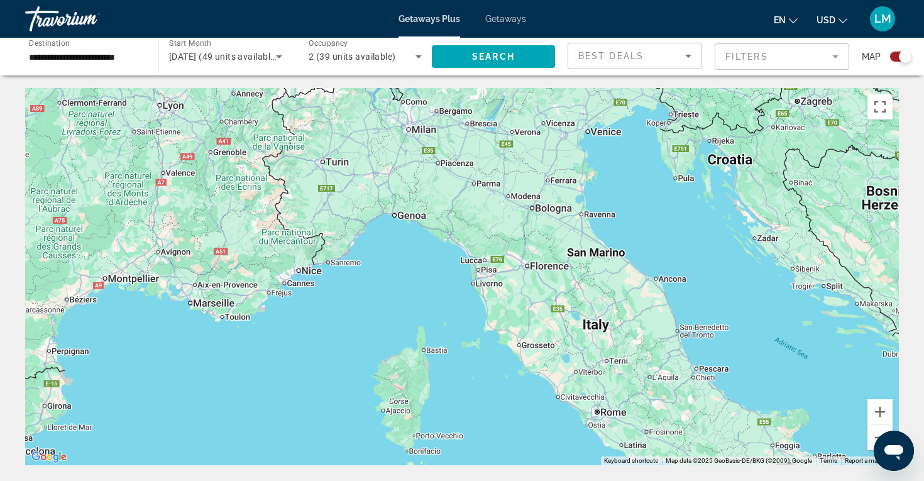
drag, startPoint x: 452, startPoint y: 173, endPoint x: 548, endPoint y: 284, distance: 146.6
click at [548, 286] on div "To activate drag with keyboard, press Alt + Enter. Once in keyboard drag state,…" at bounding box center [461, 276] width 873 height 377
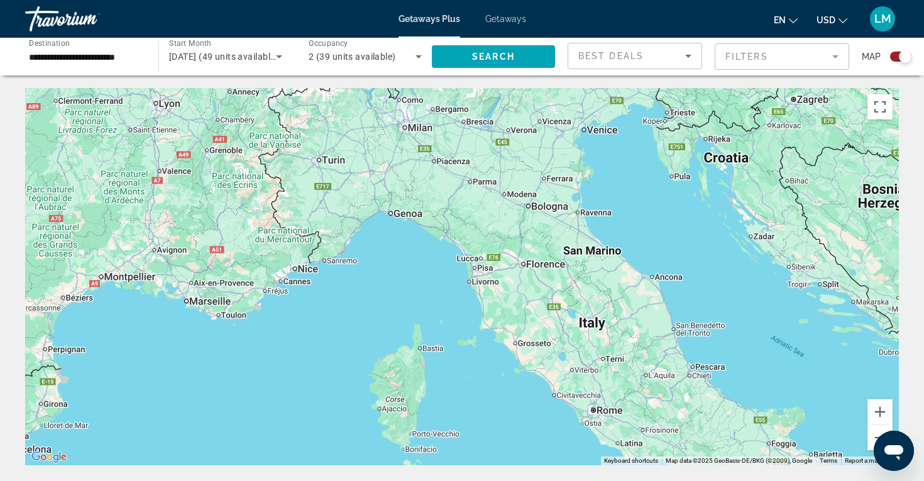
drag, startPoint x: 551, startPoint y: 298, endPoint x: 397, endPoint y: 171, distance: 199.9
click at [400, 173] on div "To activate drag with keyboard, press Alt + Enter. Once in keyboard drag state,…" at bounding box center [461, 276] width 873 height 377
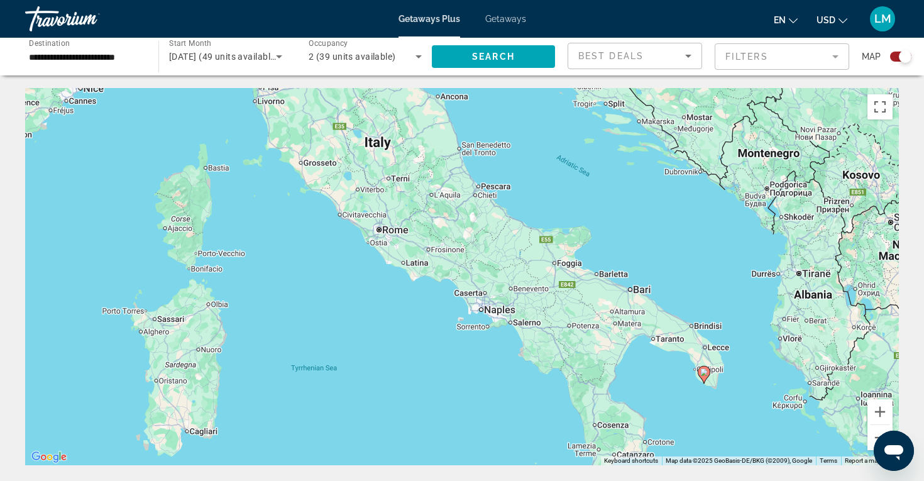
click at [707, 377] on icon "Main content" at bounding box center [703, 375] width 13 height 18
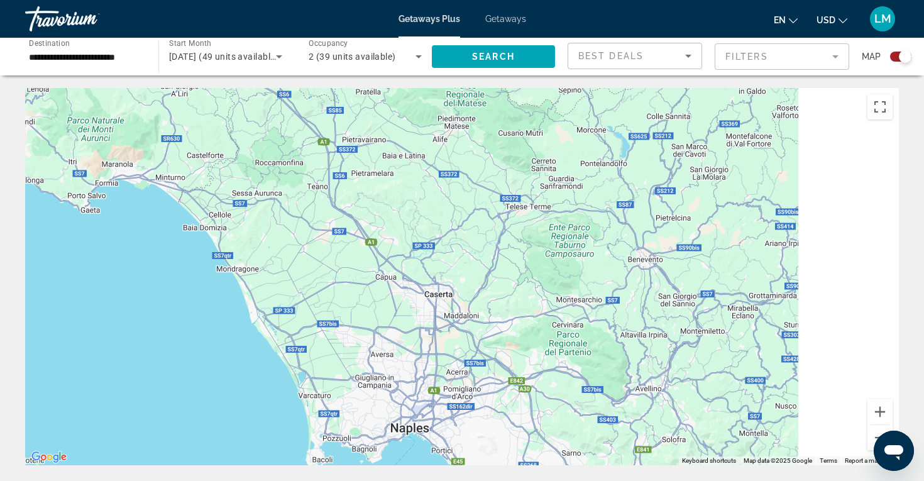
drag, startPoint x: 809, startPoint y: 376, endPoint x: 456, endPoint y: 168, distance: 410.7
click at [460, 173] on div "To navigate, press the arrow keys. To activate drag with keyboard, press Alt + …" at bounding box center [461, 276] width 873 height 377
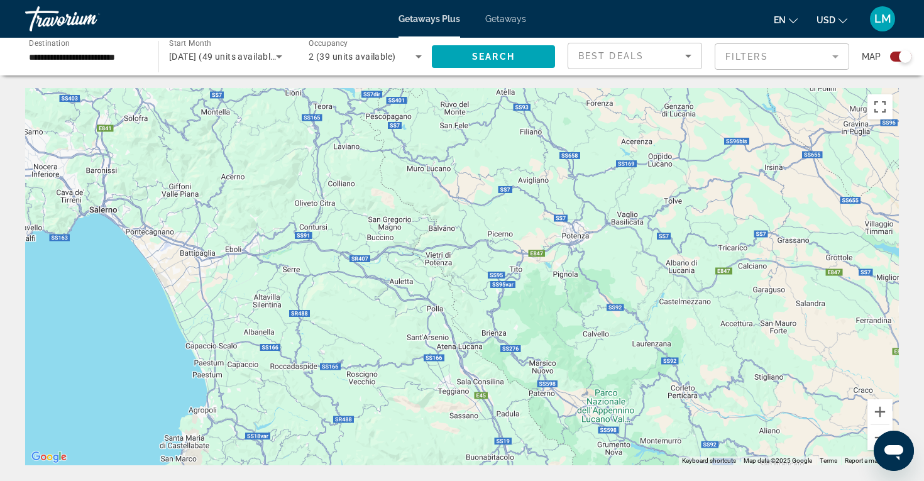
drag, startPoint x: 636, startPoint y: 241, endPoint x: 332, endPoint y: 163, distance: 313.5
click at [340, 165] on div "To navigate, press the arrow keys. To activate drag with keyboard, press Alt + …" at bounding box center [461, 276] width 873 height 377
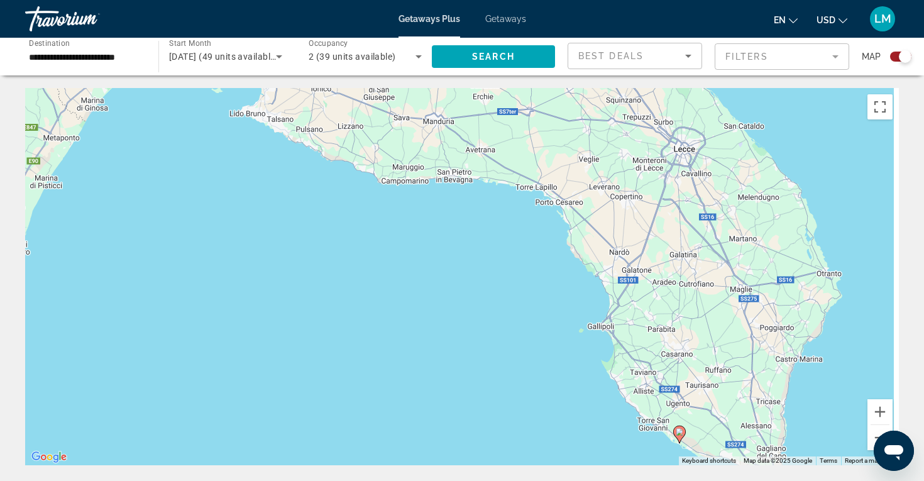
drag, startPoint x: 475, startPoint y: 239, endPoint x: 325, endPoint y: 161, distance: 169.5
click at [328, 165] on div "To navigate, press the arrow keys. To activate drag with keyboard, press Alt + …" at bounding box center [461, 276] width 873 height 377
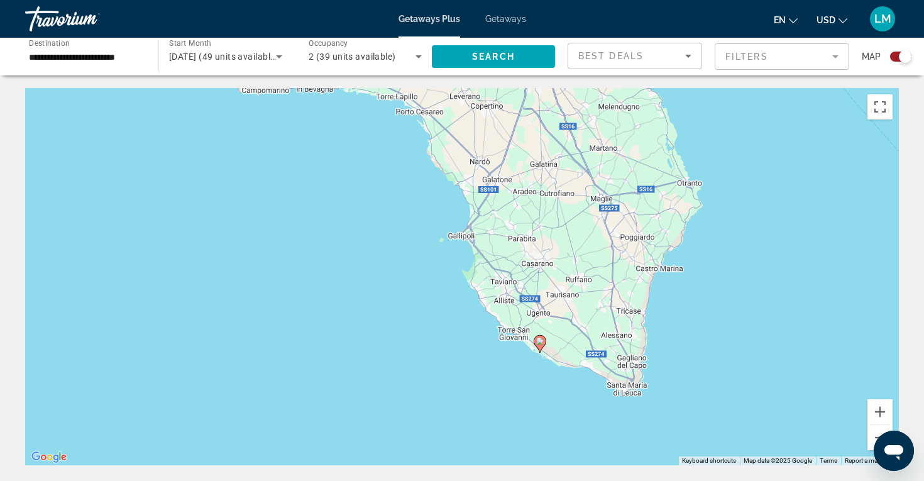
click at [540, 344] on icon "Main content" at bounding box center [539, 344] width 11 height 16
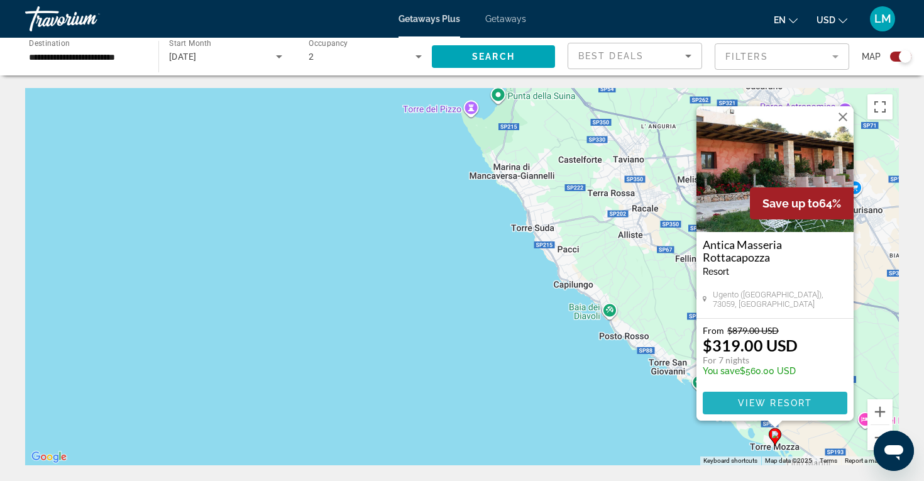
click at [785, 405] on span "View Resort" at bounding box center [775, 403] width 74 height 10
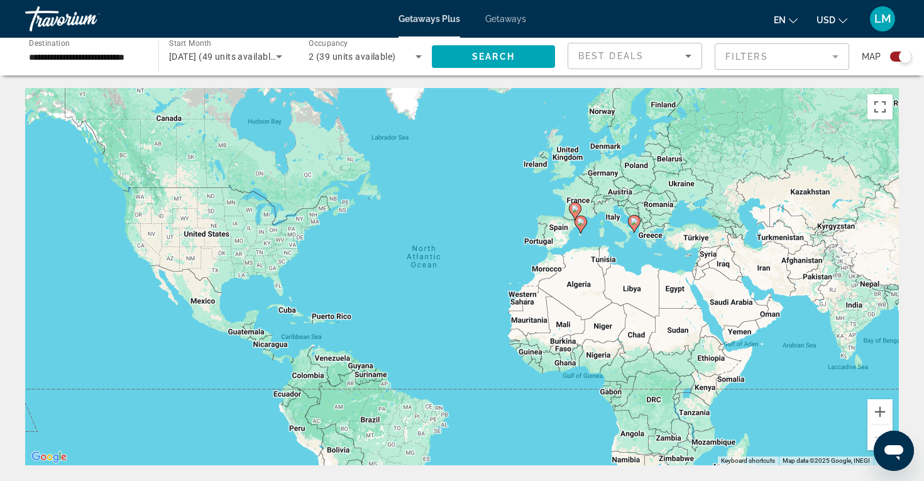
click at [638, 226] on gmp-advanced-marker "Main content" at bounding box center [634, 223] width 13 height 19
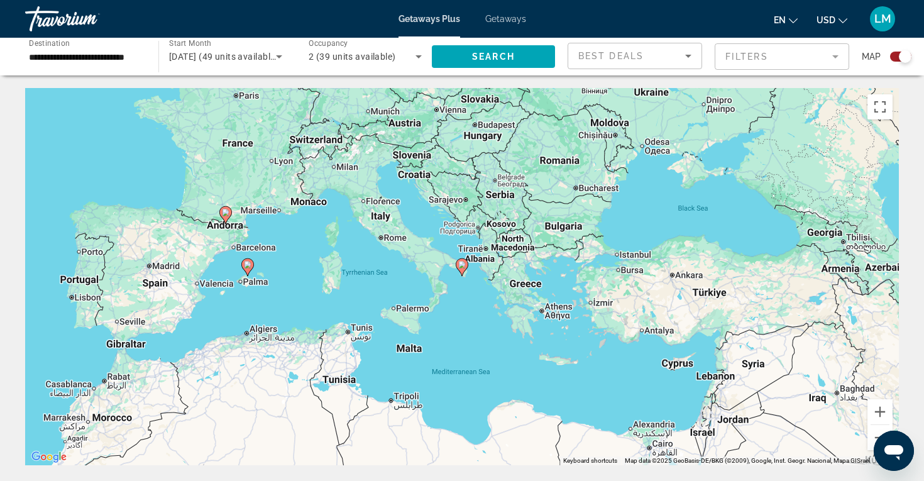
click at [462, 268] on icon "Main content" at bounding box center [461, 267] width 11 height 16
type input "**********"
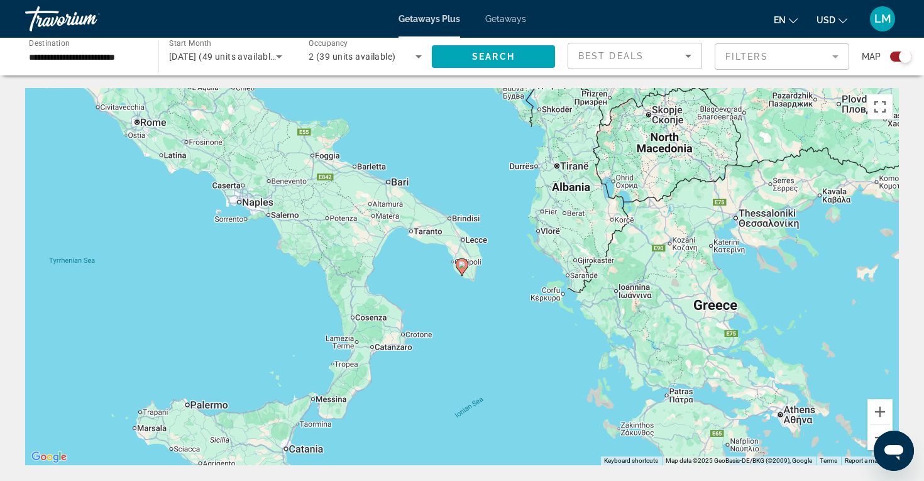
click at [462, 268] on icon "Main content" at bounding box center [461, 267] width 11 height 16
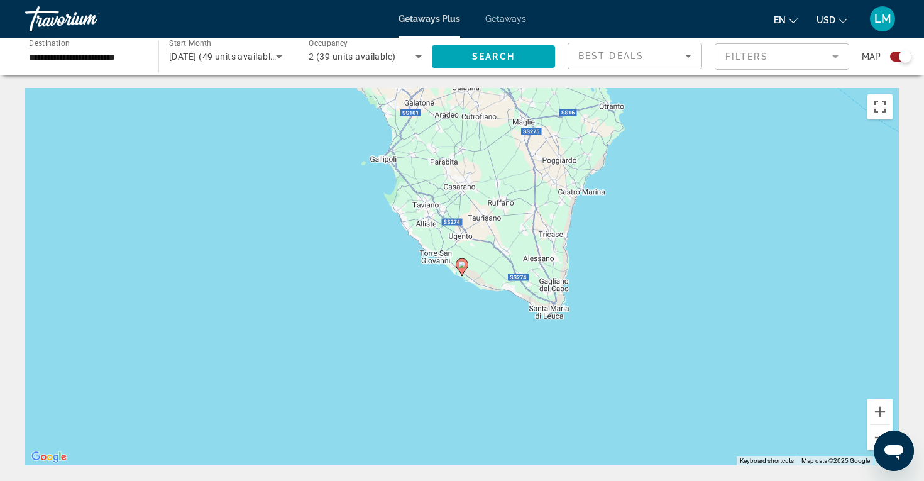
click at [462, 268] on icon "Main content" at bounding box center [461, 267] width 11 height 16
